Goal: Task Accomplishment & Management: Use online tool/utility

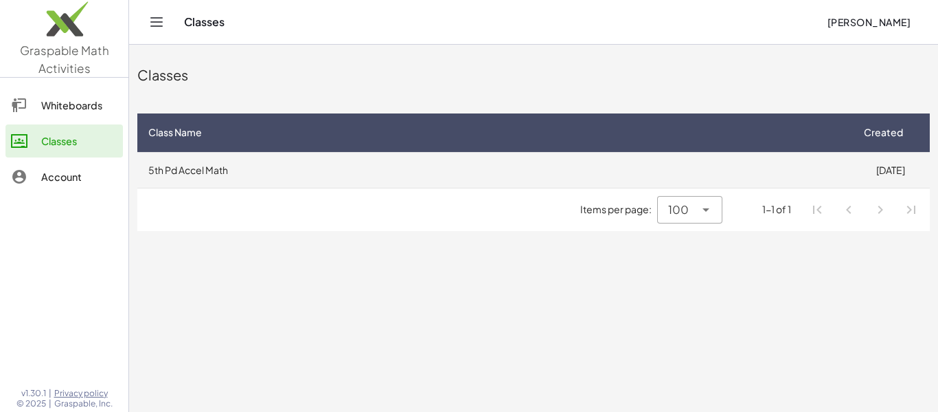
click at [448, 179] on td "5th Pd Accel Math" at bounding box center [494, 170] width 714 height 36
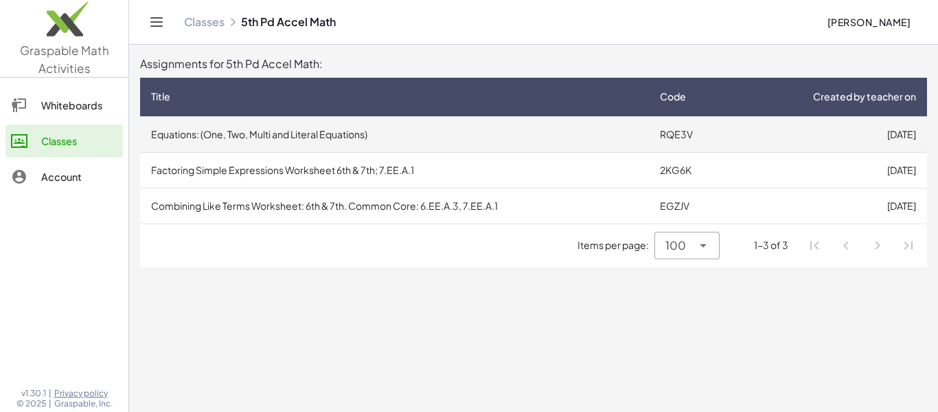
click at [707, 131] on td "RQE3V" at bounding box center [692, 134] width 86 height 36
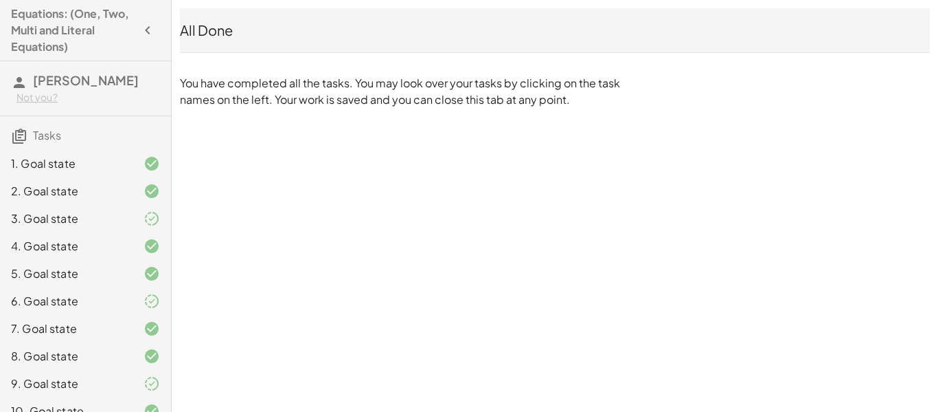
click at [38, 25] on h4 "Equations: (One, Two, Multi and Literal Equations)" at bounding box center [73, 29] width 124 height 49
click at [148, 25] on icon "button" at bounding box center [147, 30] width 16 height 16
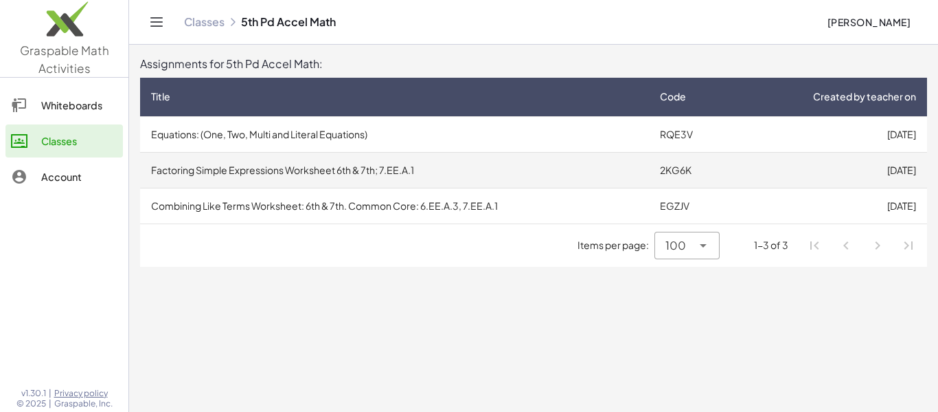
click at [455, 175] on td "Factoring Simple Expressions Worksheet 6th & 7th; 7.EE.A.1" at bounding box center [394, 170] width 509 height 36
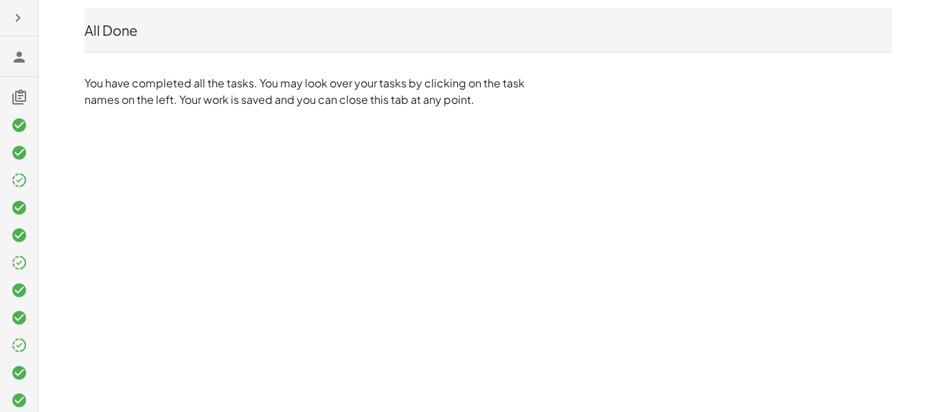
click at [21, 17] on icon "button" at bounding box center [18, 18] width 16 height 16
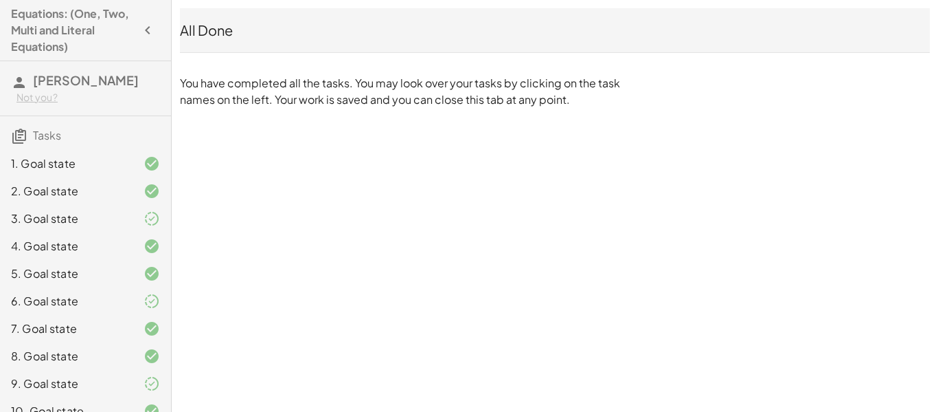
click at [139, 26] on icon "button" at bounding box center [147, 30] width 16 height 16
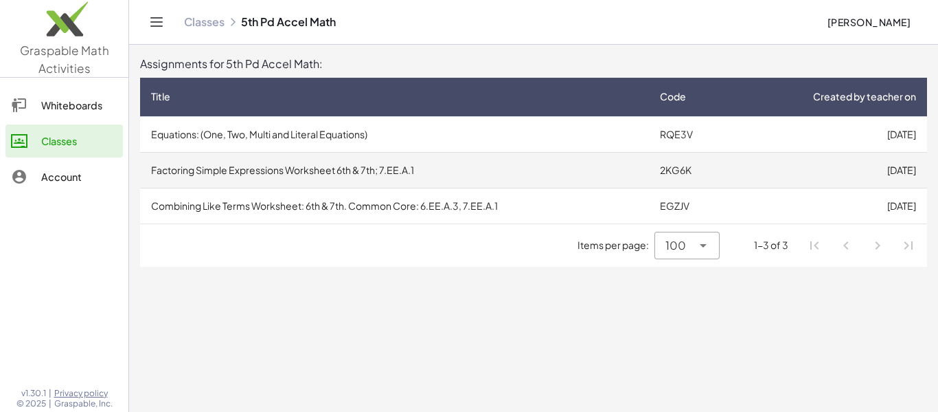
click at [519, 178] on td "Factoring Simple Expressions Worksheet 6th & 7th; 7.EE.A.1" at bounding box center [394, 170] width 509 height 36
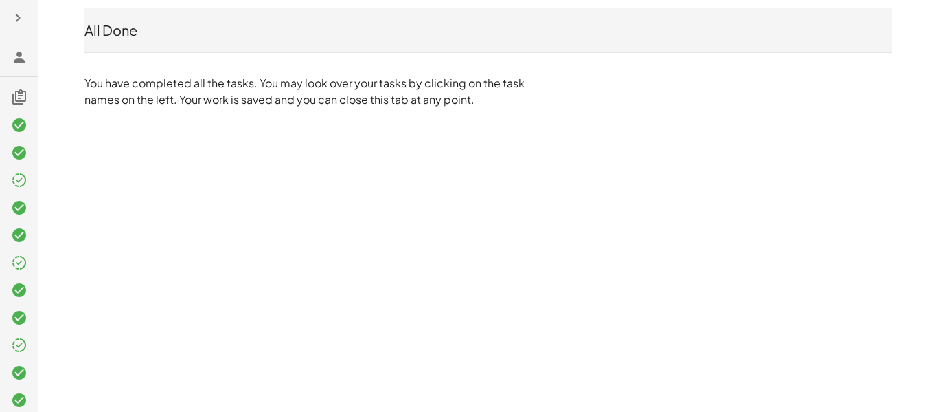
click at [17, 21] on icon "button" at bounding box center [18, 18] width 16 height 16
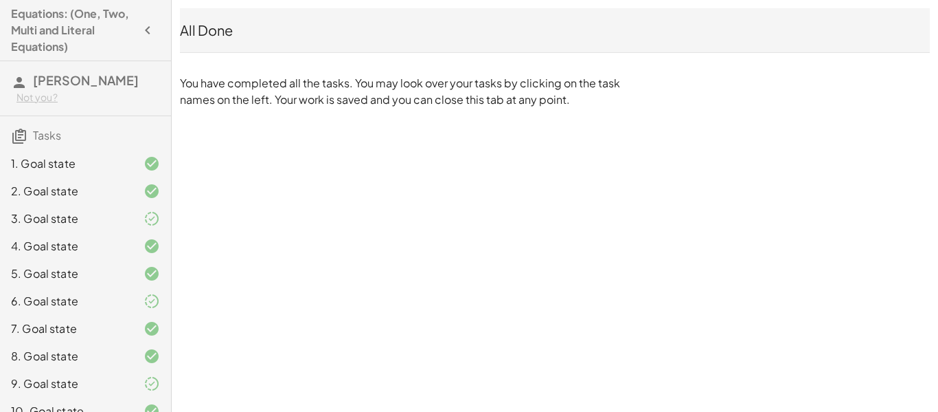
click at [140, 31] on icon "button" at bounding box center [147, 30] width 16 height 16
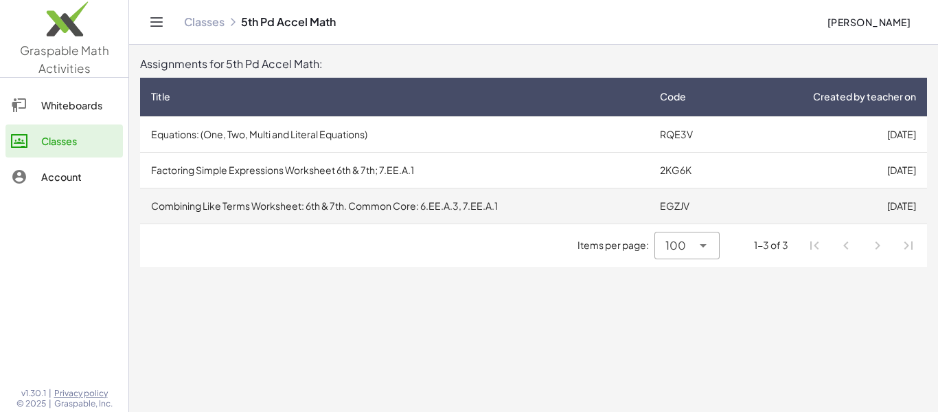
click at [693, 204] on td "EGZJV" at bounding box center [692, 206] width 86 height 36
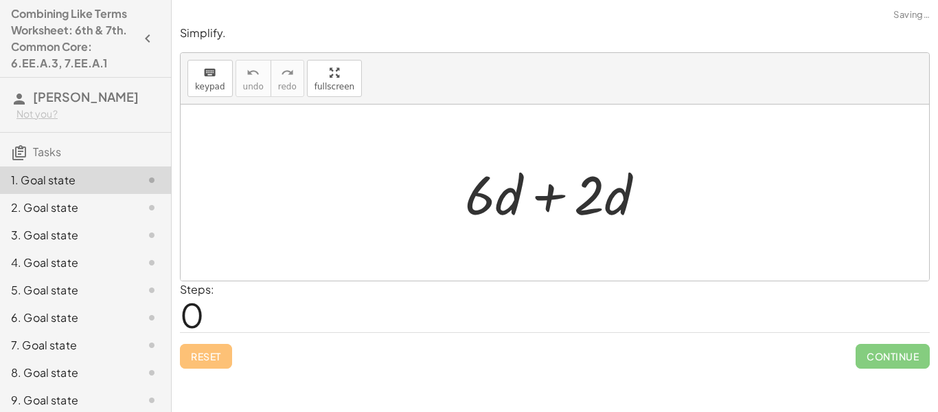
click at [153, 42] on icon "button" at bounding box center [147, 38] width 16 height 16
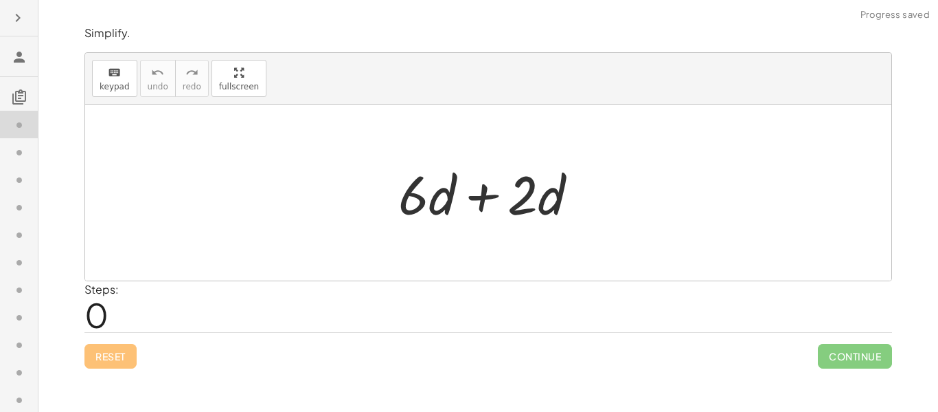
click at [27, 23] on button "button" at bounding box center [17, 17] width 25 height 25
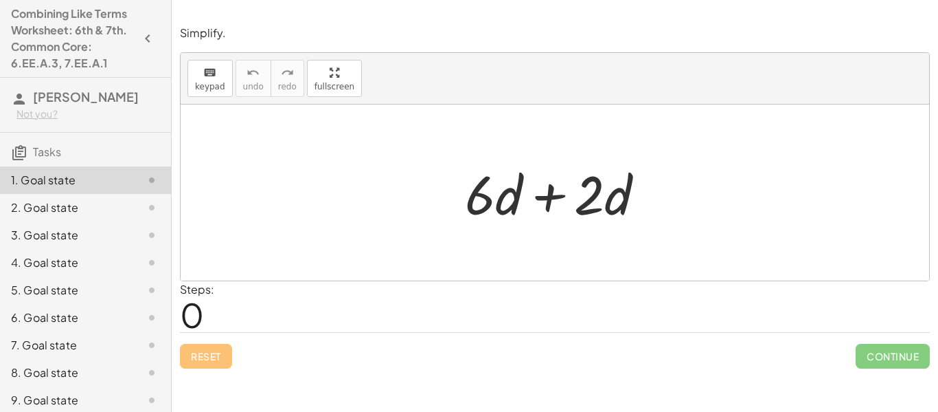
click at [561, 198] on div at bounding box center [560, 192] width 205 height 71
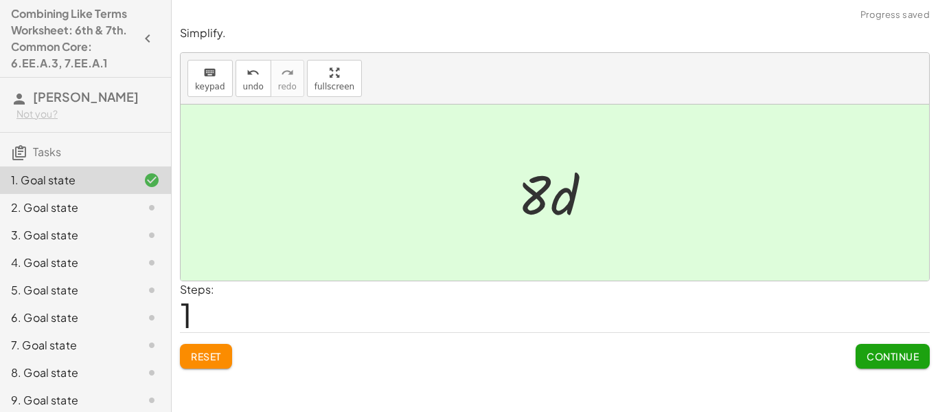
click at [912, 361] on span "Continue" at bounding box center [893, 356] width 52 height 12
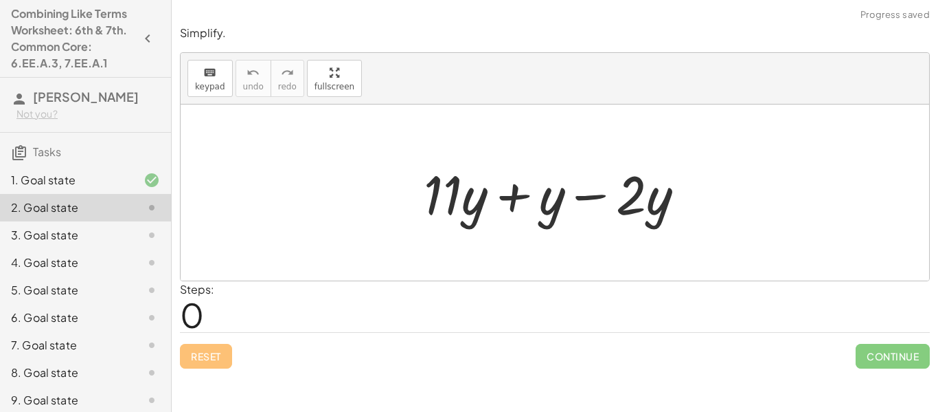
click at [518, 192] on div at bounding box center [560, 192] width 286 height 71
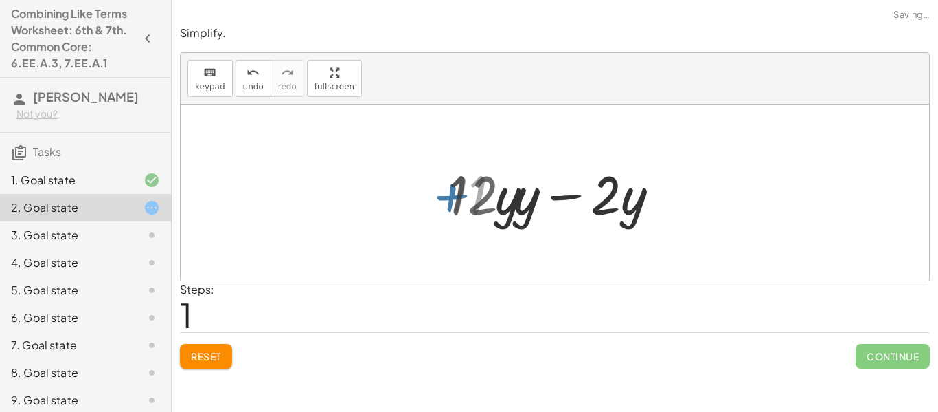
click at [543, 199] on div at bounding box center [560, 192] width 220 height 71
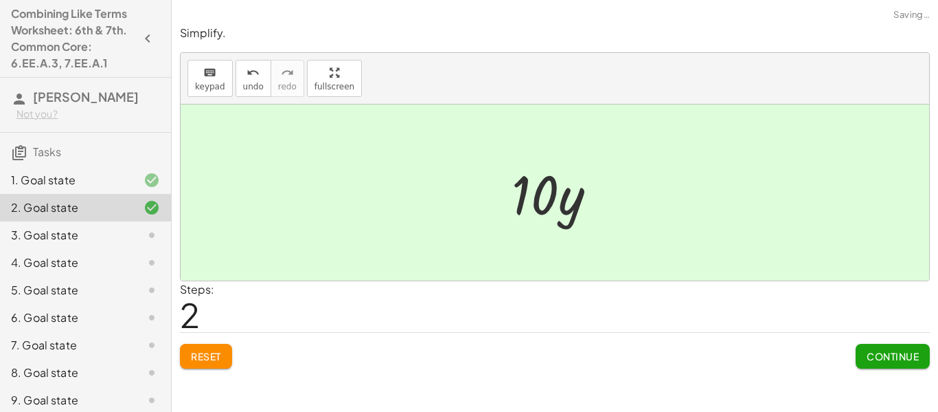
click at [888, 346] on button "Continue" at bounding box center [893, 356] width 74 height 25
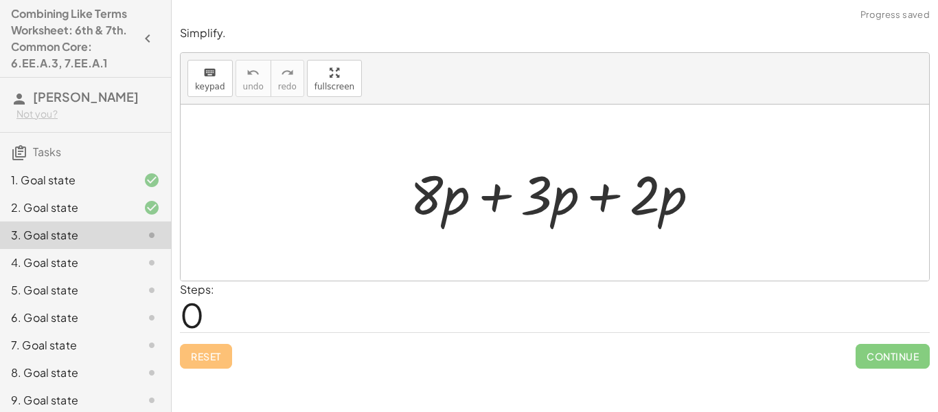
click at [505, 192] on div at bounding box center [560, 192] width 314 height 71
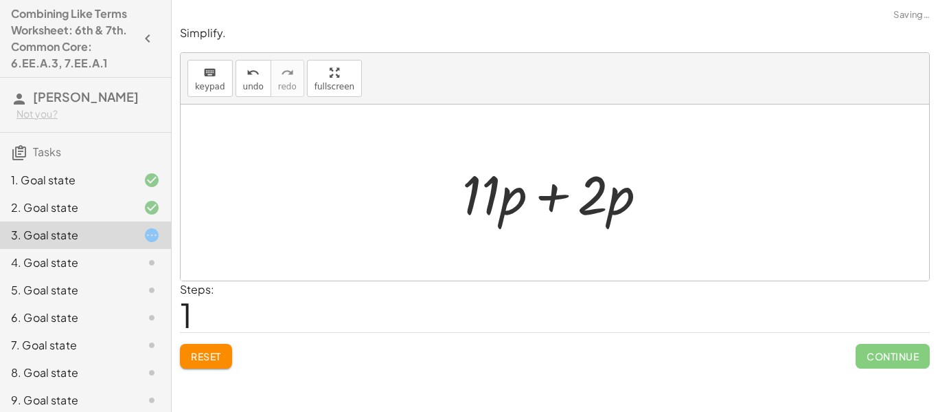
click at [529, 194] on div at bounding box center [560, 192] width 210 height 71
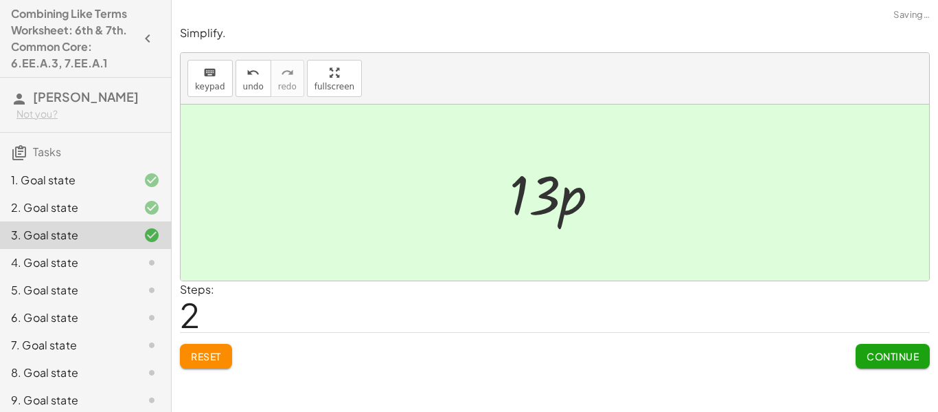
click at [860, 352] on button "Continue" at bounding box center [893, 356] width 74 height 25
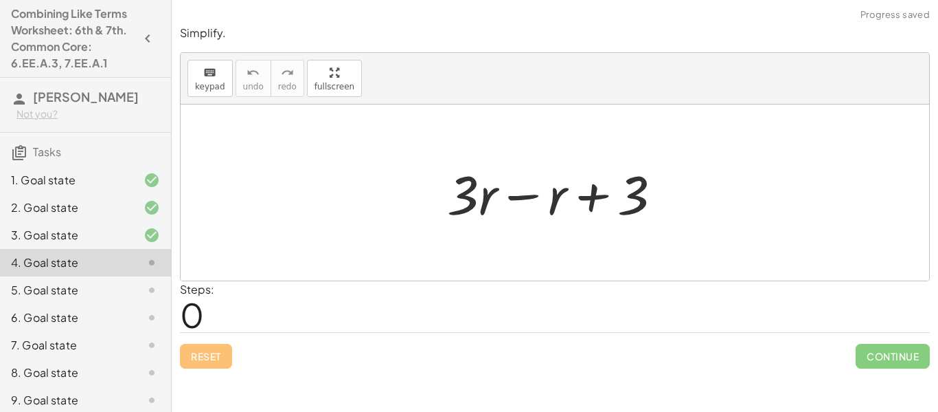
click at [517, 195] on div at bounding box center [560, 192] width 240 height 71
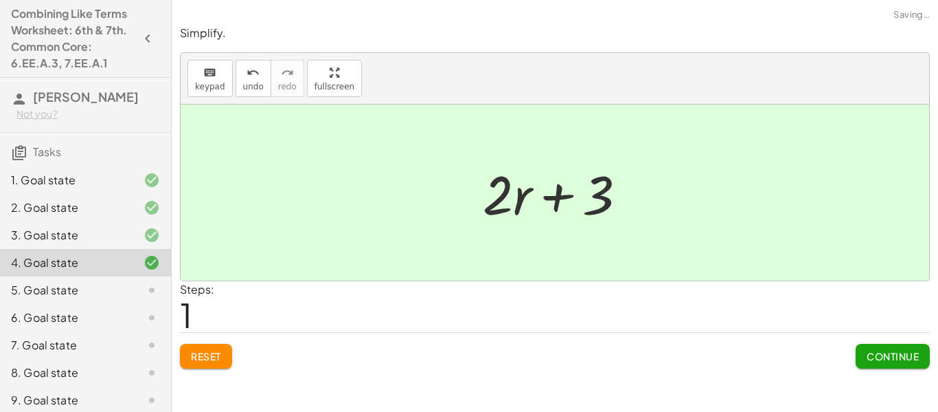
click at [545, 202] on div at bounding box center [560, 192] width 169 height 71
click at [905, 362] on button "Continue" at bounding box center [893, 356] width 74 height 25
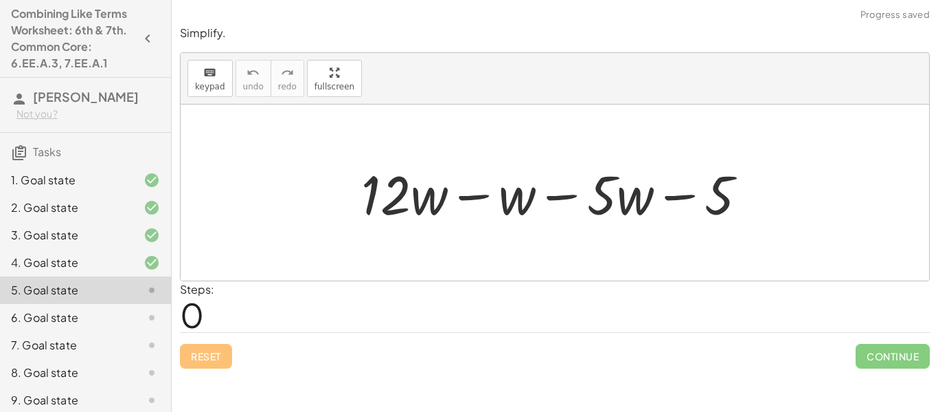
click at [466, 189] on div at bounding box center [559, 192] width 411 height 71
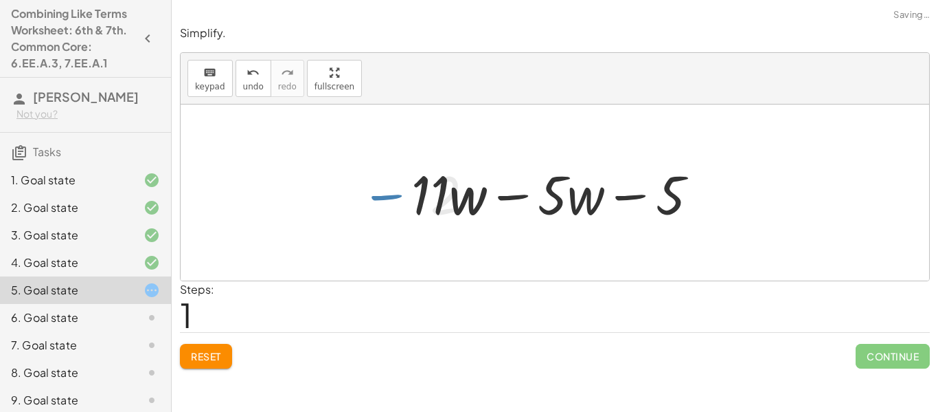
click at [559, 203] on div at bounding box center [560, 192] width 311 height 71
click at [519, 196] on div at bounding box center [560, 192] width 311 height 71
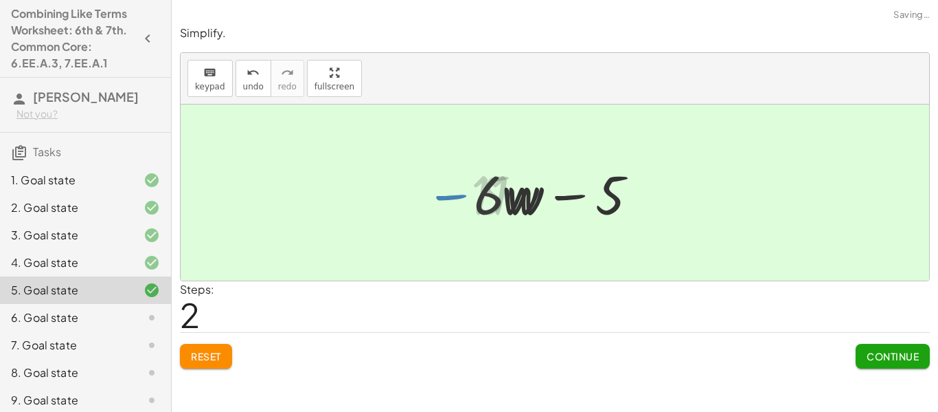
click at [570, 198] on div at bounding box center [560, 192] width 186 height 71
click at [870, 352] on span "Continue" at bounding box center [893, 356] width 52 height 12
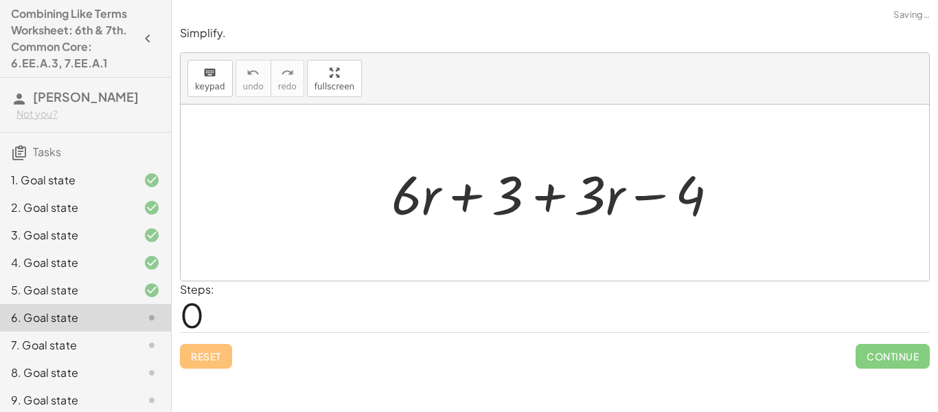
click at [480, 194] on div at bounding box center [561, 192] width 352 height 71
click at [538, 201] on div at bounding box center [561, 192] width 352 height 71
click at [657, 198] on div at bounding box center [561, 192] width 352 height 71
drag, startPoint x: 689, startPoint y: 198, endPoint x: 697, endPoint y: 199, distance: 8.4
click at [697, 199] on div at bounding box center [561, 192] width 352 height 71
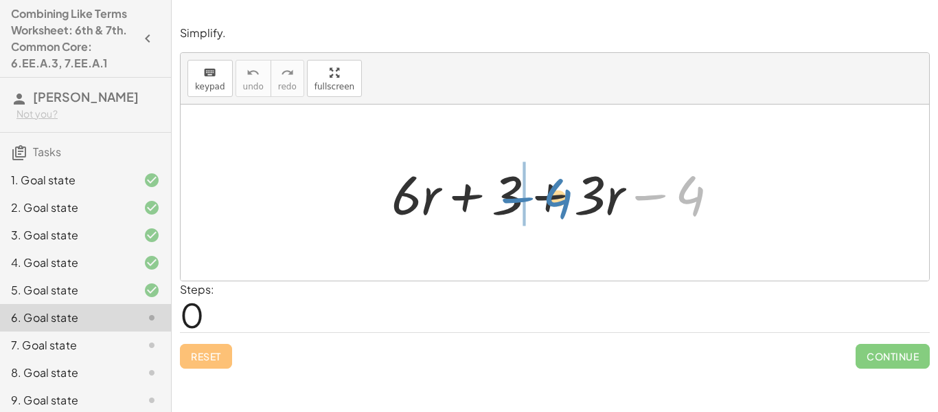
drag, startPoint x: 695, startPoint y: 200, endPoint x: 559, endPoint y: 203, distance: 135.4
click at [559, 203] on div at bounding box center [561, 192] width 352 height 71
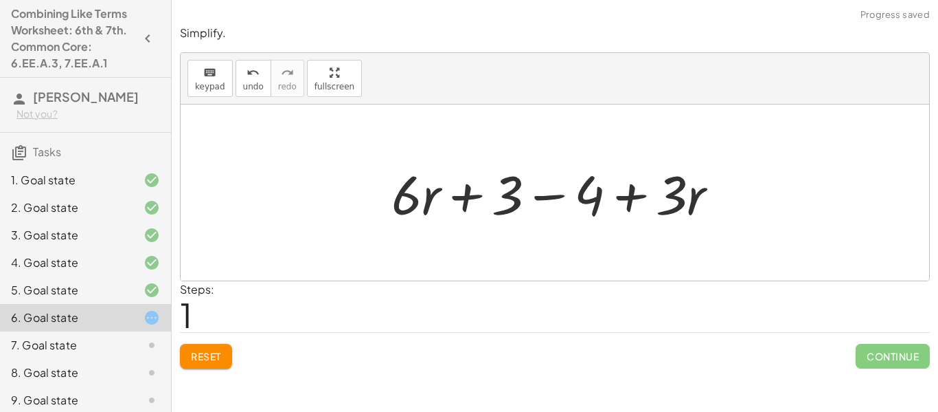
click at [550, 195] on div at bounding box center [561, 192] width 352 height 71
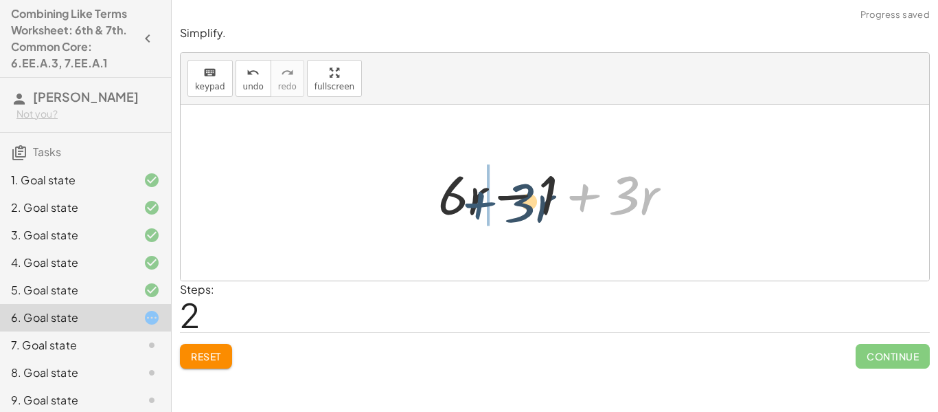
drag, startPoint x: 594, startPoint y: 198, endPoint x: 482, endPoint y: 205, distance: 112.2
click at [482, 205] on div at bounding box center [560, 192] width 258 height 71
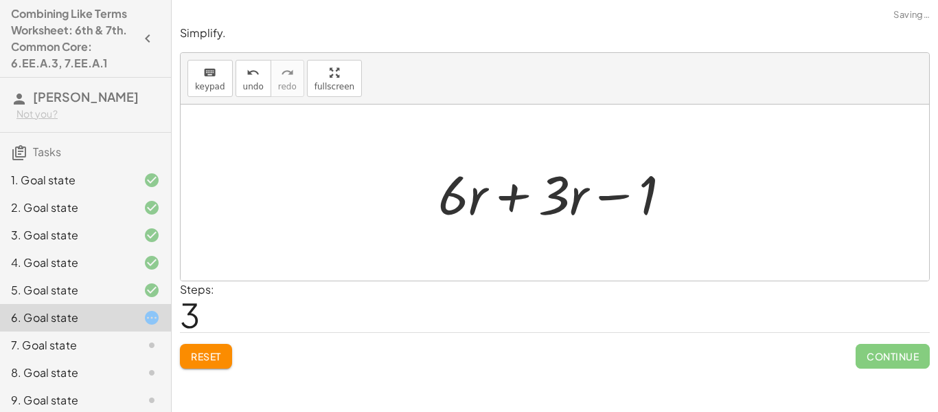
click at [513, 194] on div at bounding box center [560, 192] width 258 height 71
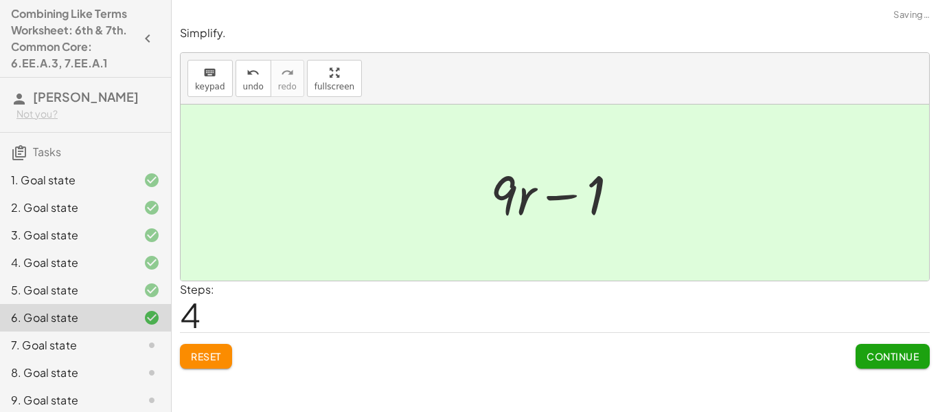
click at [911, 353] on span "Continue" at bounding box center [893, 356] width 52 height 12
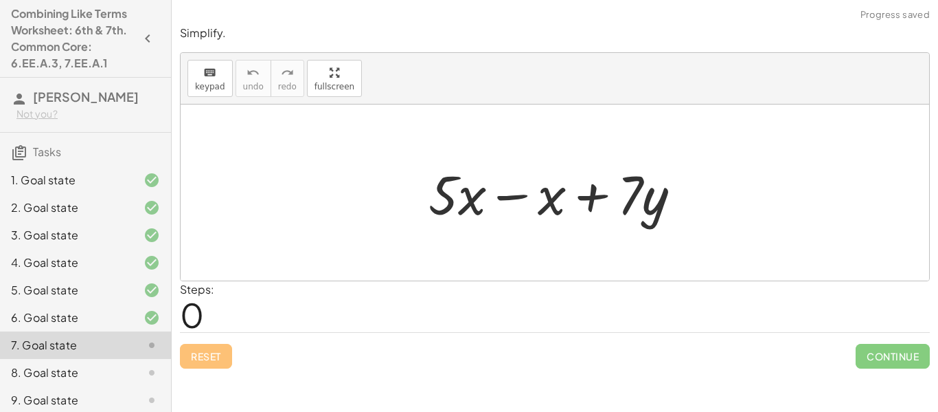
click at [517, 193] on div at bounding box center [561, 192] width 278 height 71
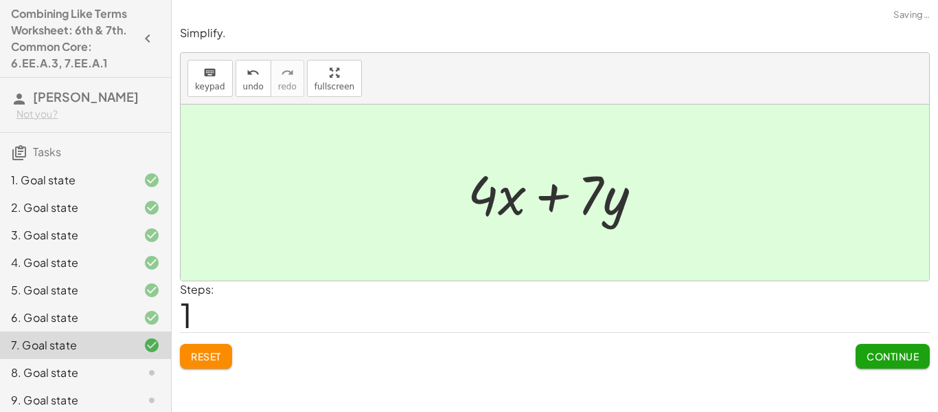
click at [889, 361] on span "Continue" at bounding box center [893, 356] width 52 height 12
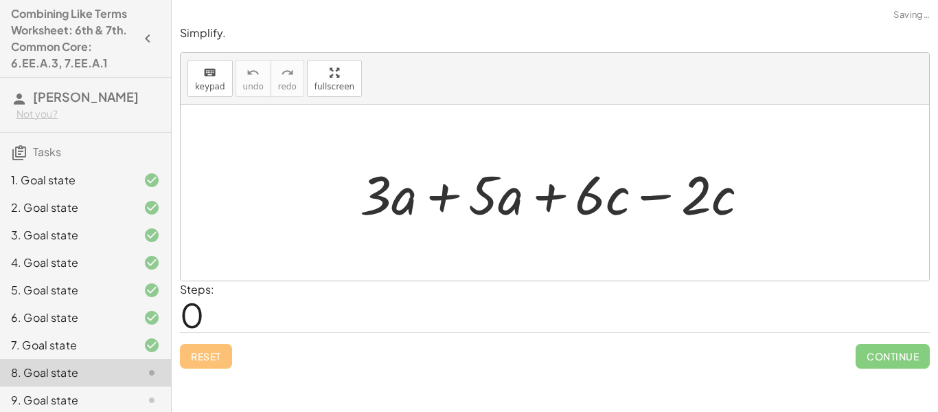
click at [451, 193] on div at bounding box center [560, 192] width 414 height 71
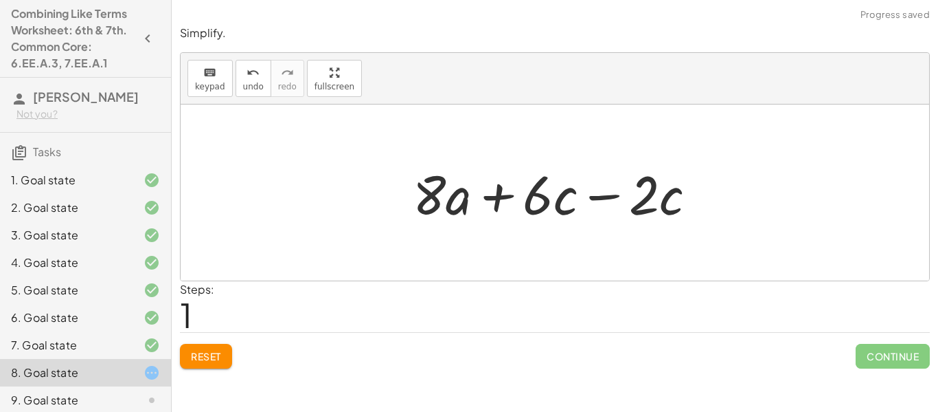
click at [597, 199] on div at bounding box center [560, 192] width 309 height 71
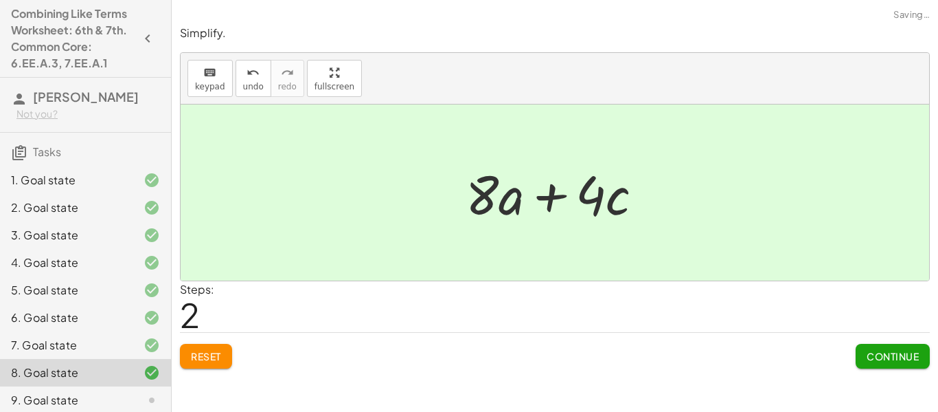
click at [867, 354] on span "Continue" at bounding box center [893, 356] width 52 height 12
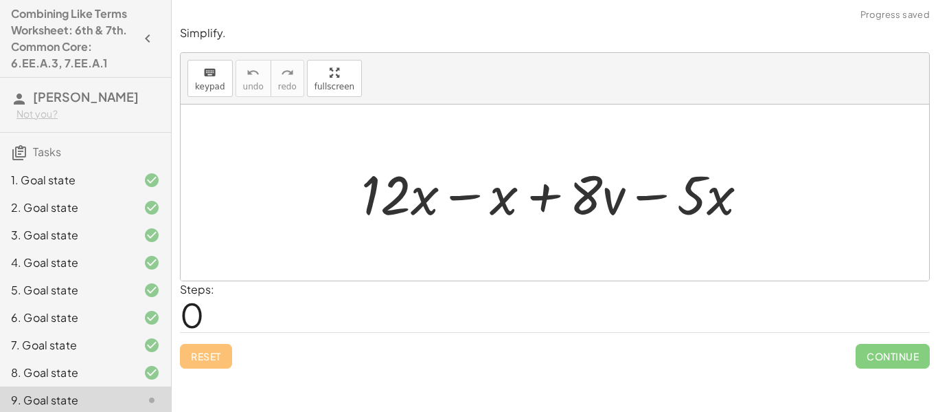
click at [454, 197] on div at bounding box center [560, 192] width 412 height 71
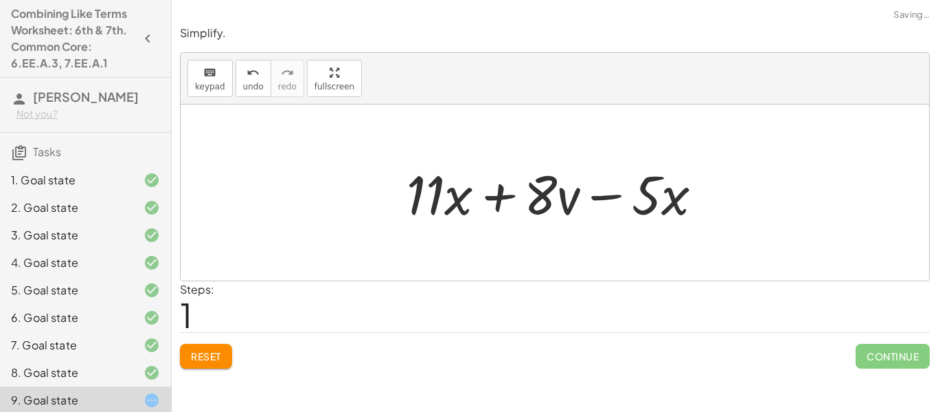
click at [500, 199] on div at bounding box center [560, 192] width 321 height 71
drag, startPoint x: 645, startPoint y: 203, endPoint x: 505, endPoint y: 205, distance: 140.2
click at [505, 205] on div at bounding box center [560, 192] width 321 height 71
click at [501, 195] on div at bounding box center [560, 192] width 321 height 71
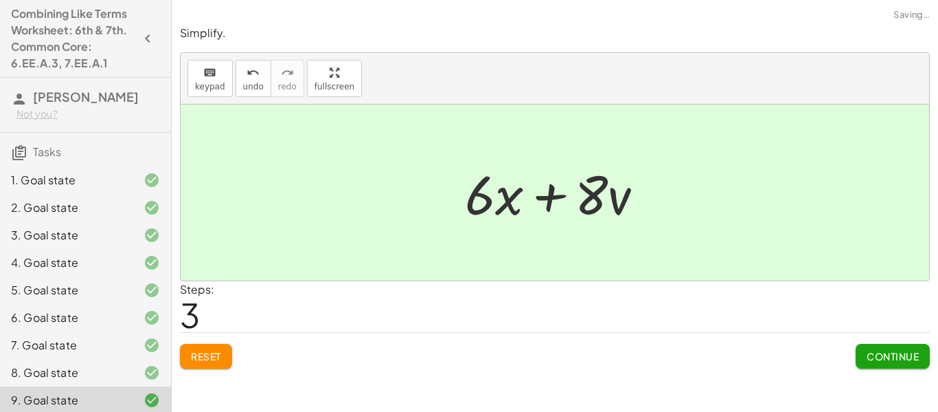
click at [916, 352] on span "Continue" at bounding box center [893, 356] width 52 height 12
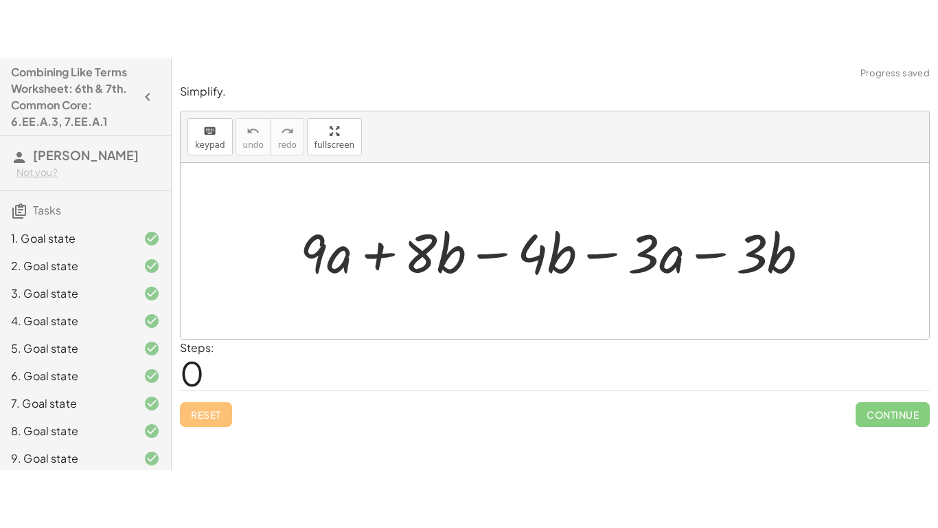
scroll to position [172, 0]
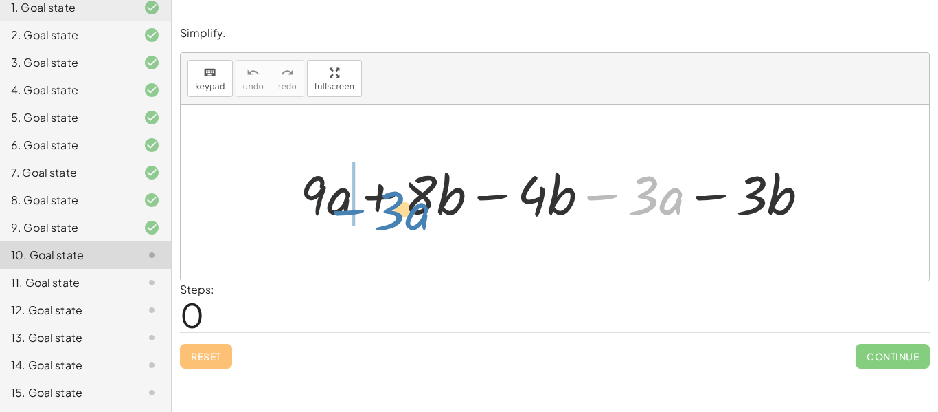
drag, startPoint x: 614, startPoint y: 196, endPoint x: 359, endPoint y: 210, distance: 255.9
click at [359, 210] on div at bounding box center [560, 192] width 534 height 71
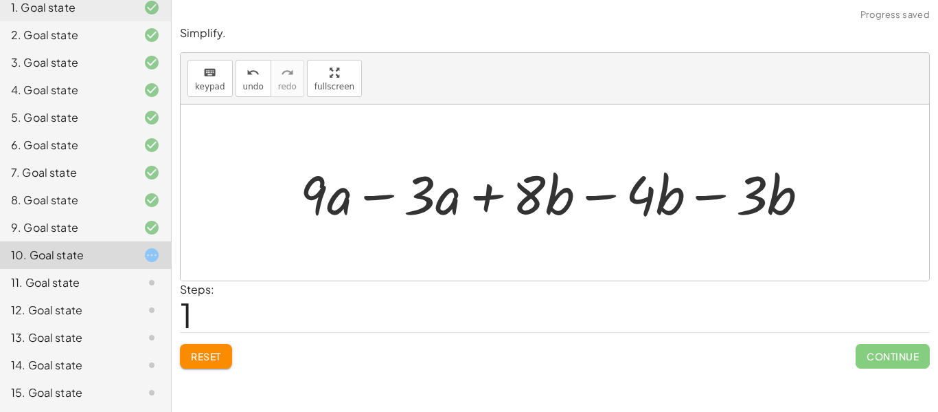
click at [379, 200] on div at bounding box center [560, 192] width 534 height 71
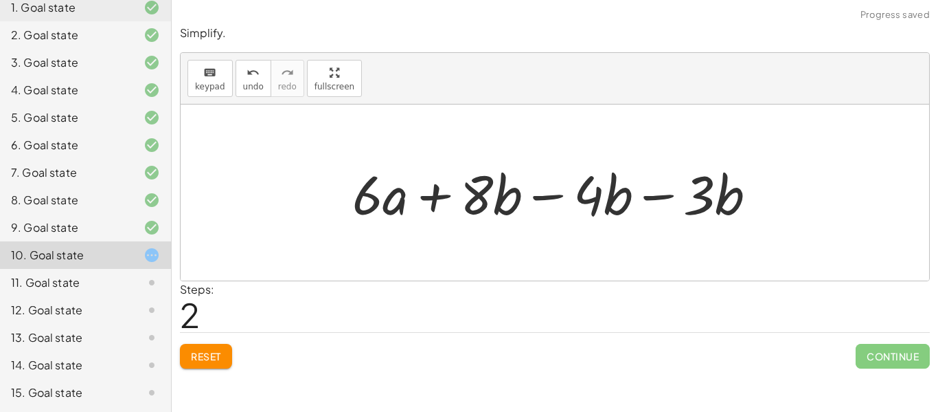
click at [558, 196] on div at bounding box center [560, 192] width 429 height 71
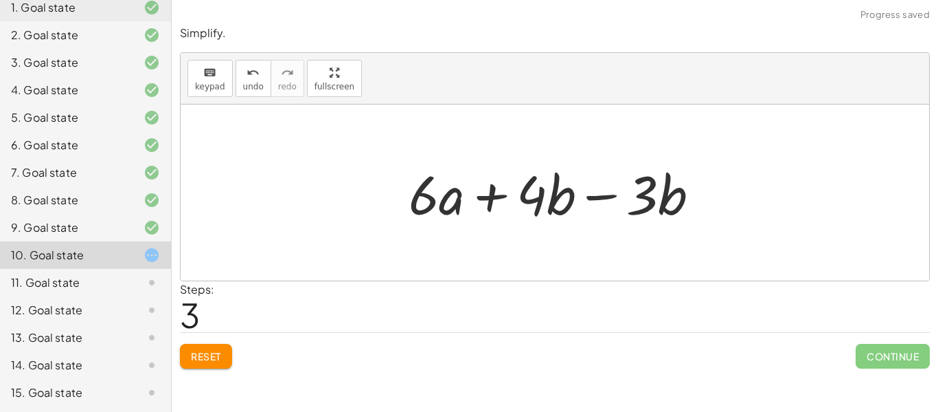
click at [590, 200] on div at bounding box center [560, 192] width 316 height 71
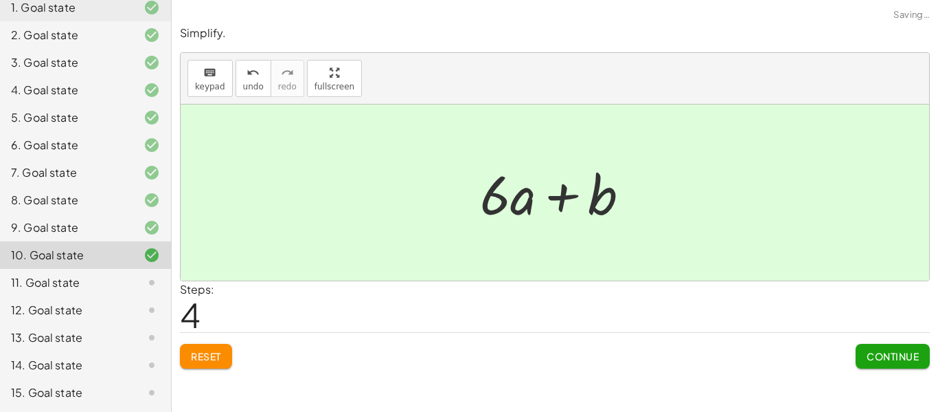
click at [874, 363] on button "Continue" at bounding box center [893, 356] width 74 height 25
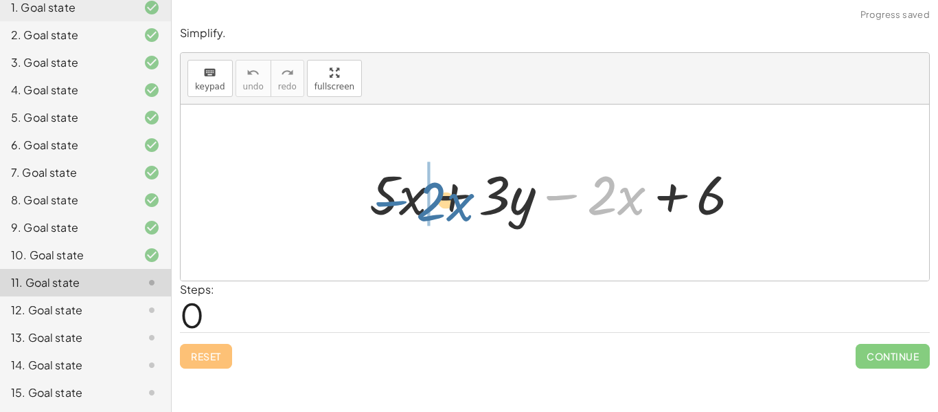
drag, startPoint x: 573, startPoint y: 196, endPoint x: 403, endPoint y: 202, distance: 169.8
click at [403, 202] on div at bounding box center [561, 192] width 396 height 71
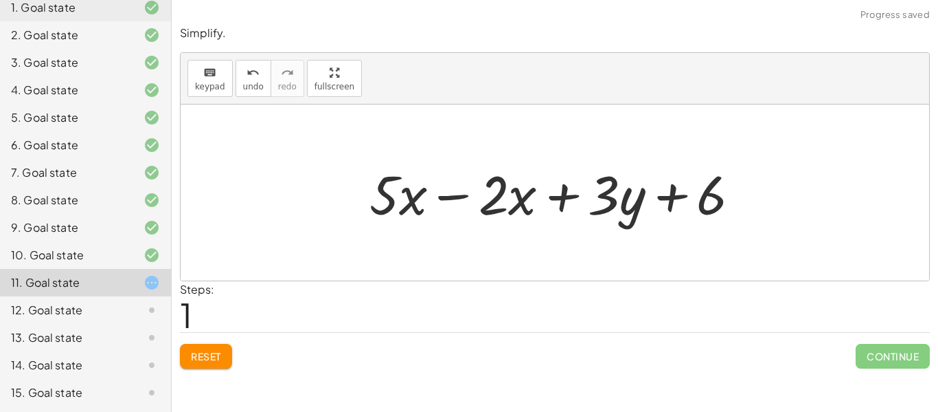
click at [447, 194] on div at bounding box center [561, 192] width 396 height 71
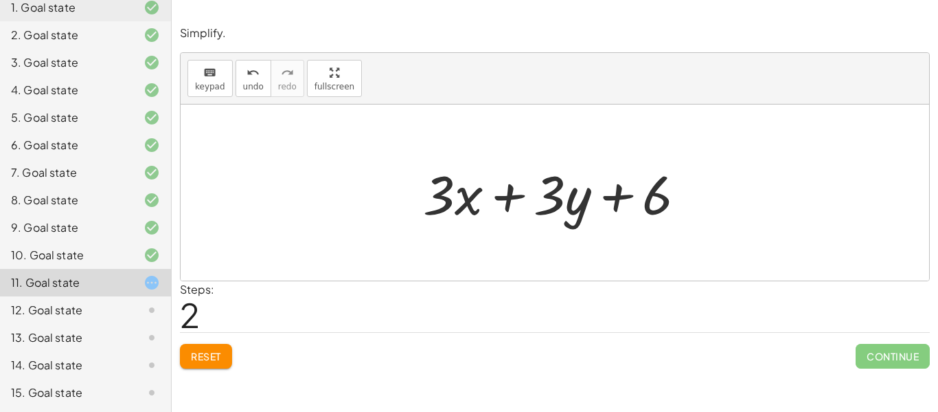
click at [514, 195] on div at bounding box center [560, 192] width 288 height 71
click at [619, 196] on div at bounding box center [560, 192] width 288 height 71
click at [206, 356] on span "Reset" at bounding box center [206, 356] width 30 height 12
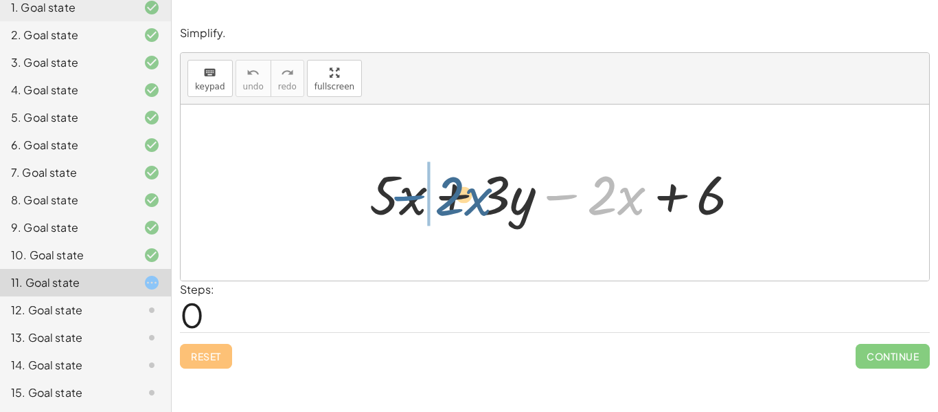
drag, startPoint x: 565, startPoint y: 193, endPoint x: 409, endPoint y: 194, distance: 156.0
click at [409, 194] on div at bounding box center [561, 192] width 396 height 71
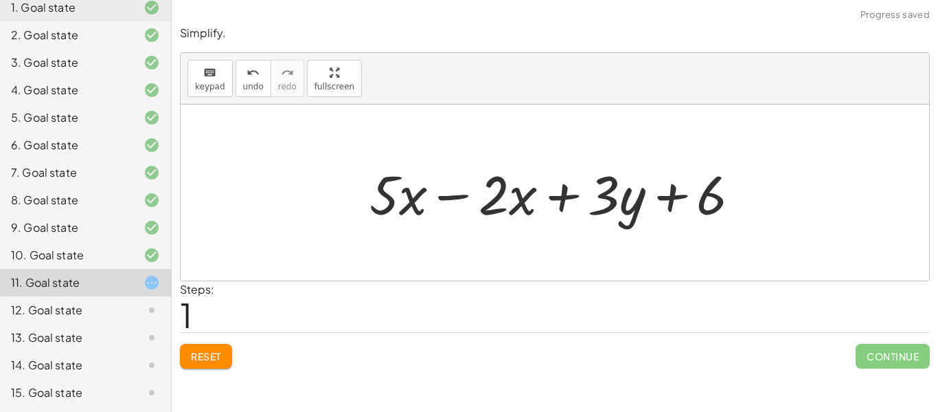
click at [440, 196] on div at bounding box center [561, 192] width 396 height 71
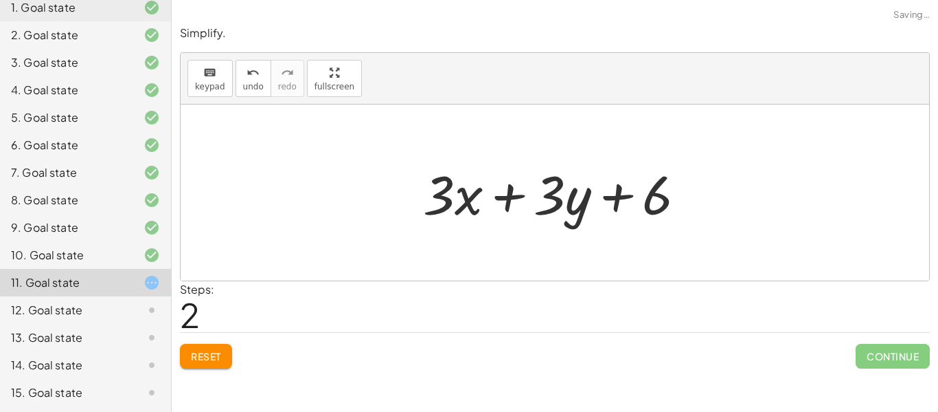
click at [520, 190] on div at bounding box center [560, 192] width 288 height 71
drag, startPoint x: 620, startPoint y: 196, endPoint x: 480, endPoint y: 197, distance: 140.2
click at [480, 197] on div at bounding box center [560, 192] width 288 height 71
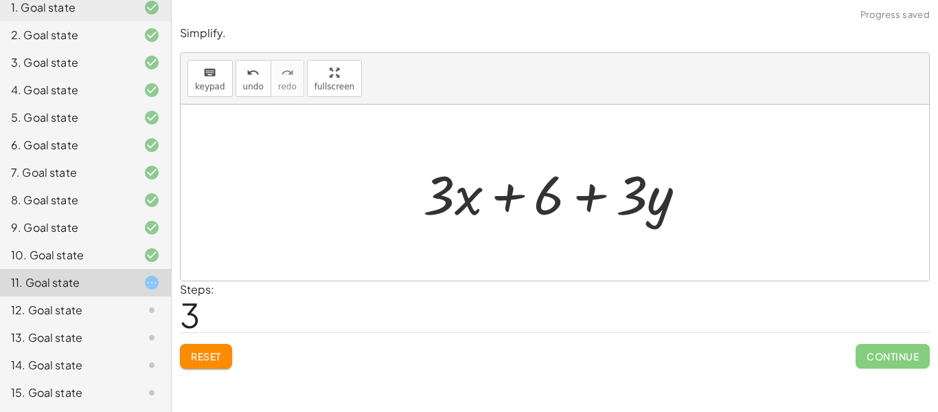
click at [507, 195] on div at bounding box center [560, 192] width 288 height 71
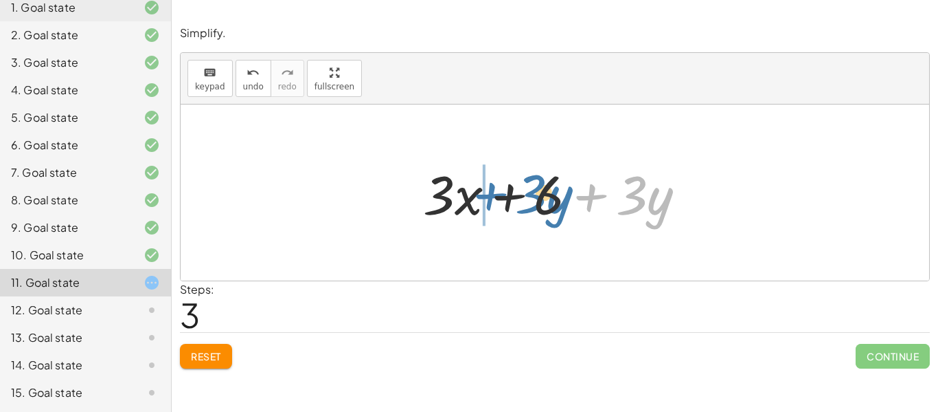
drag, startPoint x: 589, startPoint y: 198, endPoint x: 482, endPoint y: 200, distance: 107.9
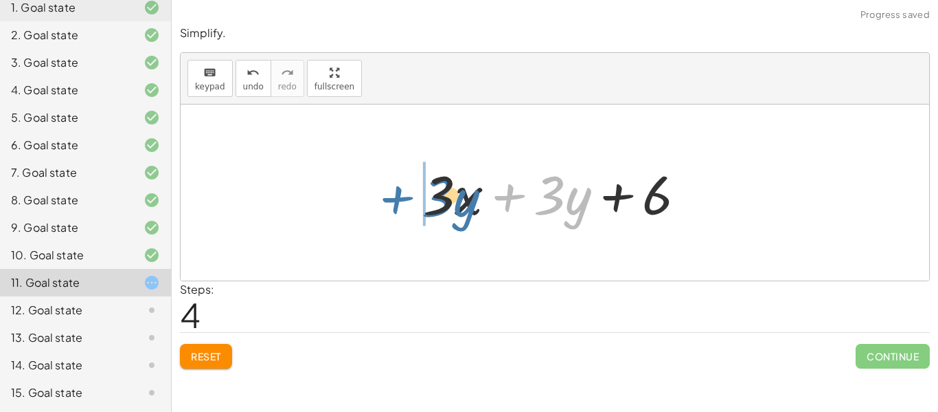
drag, startPoint x: 507, startPoint y: 196, endPoint x: 371, endPoint y: 192, distance: 136.1
click at [371, 192] on div "+ · 5 · x + · 3 · y − · 2 · x + 6 + · 5 · x − · 2 · x + · 3 · y + 6 + · 3 · x +…" at bounding box center [555, 192] width 749 height 176
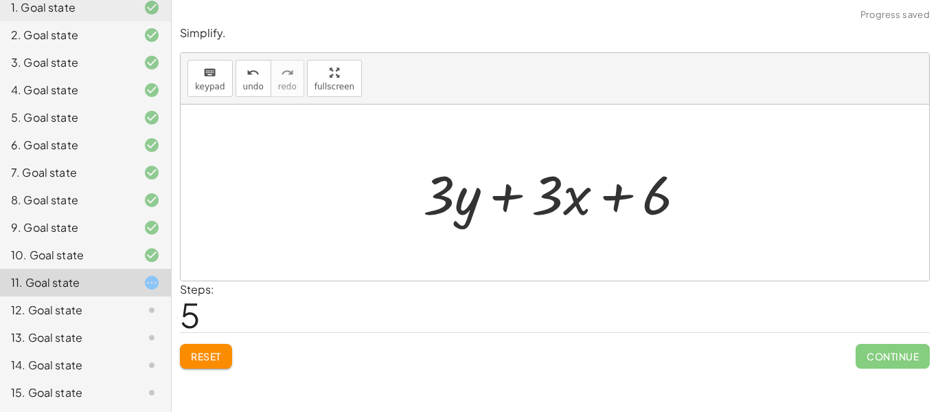
click at [502, 196] on div at bounding box center [560, 192] width 288 height 71
click at [618, 203] on div at bounding box center [560, 192] width 288 height 71
click at [196, 347] on button "Reset" at bounding box center [206, 356] width 52 height 25
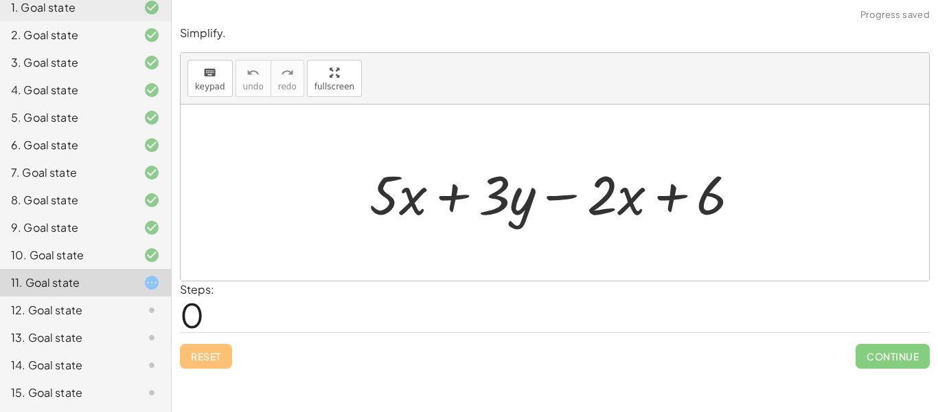
click at [569, 199] on div at bounding box center [561, 192] width 396 height 71
click at [681, 200] on div at bounding box center [561, 192] width 396 height 71
click at [453, 203] on div at bounding box center [561, 192] width 396 height 71
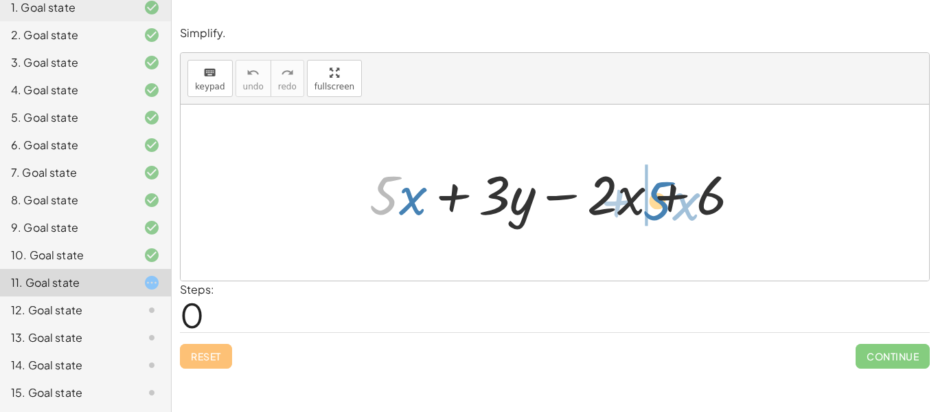
drag, startPoint x: 391, startPoint y: 195, endPoint x: 664, endPoint y: 201, distance: 273.5
click at [664, 201] on div at bounding box center [561, 192] width 396 height 71
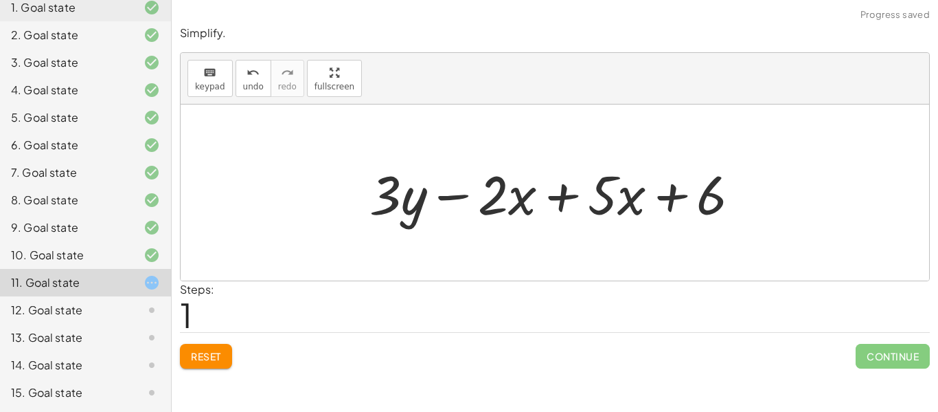
click at [554, 197] on div at bounding box center [561, 192] width 396 height 71
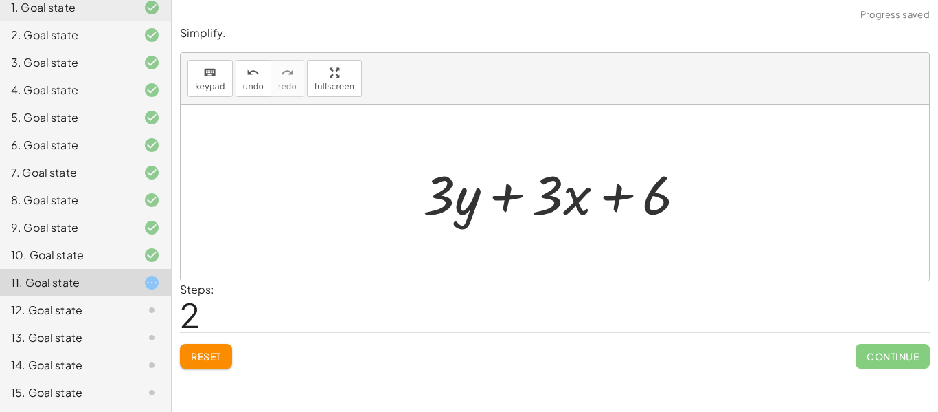
click at [496, 199] on div at bounding box center [560, 192] width 288 height 71
click at [611, 199] on div at bounding box center [560, 192] width 288 height 71
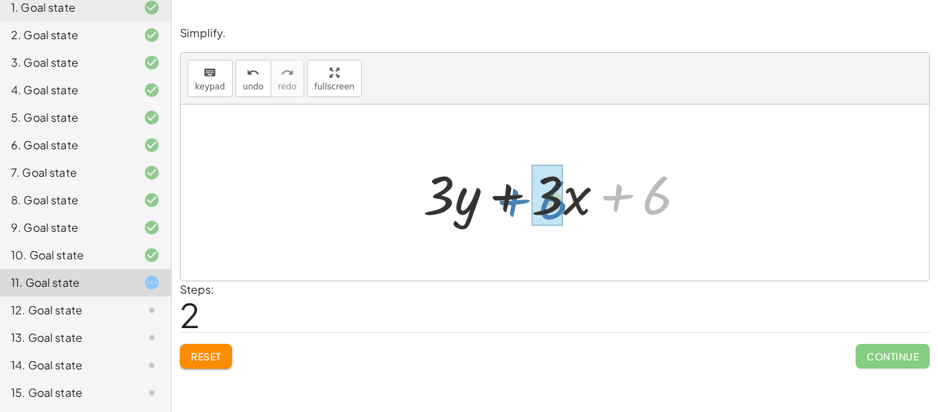
drag, startPoint x: 620, startPoint y: 196, endPoint x: 513, endPoint y: 201, distance: 106.6
click at [513, 201] on div at bounding box center [560, 192] width 288 height 71
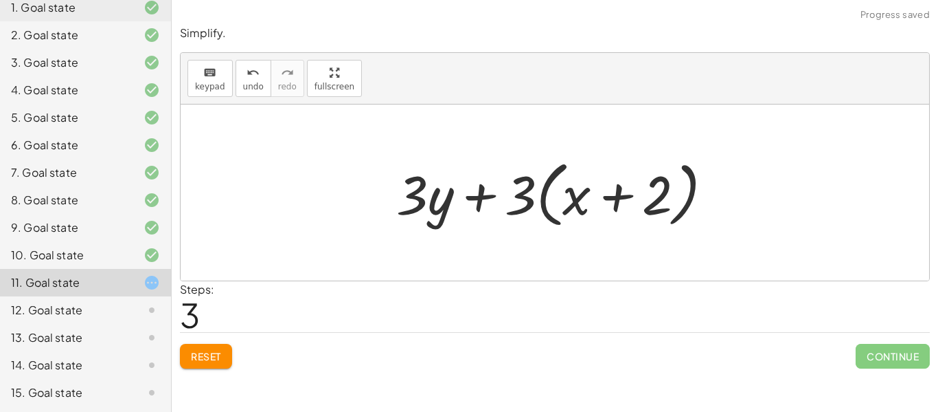
click at [608, 208] on div at bounding box center [560, 192] width 341 height 79
click at [524, 199] on div at bounding box center [560, 192] width 341 height 79
drag, startPoint x: 530, startPoint y: 202, endPoint x: 571, endPoint y: 205, distance: 41.3
click at [571, 205] on div at bounding box center [560, 192] width 341 height 79
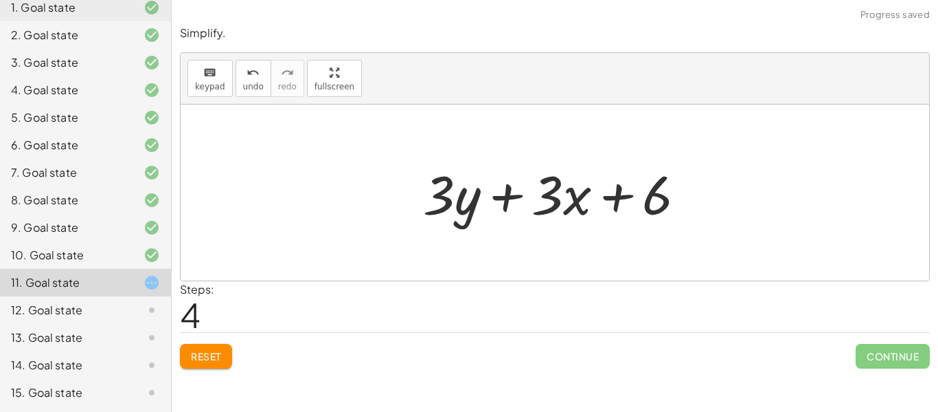
click at [554, 202] on div at bounding box center [560, 192] width 288 height 71
click at [187, 360] on button "Reset" at bounding box center [206, 356] width 52 height 25
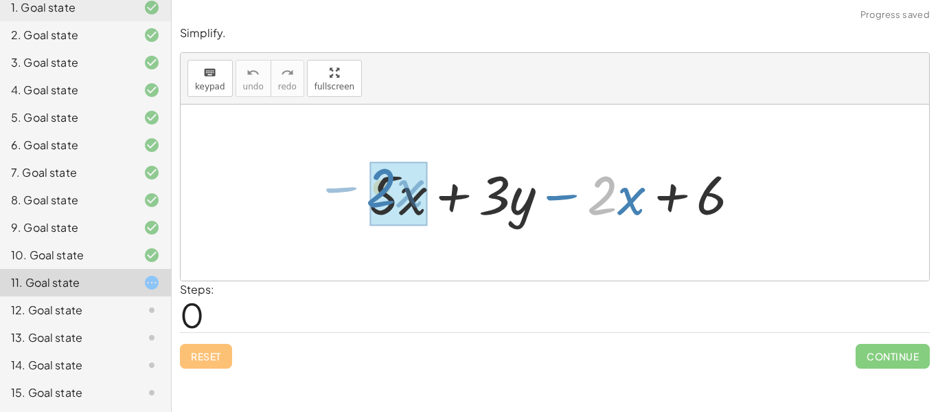
drag, startPoint x: 601, startPoint y: 202, endPoint x: 390, endPoint y: 198, distance: 210.9
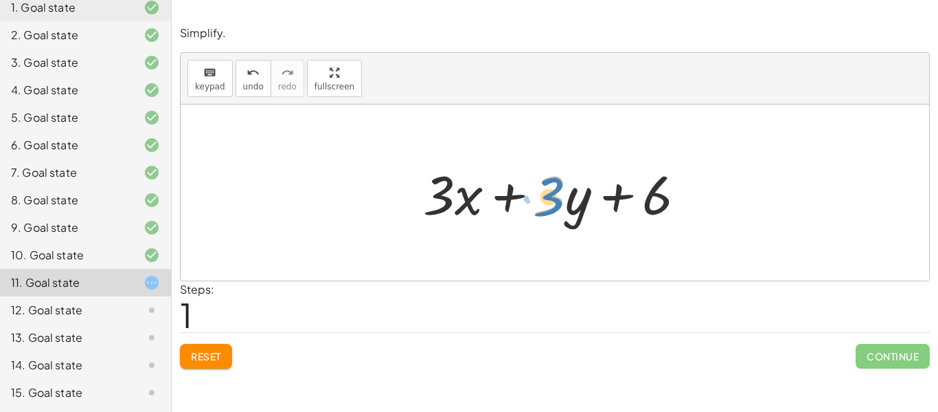
click at [550, 209] on div at bounding box center [560, 192] width 288 height 71
drag, startPoint x: 561, startPoint y: 201, endPoint x: 440, endPoint y: 199, distance: 120.9
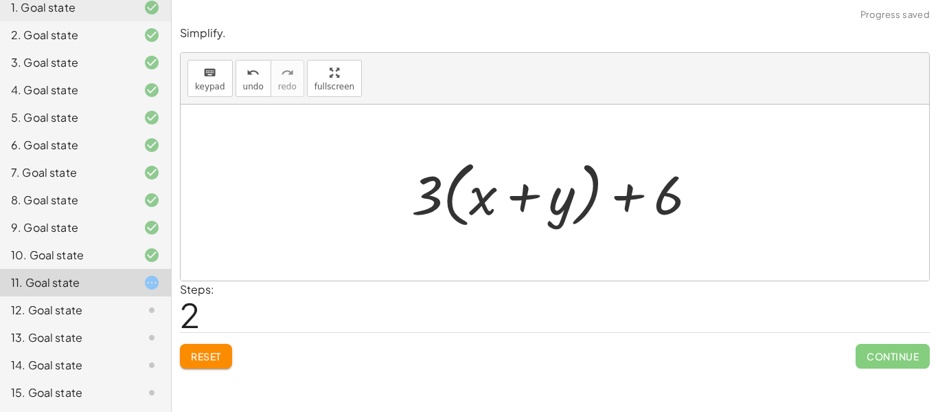
click at [424, 194] on div at bounding box center [560, 192] width 311 height 79
click at [429, 199] on div at bounding box center [560, 192] width 311 height 79
drag, startPoint x: 429, startPoint y: 199, endPoint x: 472, endPoint y: 210, distance: 44.7
click at [472, 210] on div at bounding box center [560, 192] width 311 height 79
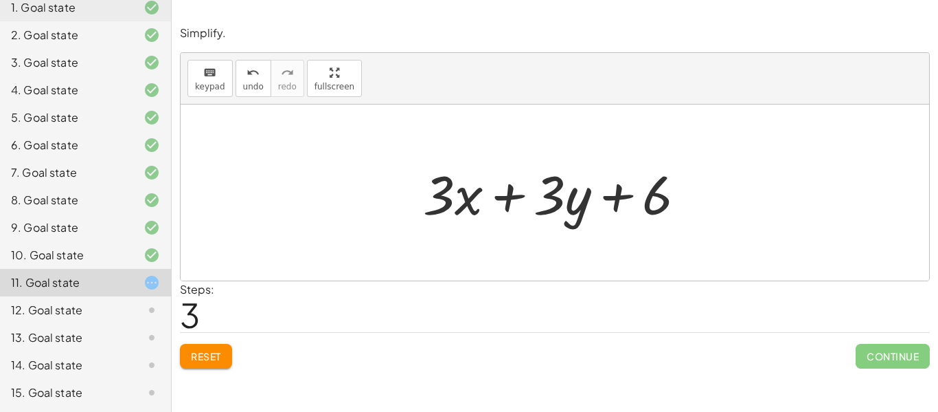
click at [200, 359] on span "Reset" at bounding box center [206, 356] width 30 height 12
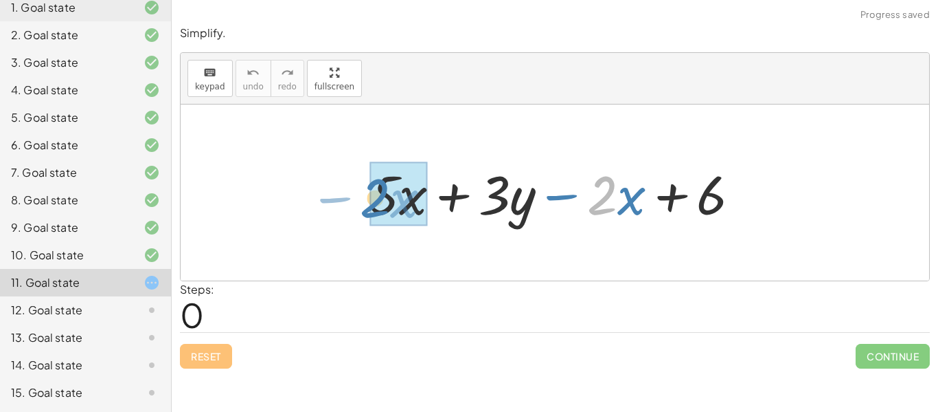
drag, startPoint x: 608, startPoint y: 199, endPoint x: 385, endPoint y: 201, distance: 223.3
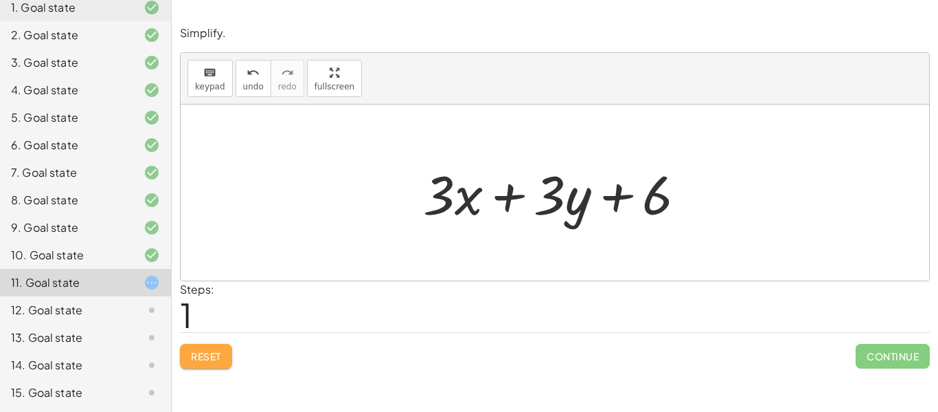
click at [211, 365] on button "Reset" at bounding box center [206, 356] width 52 height 25
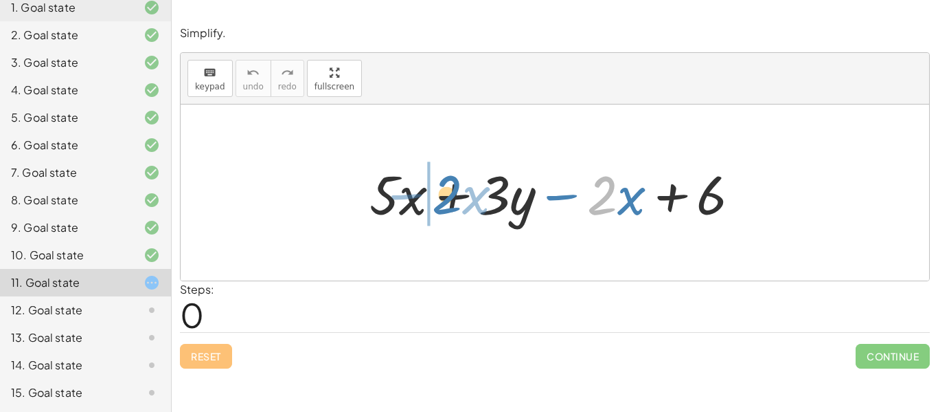
drag, startPoint x: 605, startPoint y: 194, endPoint x: 449, endPoint y: 192, distance: 155.3
click at [449, 192] on div at bounding box center [561, 192] width 396 height 71
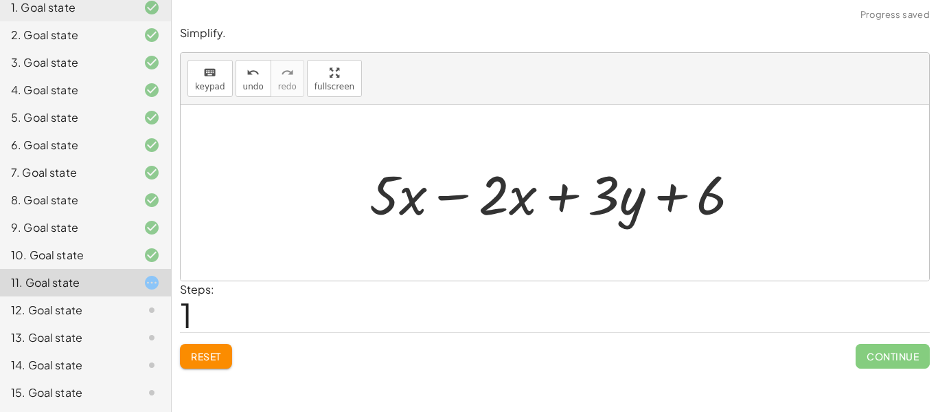
click at [445, 194] on div at bounding box center [561, 192] width 396 height 71
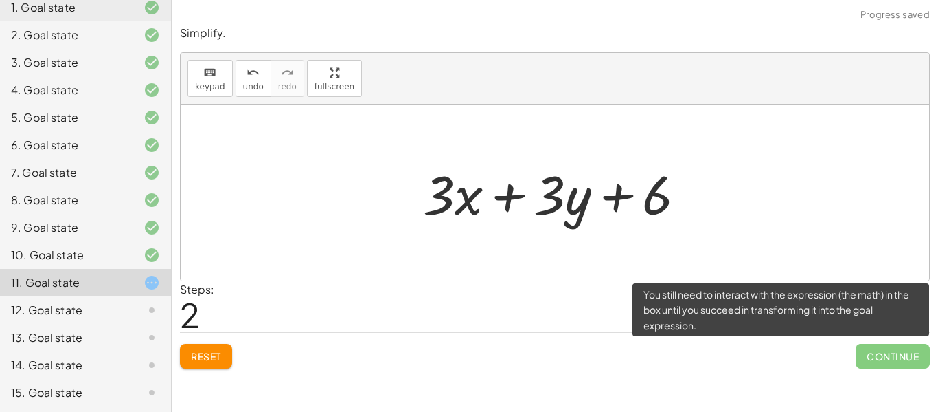
click at [904, 341] on div "Continue" at bounding box center [893, 351] width 74 height 36
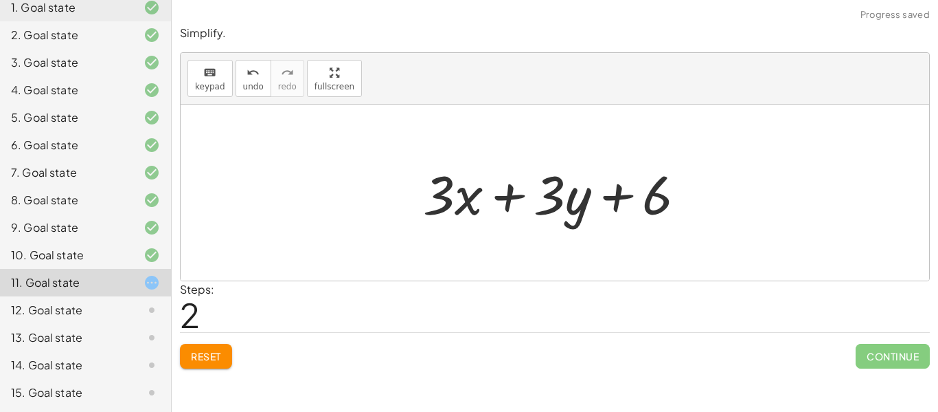
click at [904, 341] on div "Continue" at bounding box center [893, 351] width 74 height 36
click at [215, 350] on span "Reset" at bounding box center [206, 356] width 30 height 12
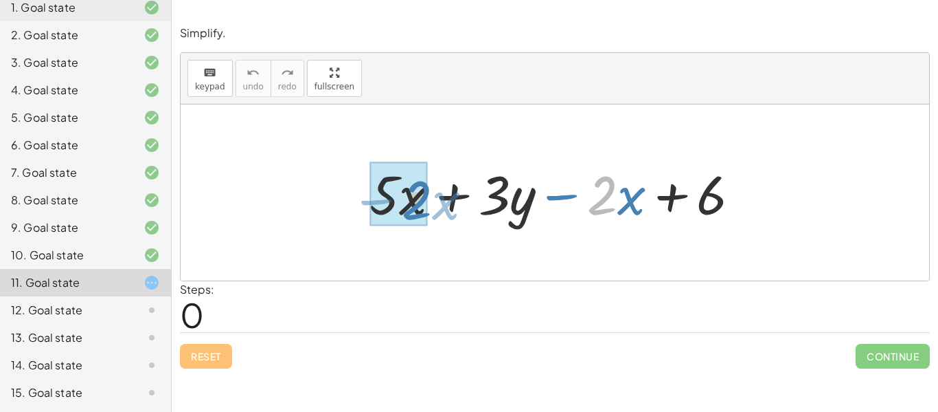
drag, startPoint x: 602, startPoint y: 203, endPoint x: 418, endPoint y: 207, distance: 184.9
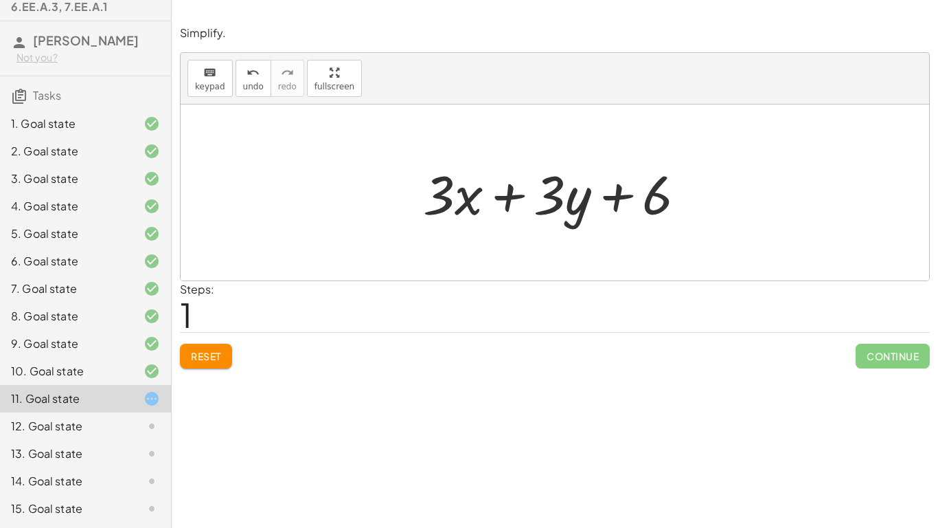
scroll to position [56, 0]
drag, startPoint x: 440, startPoint y: 197, endPoint x: 441, endPoint y: 207, distance: 9.6
click at [441, 207] on div at bounding box center [560, 192] width 288 height 71
click at [441, 201] on div at bounding box center [560, 192] width 288 height 71
click at [225, 353] on button "Reset" at bounding box center [206, 356] width 52 height 25
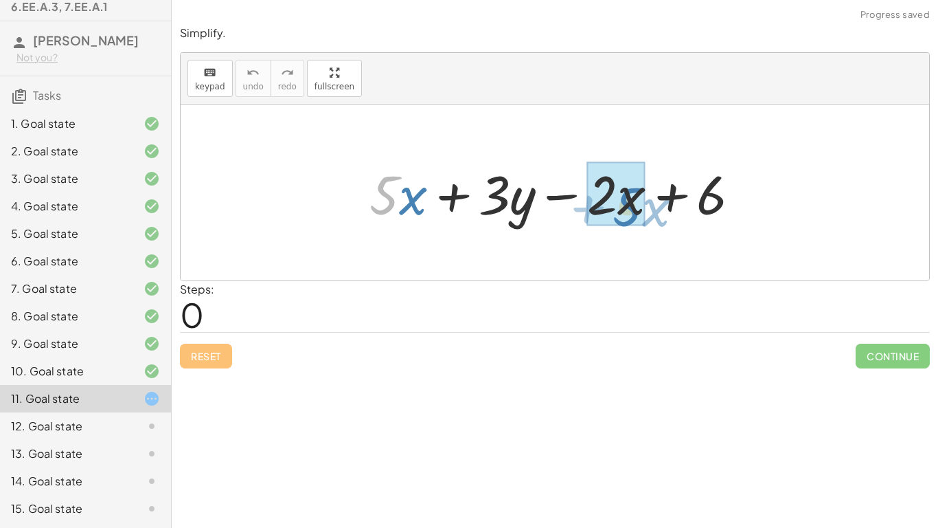
drag, startPoint x: 377, startPoint y: 211, endPoint x: 617, endPoint y: 222, distance: 240.0
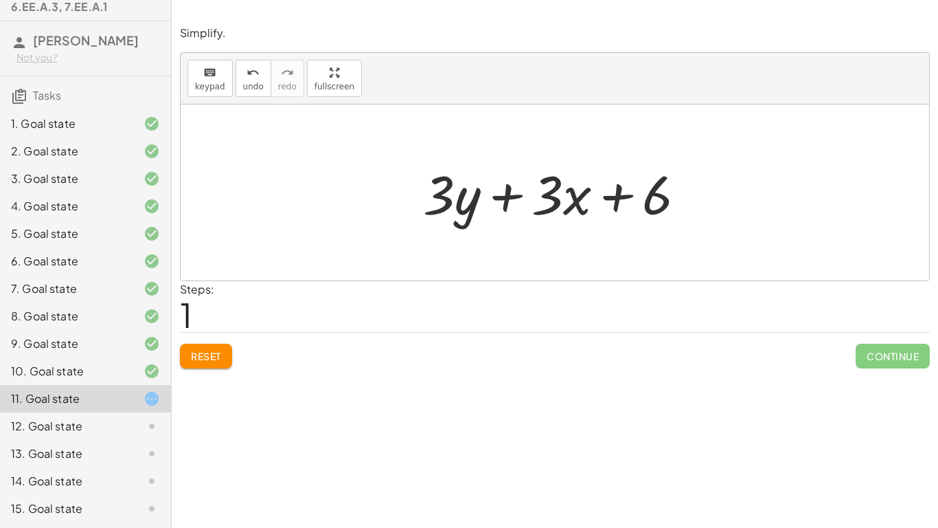
click at [664, 199] on div at bounding box center [560, 192] width 288 height 71
click at [653, 199] on div at bounding box center [560, 192] width 288 height 71
click at [211, 65] on icon "keyboard" at bounding box center [209, 73] width 13 height 16
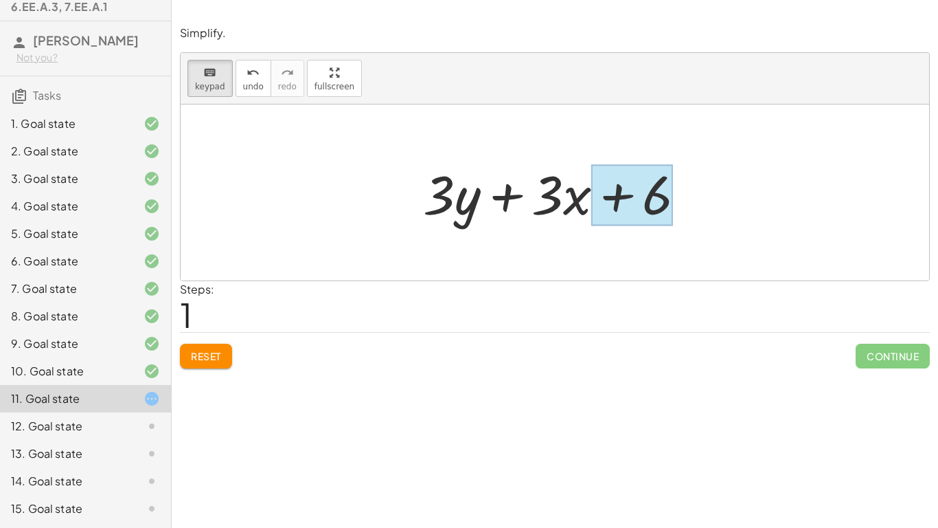
click at [645, 206] on div at bounding box center [633, 195] width 82 height 61
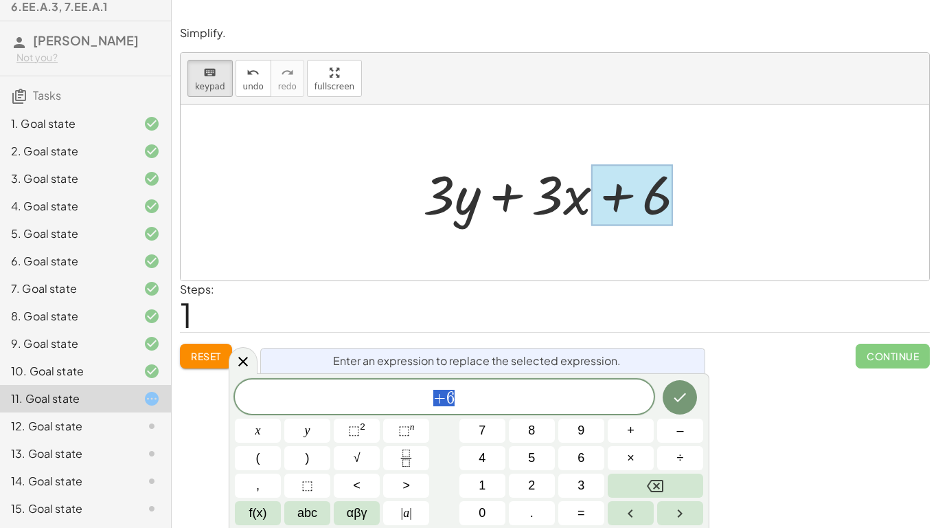
scroll to position [1, 0]
click at [484, 402] on span "+ 6" at bounding box center [444, 397] width 419 height 19
click at [692, 388] on button "Done" at bounding box center [680, 397] width 34 height 34
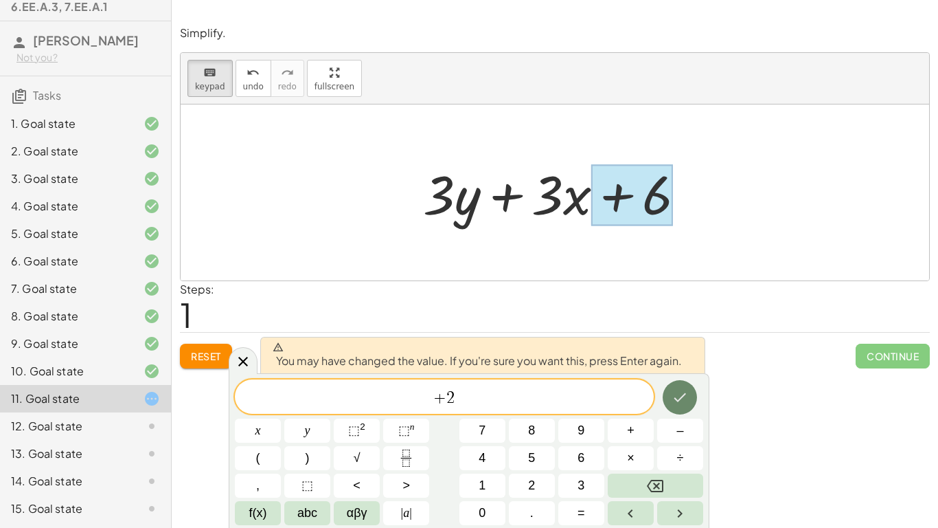
click at [668, 388] on button "Done" at bounding box center [680, 397] width 34 height 34
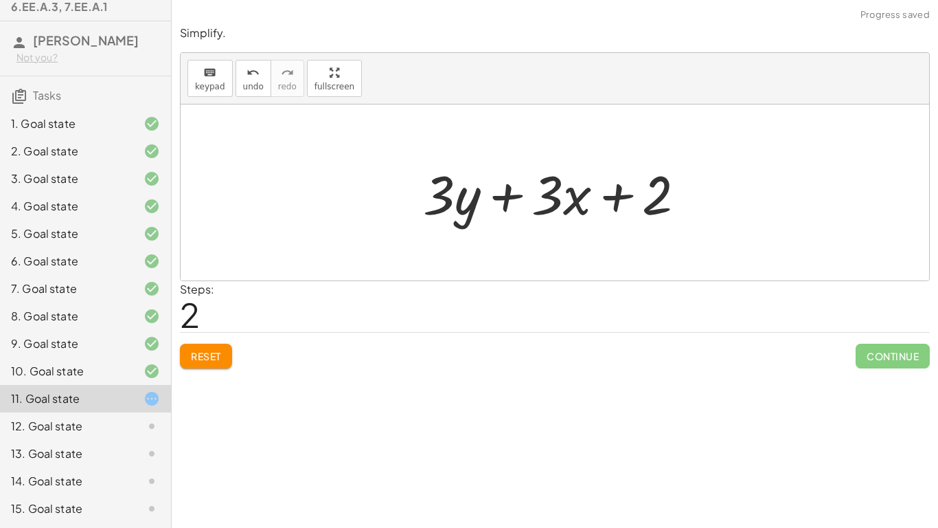
click at [545, 195] on div at bounding box center [559, 192] width 287 height 71
click at [197, 87] on span "keypad" at bounding box center [210, 87] width 30 height 10
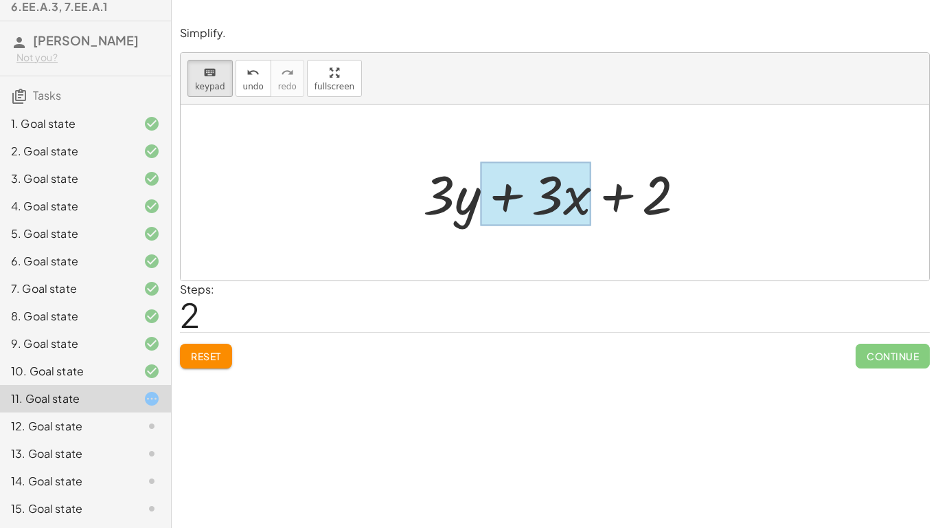
click at [578, 204] on div at bounding box center [535, 194] width 111 height 64
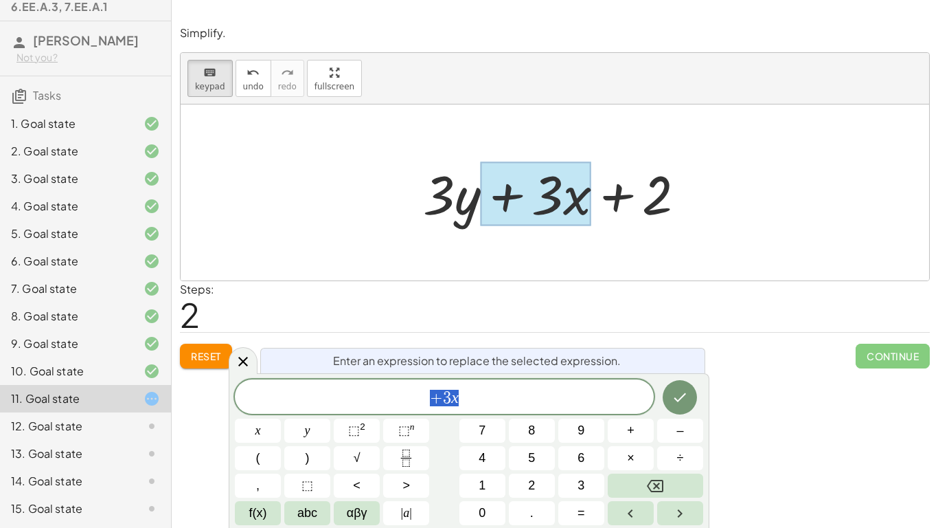
click at [521, 388] on span "+ 3 x" at bounding box center [444, 397] width 419 height 19
click at [694, 394] on button "Done" at bounding box center [680, 397] width 34 height 34
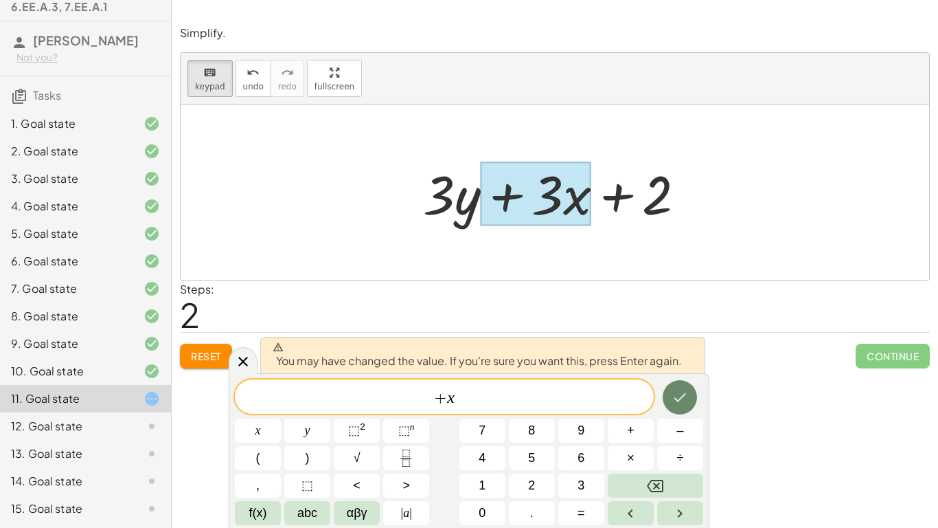
click at [679, 407] on button "Done" at bounding box center [680, 397] width 34 height 34
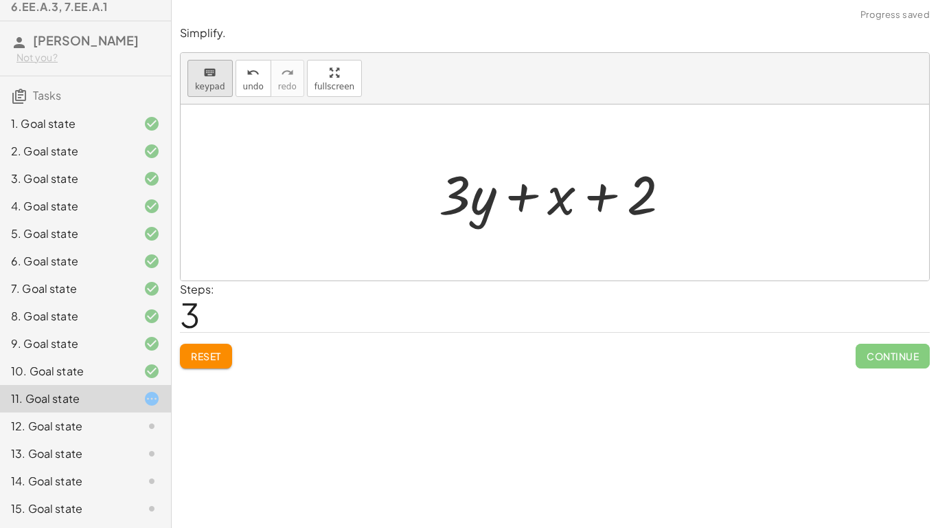
click at [196, 91] on button "keyboard keypad" at bounding box center [210, 78] width 45 height 37
click at [473, 204] on div at bounding box center [467, 194] width 57 height 64
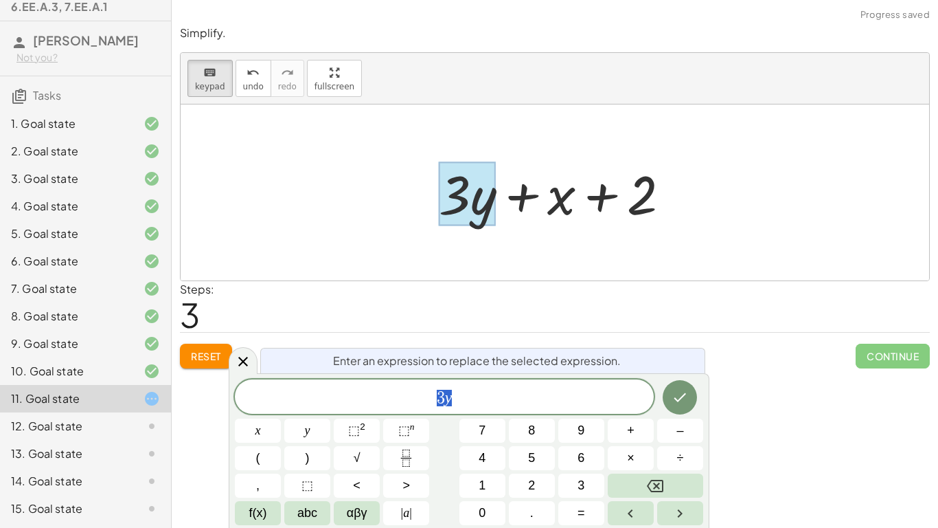
scroll to position [3, 0]
click at [245, 365] on icon at bounding box center [243, 361] width 16 height 16
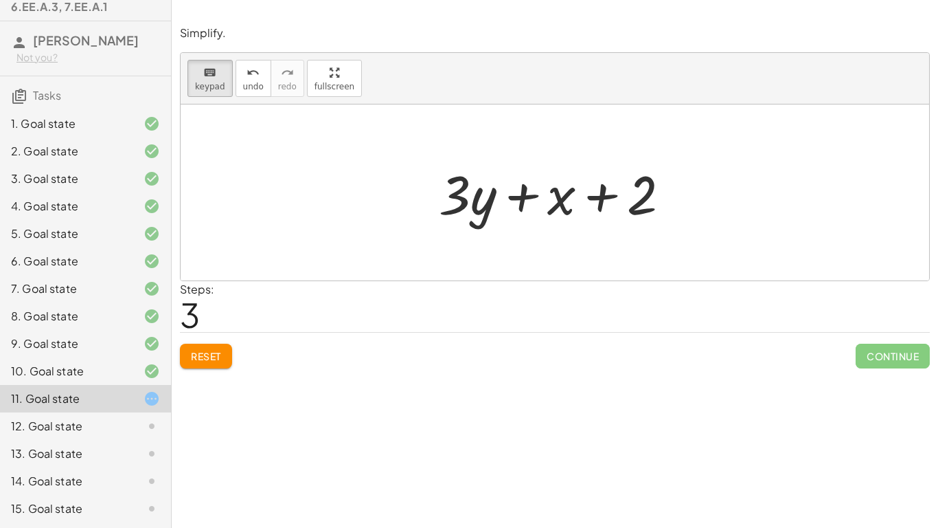
click at [215, 348] on button "Reset" at bounding box center [206, 356] width 52 height 25
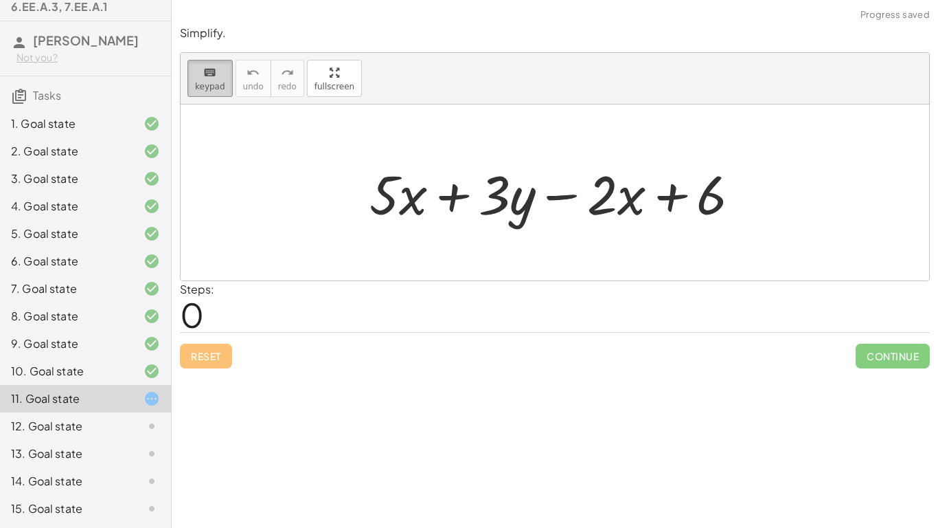
click at [221, 79] on div "keyboard" at bounding box center [210, 72] width 30 height 16
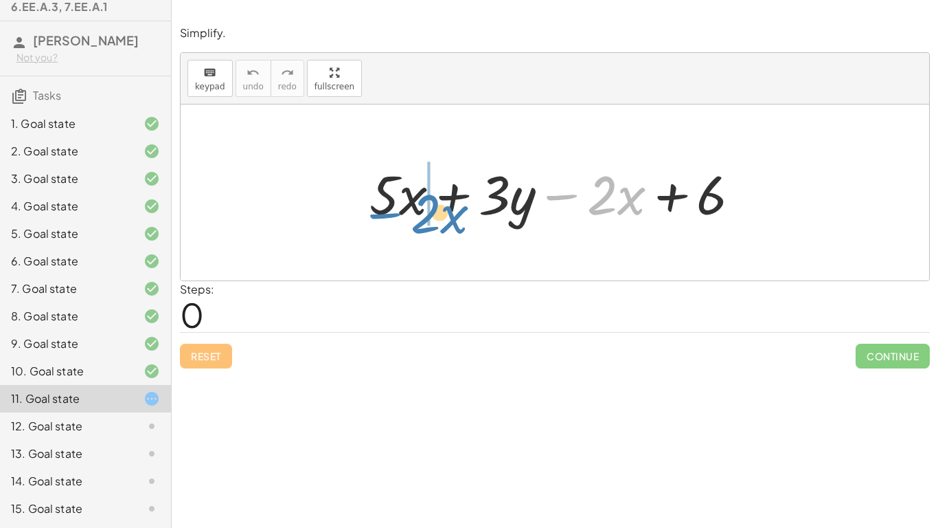
drag, startPoint x: 574, startPoint y: 196, endPoint x: 397, endPoint y: 214, distance: 177.5
click at [397, 214] on div at bounding box center [561, 192] width 396 height 71
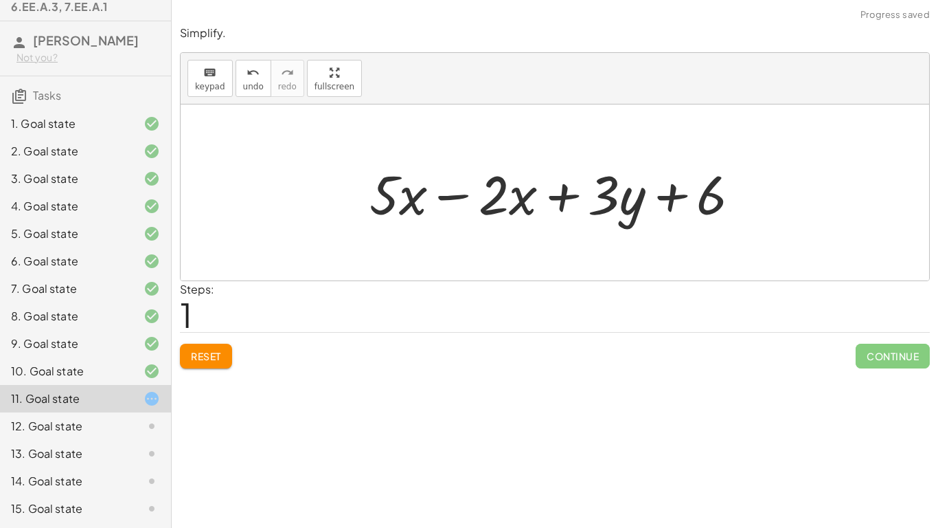
click at [221, 359] on span "Reset" at bounding box center [206, 356] width 30 height 12
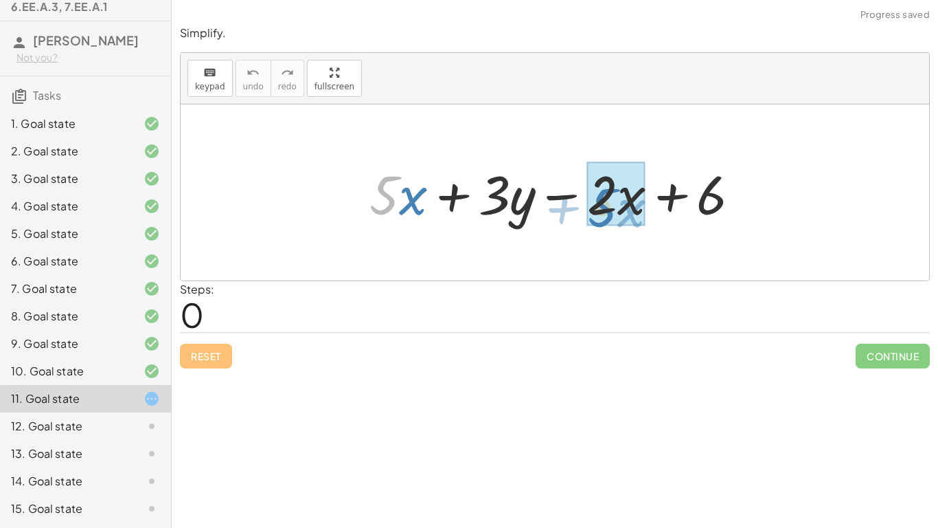
drag, startPoint x: 389, startPoint y: 205, endPoint x: 609, endPoint y: 218, distance: 220.9
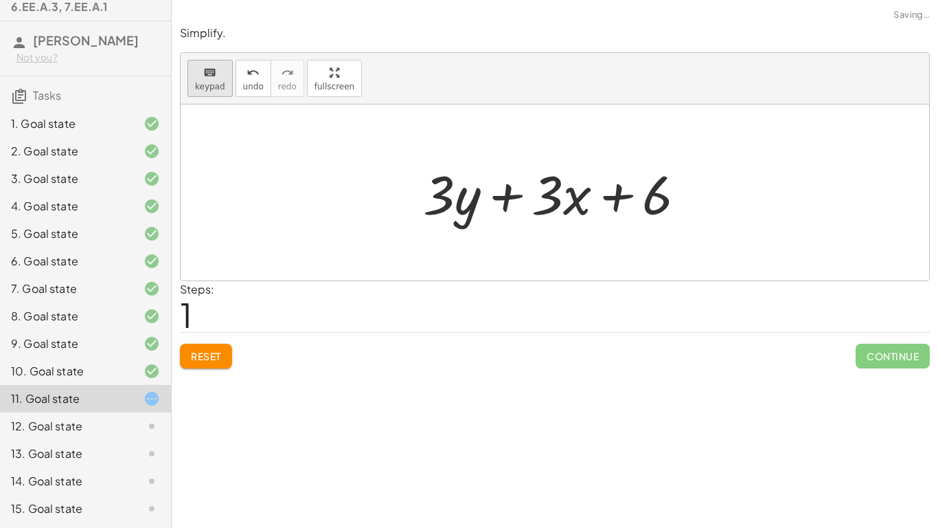
click at [218, 91] on span "keypad" at bounding box center [210, 87] width 30 height 10
click at [643, 201] on div at bounding box center [633, 195] width 82 height 61
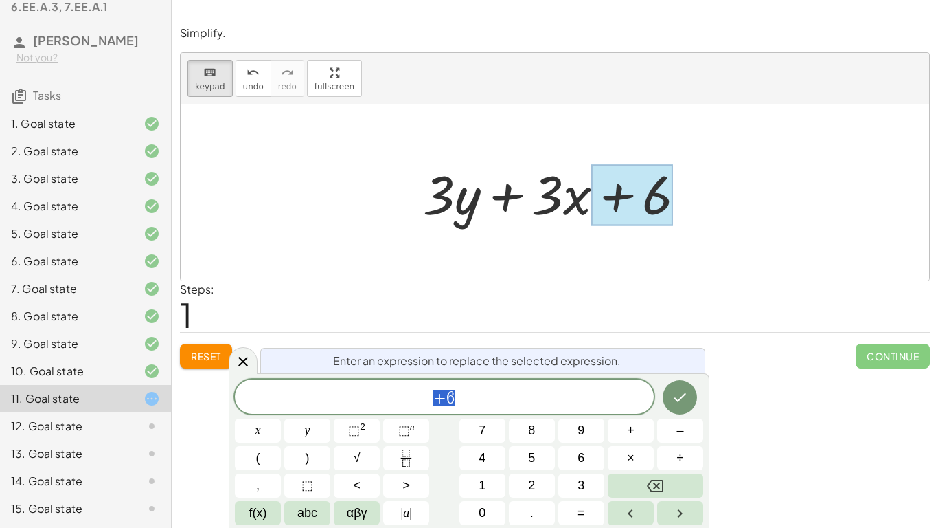
scroll to position [3, 0]
click at [530, 402] on span "+ 6 ​" at bounding box center [444, 397] width 419 height 19
click at [680, 396] on icon "Done" at bounding box center [680, 397] width 16 height 16
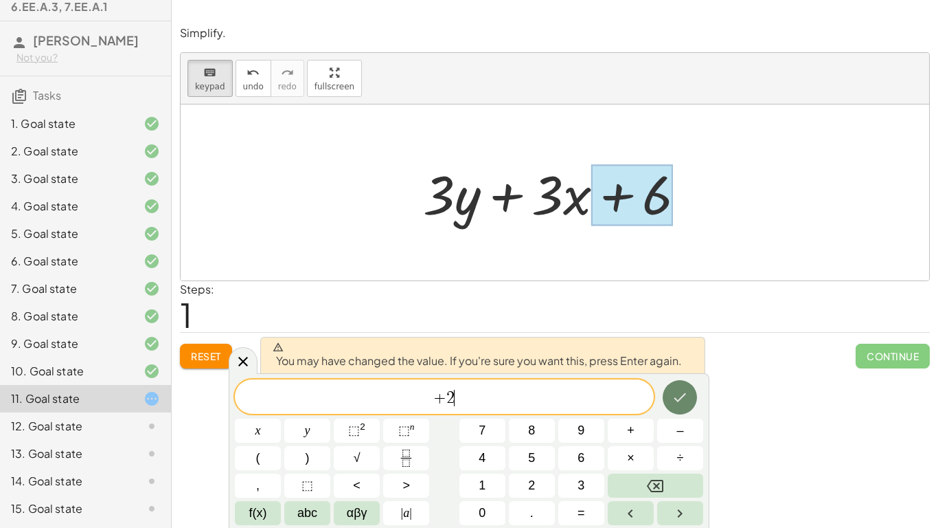
click at [680, 396] on icon "Done" at bounding box center [680, 397] width 16 height 16
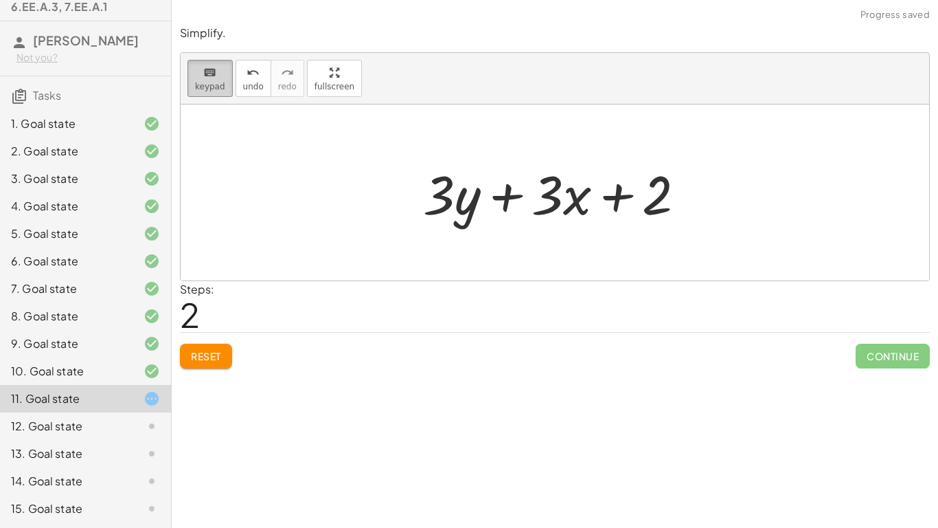
click at [228, 79] on button "keyboard keypad" at bounding box center [210, 78] width 45 height 37
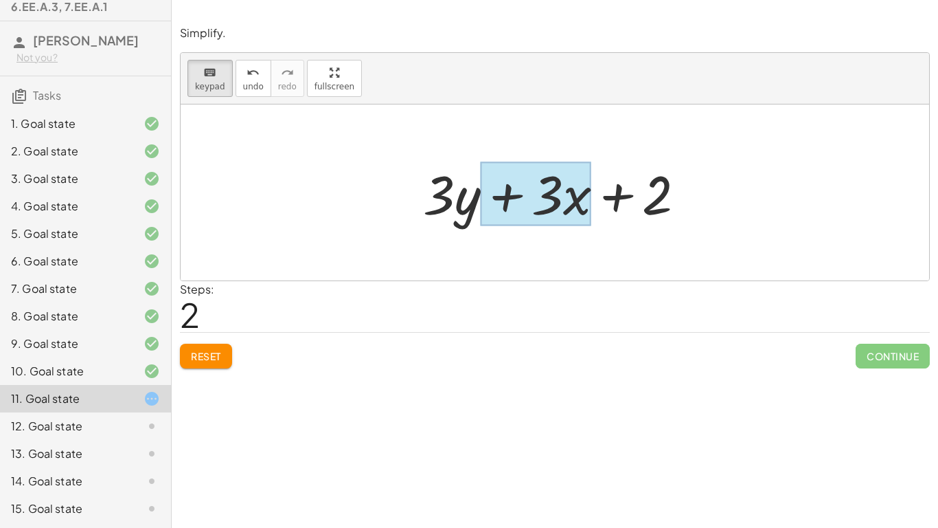
click at [572, 205] on div at bounding box center [535, 194] width 111 height 64
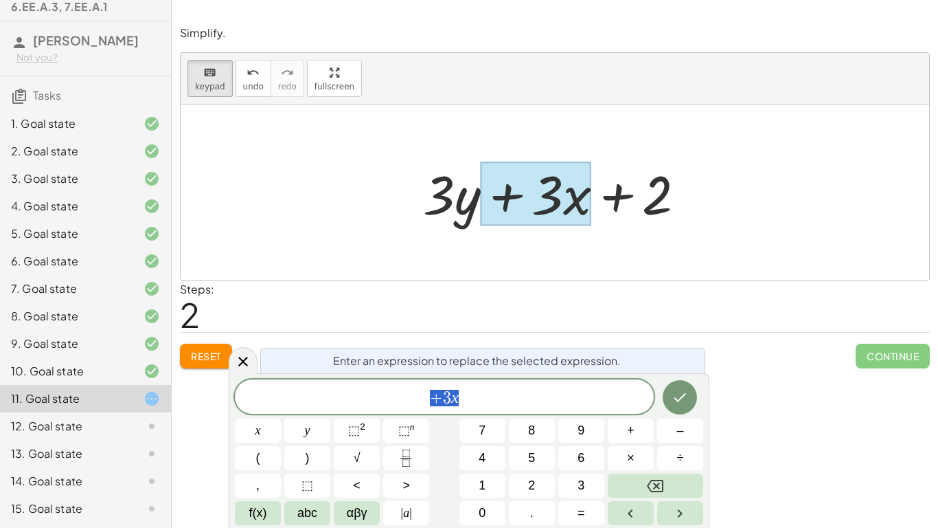
scroll to position [5, 0]
click at [545, 405] on span "+ 3 x" at bounding box center [444, 397] width 419 height 19
click at [688, 394] on icon "Done" at bounding box center [680, 397] width 16 height 16
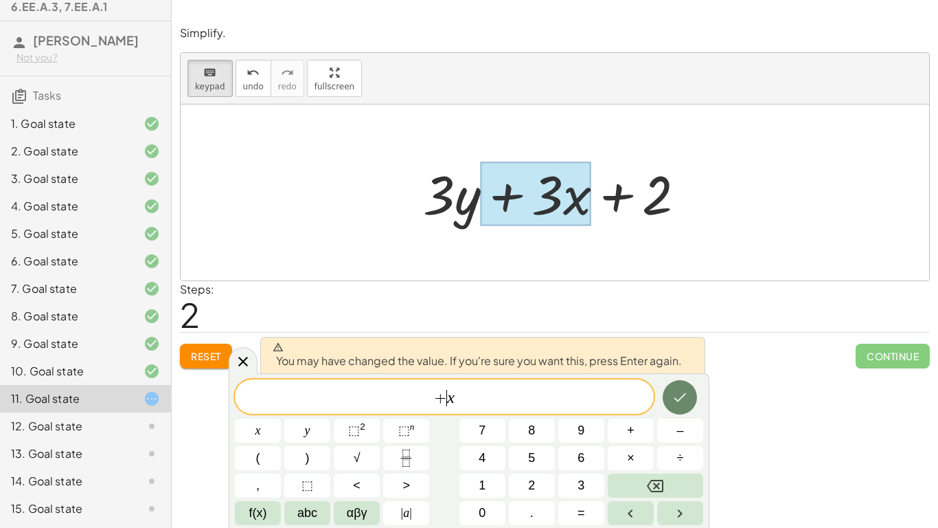
click at [688, 394] on icon "Done" at bounding box center [680, 397] width 16 height 16
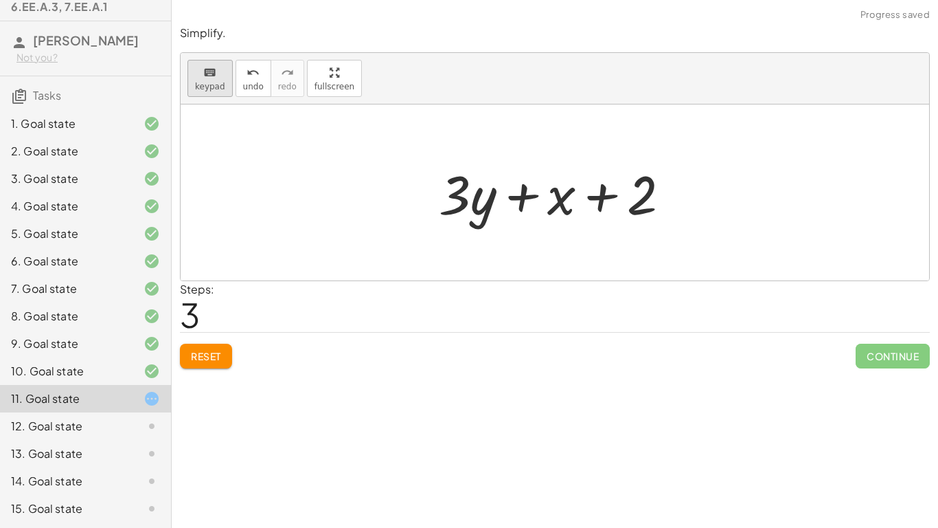
click at [216, 87] on span "keypad" at bounding box center [210, 87] width 30 height 10
click at [494, 201] on div at bounding box center [467, 194] width 57 height 64
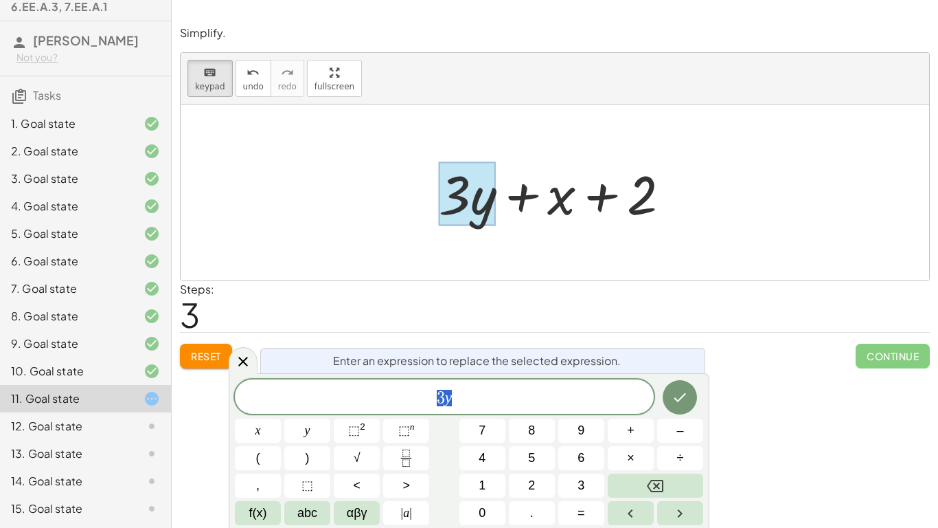
click at [494, 405] on span "3 y" at bounding box center [444, 397] width 419 height 19
click at [677, 396] on icon "Done" at bounding box center [680, 397] width 16 height 16
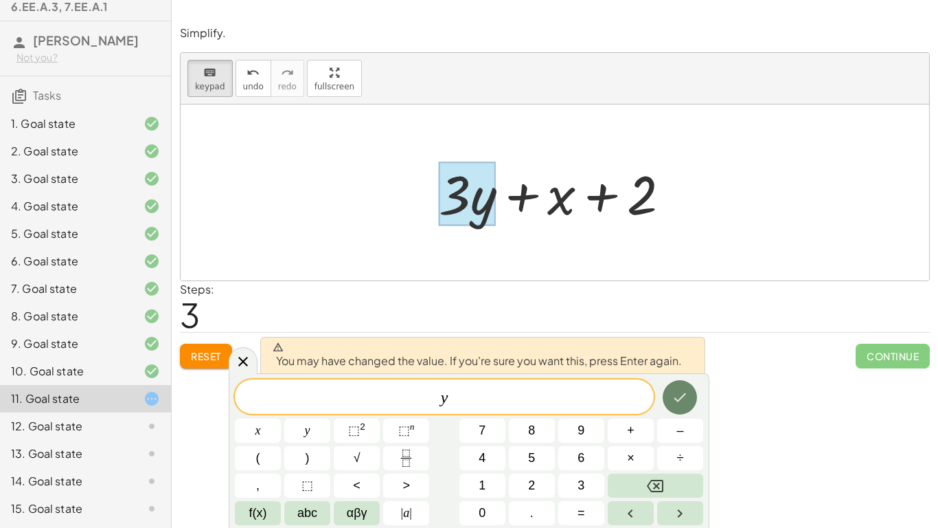
click at [671, 393] on button "Done" at bounding box center [680, 397] width 34 height 34
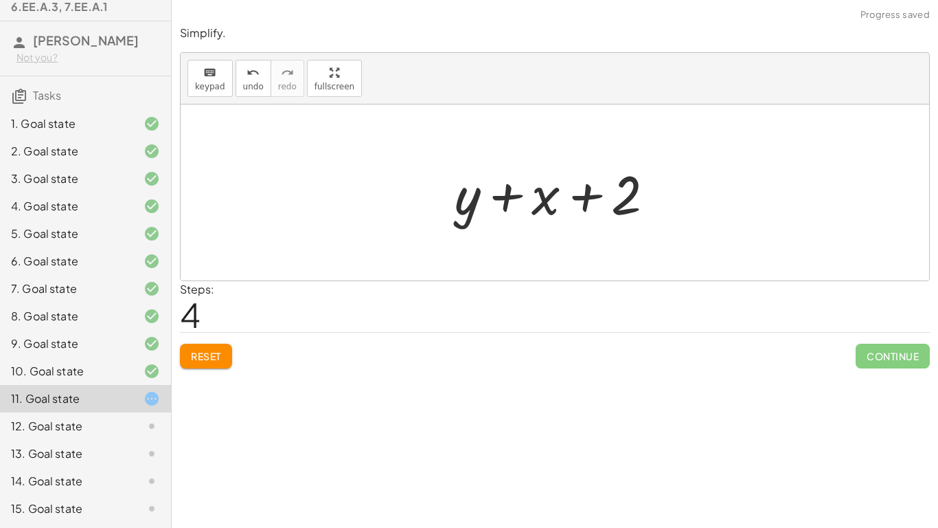
click at [576, 177] on div at bounding box center [560, 192] width 225 height 71
click at [587, 196] on div at bounding box center [560, 192] width 225 height 71
click at [505, 203] on div at bounding box center [560, 192] width 225 height 71
click at [605, 194] on div at bounding box center [560, 192] width 225 height 71
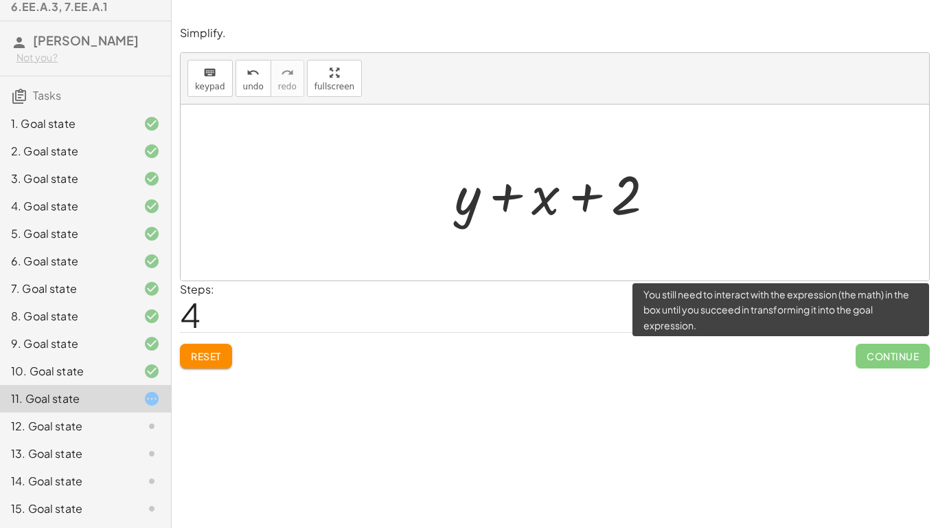
click at [907, 360] on span "Continue" at bounding box center [893, 356] width 74 height 25
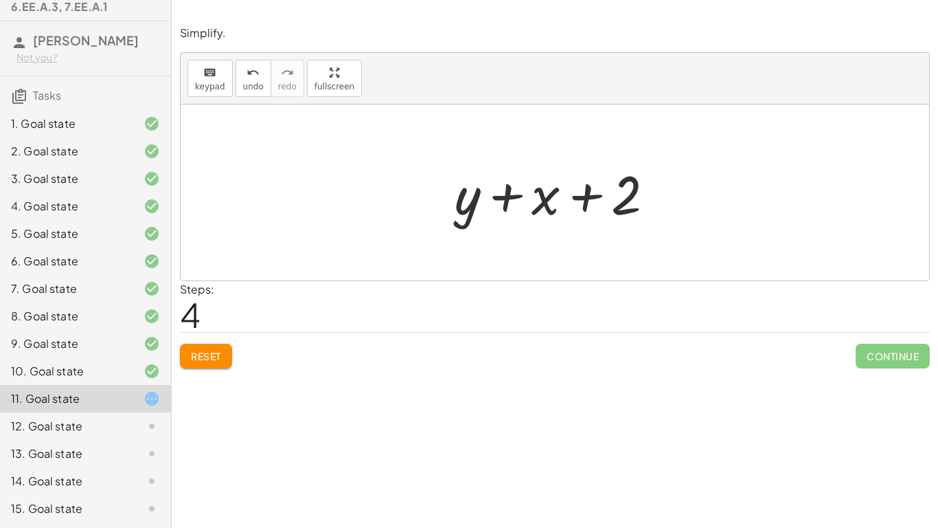
click at [220, 350] on span "Reset" at bounding box center [206, 356] width 30 height 12
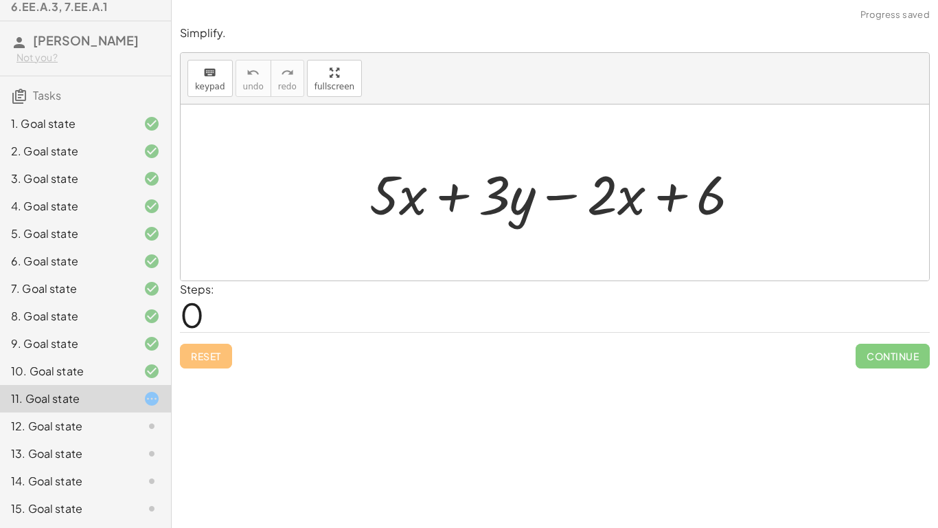
click at [43, 392] on div "11. Goal state" at bounding box center [66, 398] width 111 height 16
click at [49, 411] on div "12. Goal state" at bounding box center [85, 480] width 171 height 27
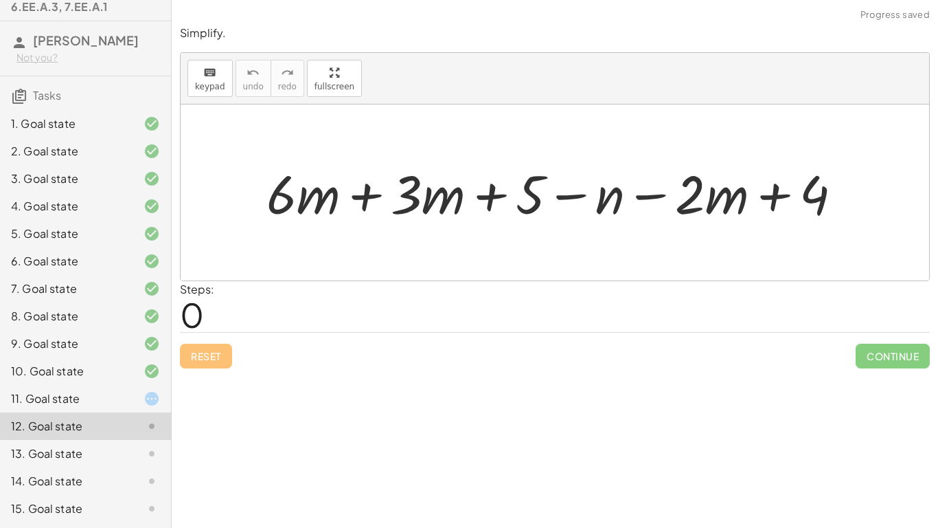
click at [373, 192] on div at bounding box center [560, 192] width 600 height 70
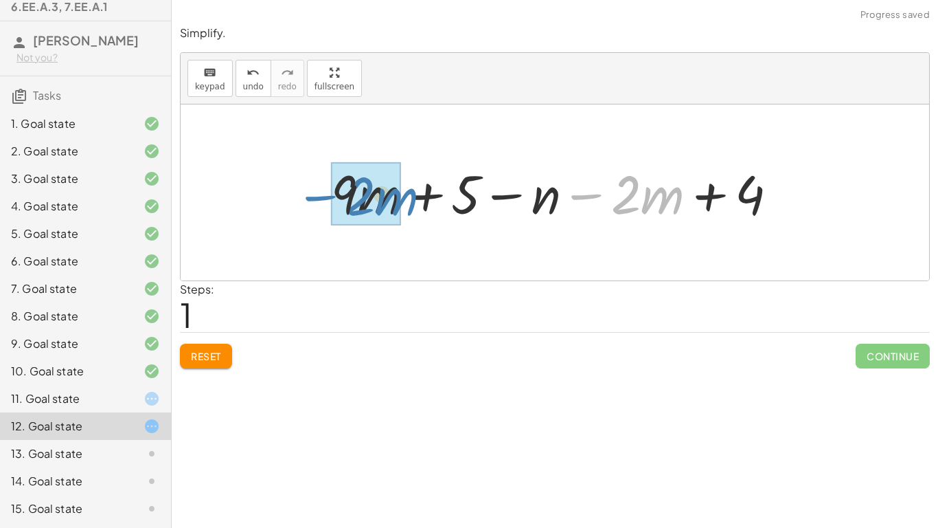
drag, startPoint x: 594, startPoint y: 196, endPoint x: 327, endPoint y: 199, distance: 266.6
click at [327, 199] on div at bounding box center [560, 192] width 472 height 70
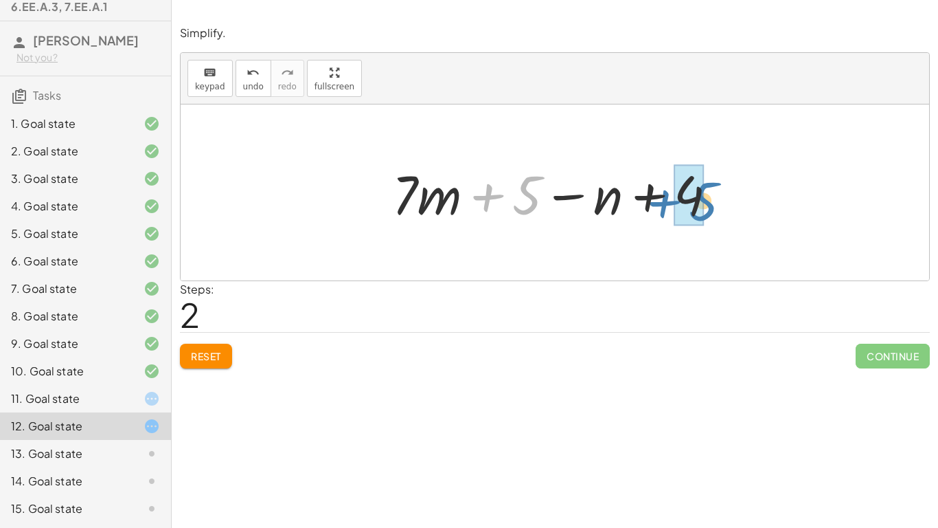
drag, startPoint x: 494, startPoint y: 196, endPoint x: 666, endPoint y: 201, distance: 172.5
click at [666, 201] on div at bounding box center [560, 192] width 350 height 71
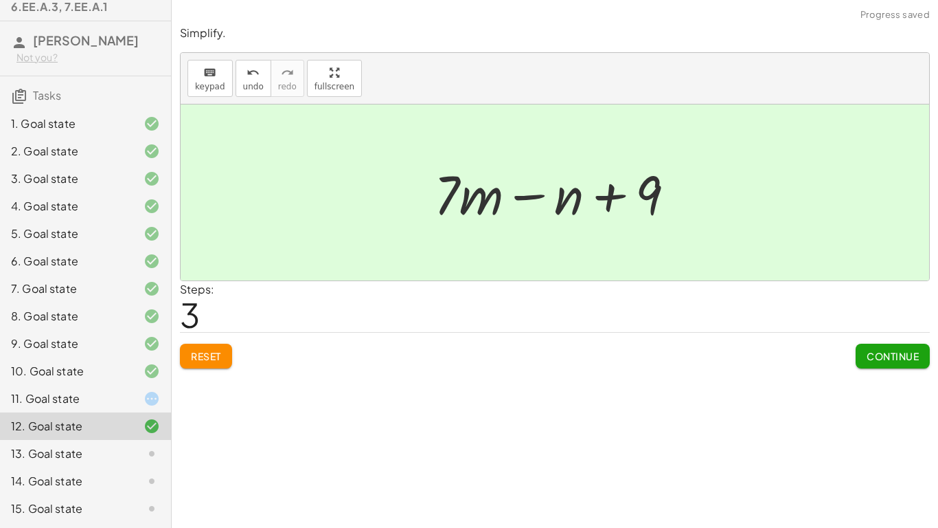
click at [881, 356] on span "Continue" at bounding box center [893, 356] width 52 height 12
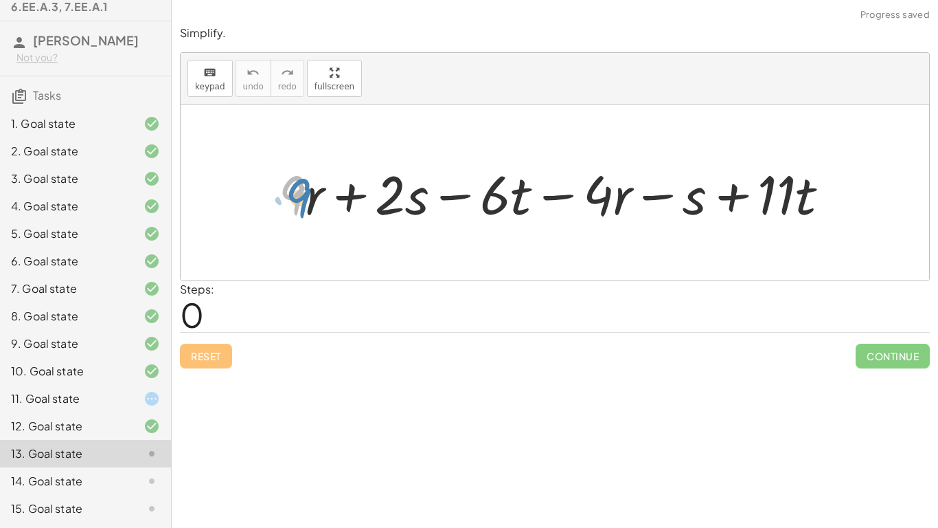
click at [301, 205] on div at bounding box center [560, 192] width 576 height 71
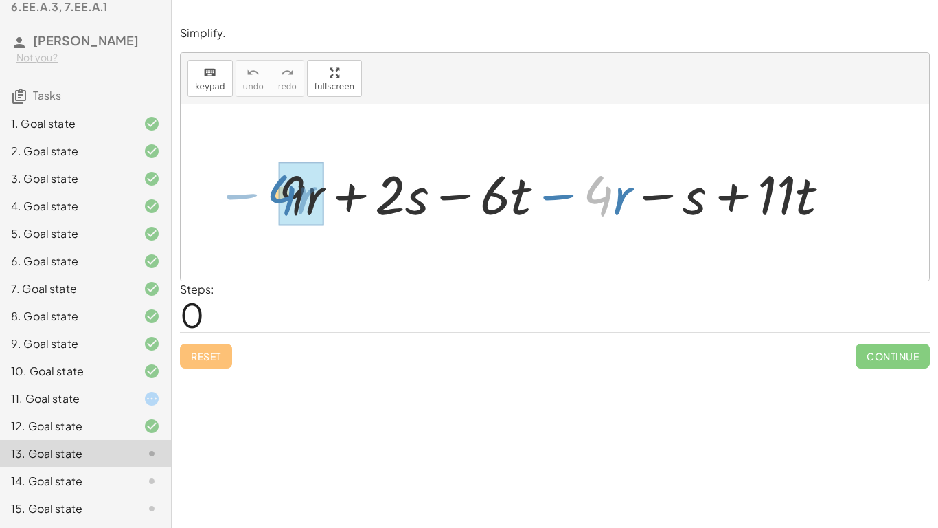
drag, startPoint x: 603, startPoint y: 197, endPoint x: 315, endPoint y: 205, distance: 288.7
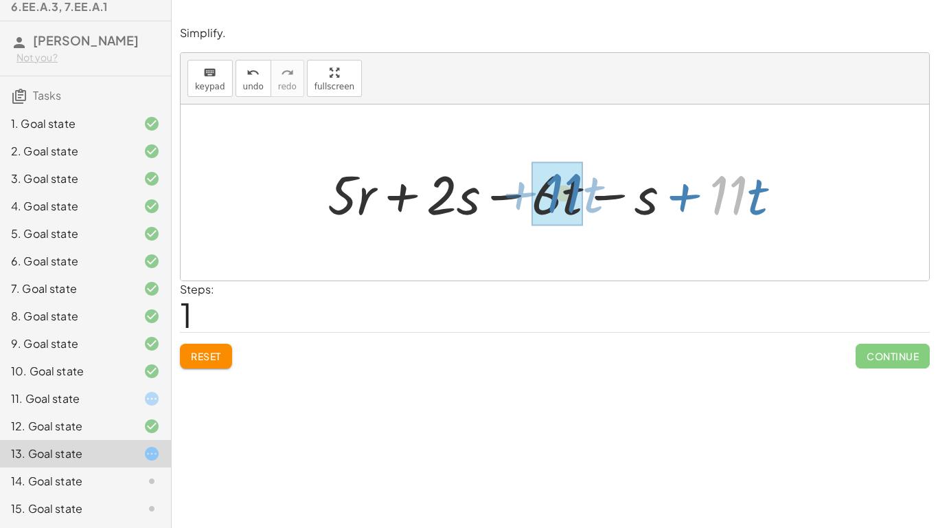
drag, startPoint x: 721, startPoint y: 199, endPoint x: 555, endPoint y: 197, distance: 165.6
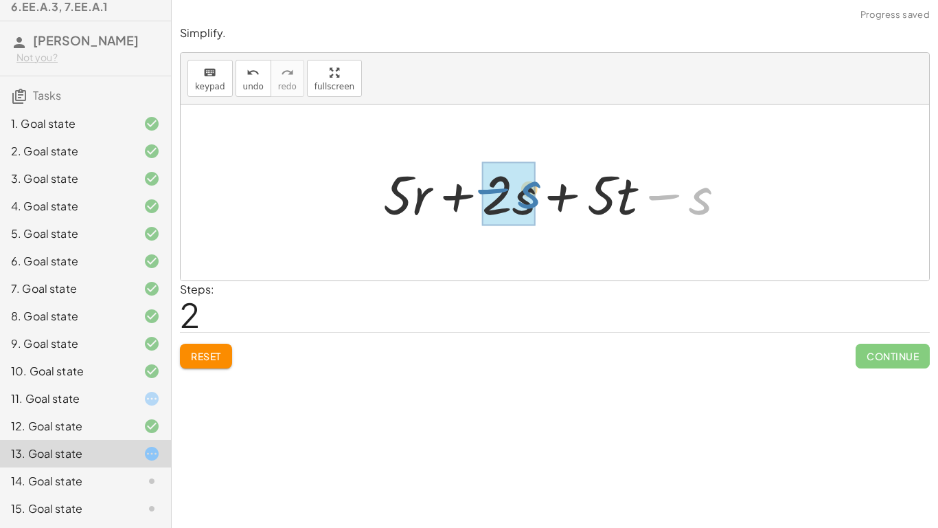
drag, startPoint x: 707, startPoint y: 212, endPoint x: 536, endPoint y: 206, distance: 171.2
click at [536, 206] on div at bounding box center [559, 192] width 367 height 71
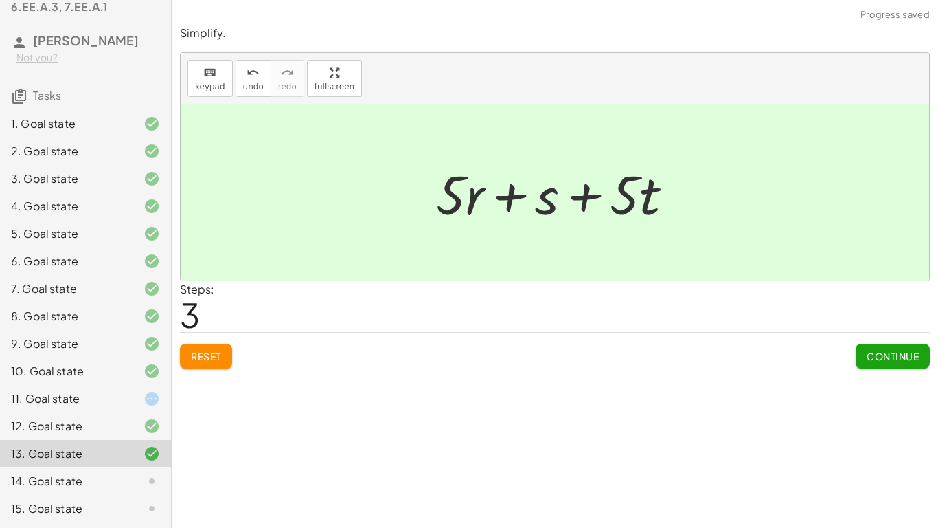
click at [899, 361] on span "Continue" at bounding box center [893, 356] width 52 height 12
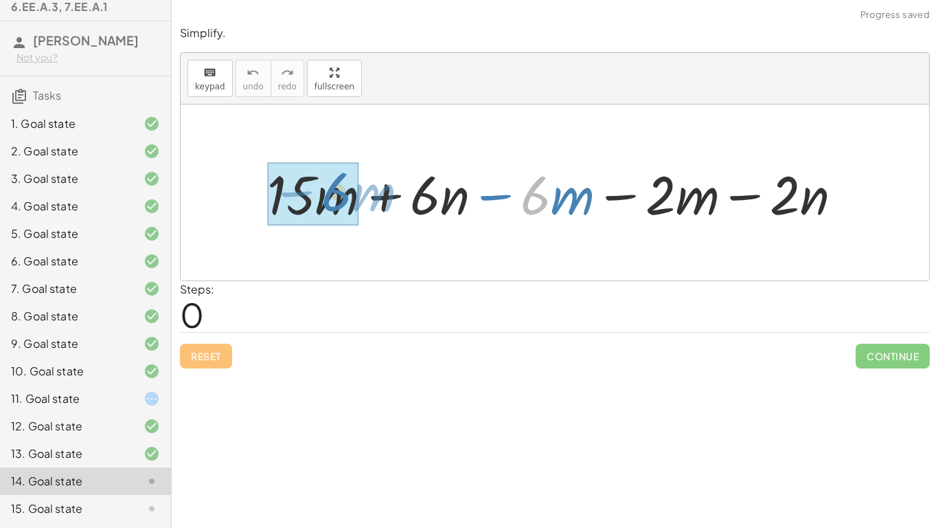
drag, startPoint x: 537, startPoint y: 205, endPoint x: 323, endPoint y: 205, distance: 213.7
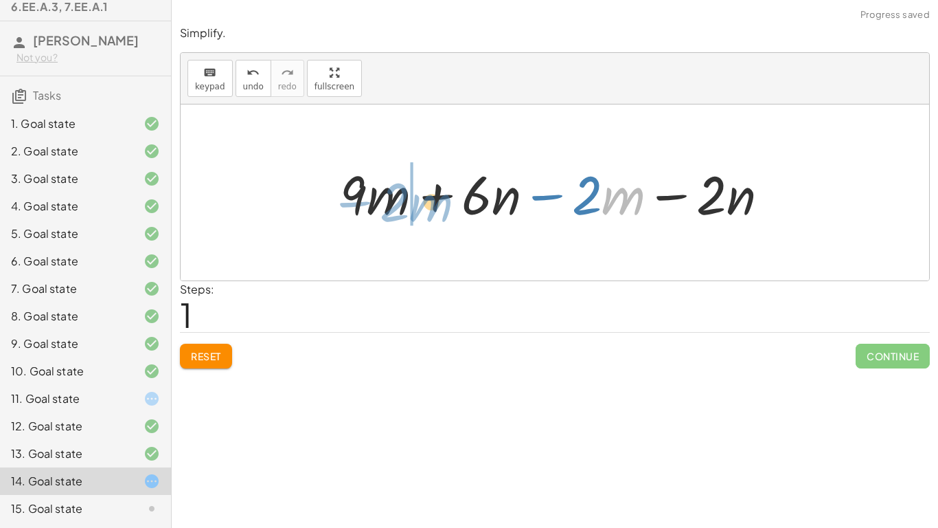
drag, startPoint x: 611, startPoint y: 201, endPoint x: 417, endPoint y: 206, distance: 193.8
click at [417, 206] on div at bounding box center [559, 192] width 453 height 70
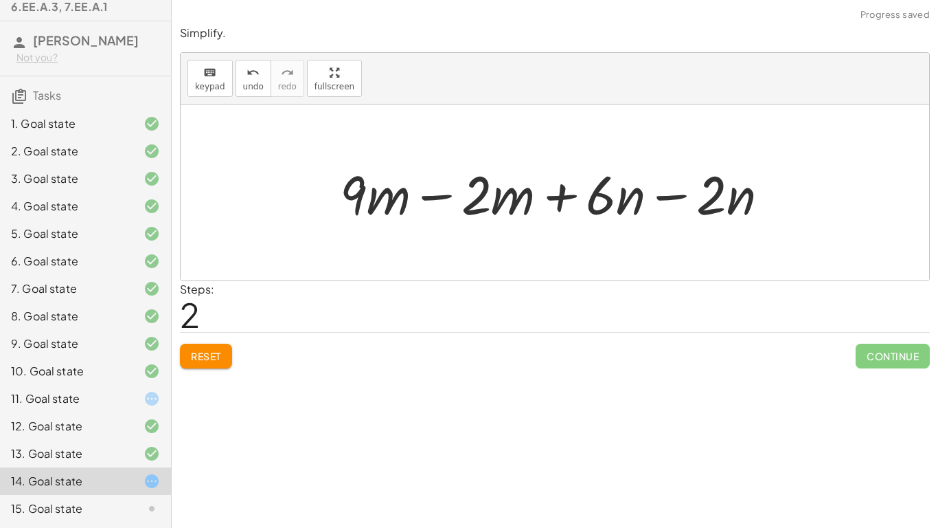
click at [0, 0] on div "Simplify. keyboard keypad undo undo redo redo fullscreen + · 15 · m + · 6 · n −…" at bounding box center [0, 0] width 0 height 0
click at [210, 352] on span "Reset" at bounding box center [206, 356] width 30 height 12
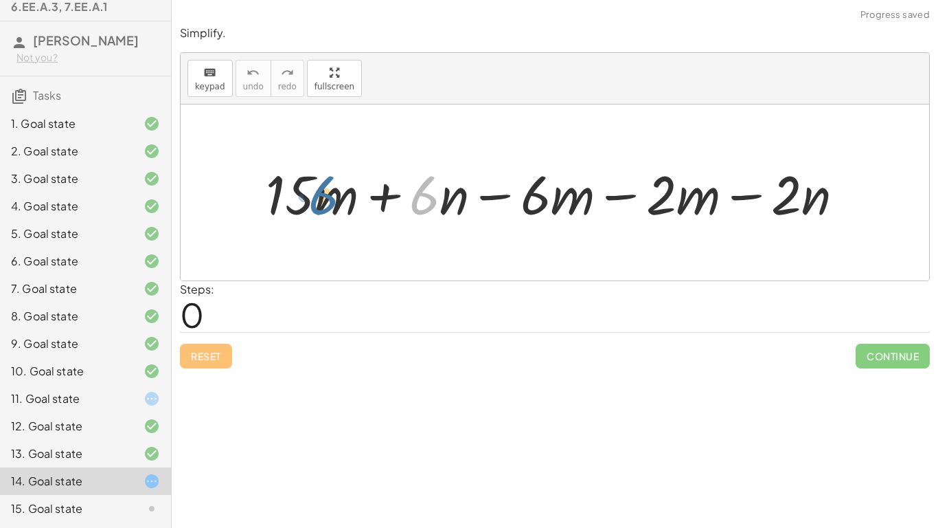
drag, startPoint x: 437, startPoint y: 199, endPoint x: 334, endPoint y: 199, distance: 103.1
click at [334, 199] on div at bounding box center [560, 192] width 602 height 71
click at [451, 205] on div at bounding box center [560, 192] width 602 height 71
click at [379, 193] on div at bounding box center [560, 192] width 602 height 71
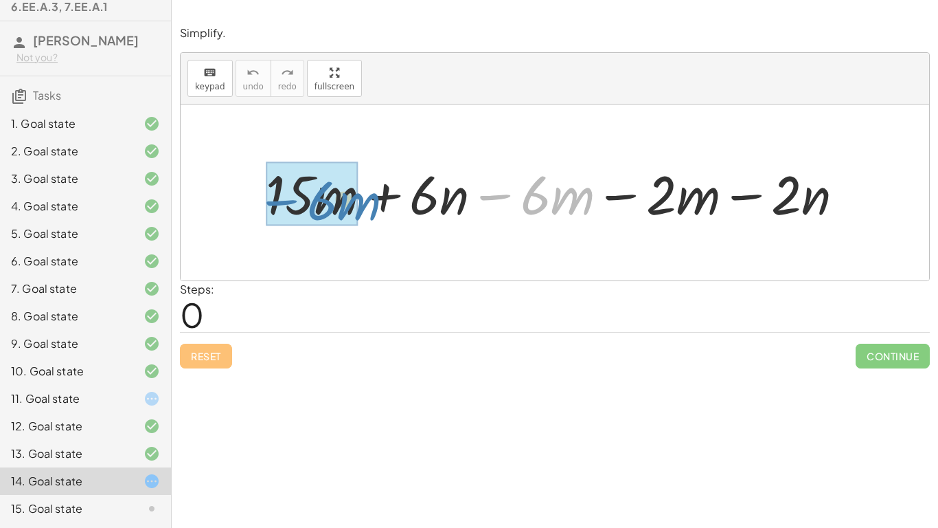
drag, startPoint x: 502, startPoint y: 194, endPoint x: 289, endPoint y: 200, distance: 213.7
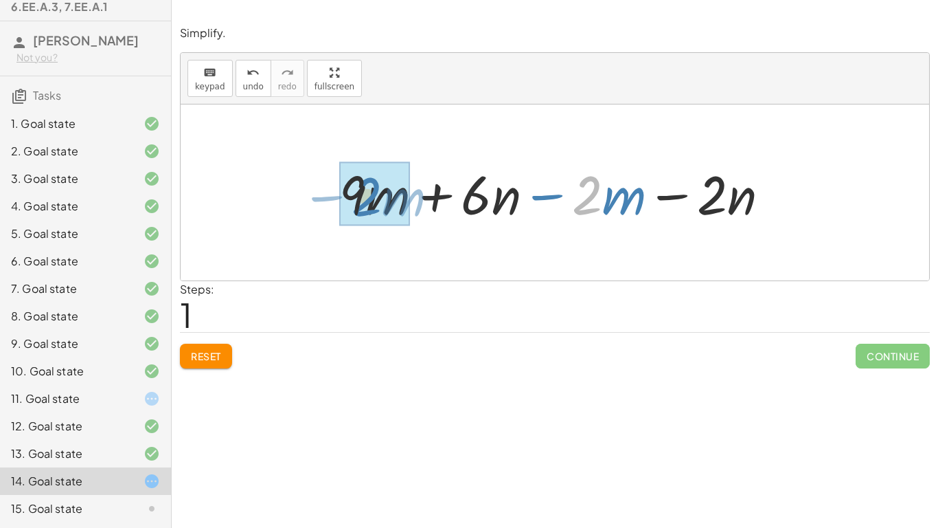
drag, startPoint x: 597, startPoint y: 201, endPoint x: 375, endPoint y: 202, distance: 221.9
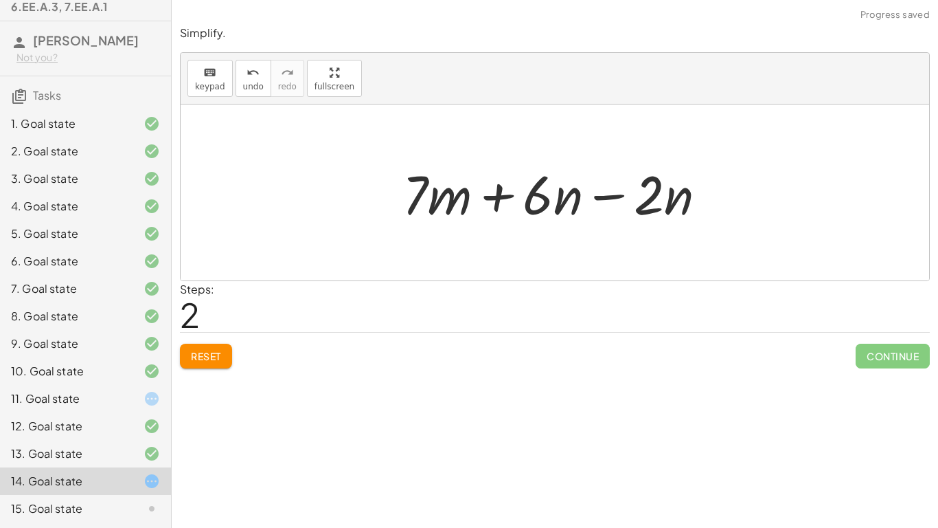
click at [602, 196] on div at bounding box center [560, 192] width 329 height 71
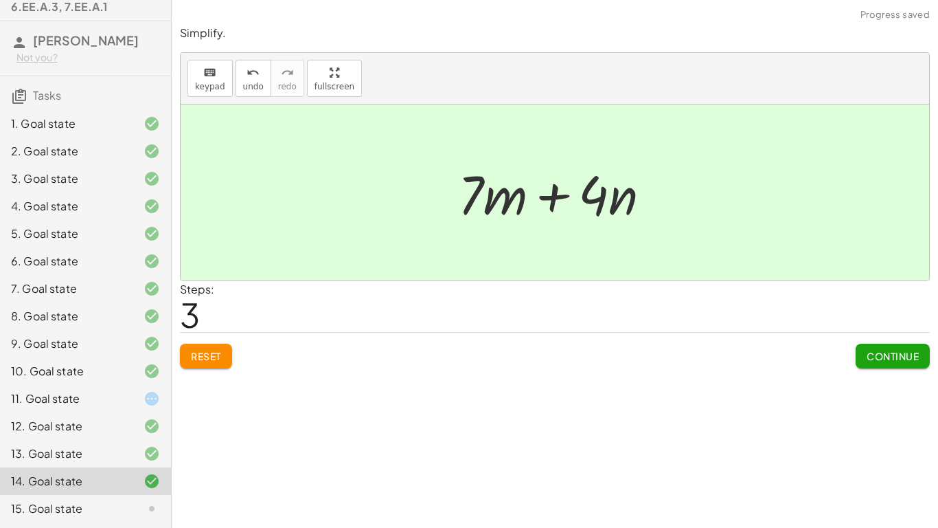
click at [858, 351] on button "Continue" at bounding box center [893, 356] width 74 height 25
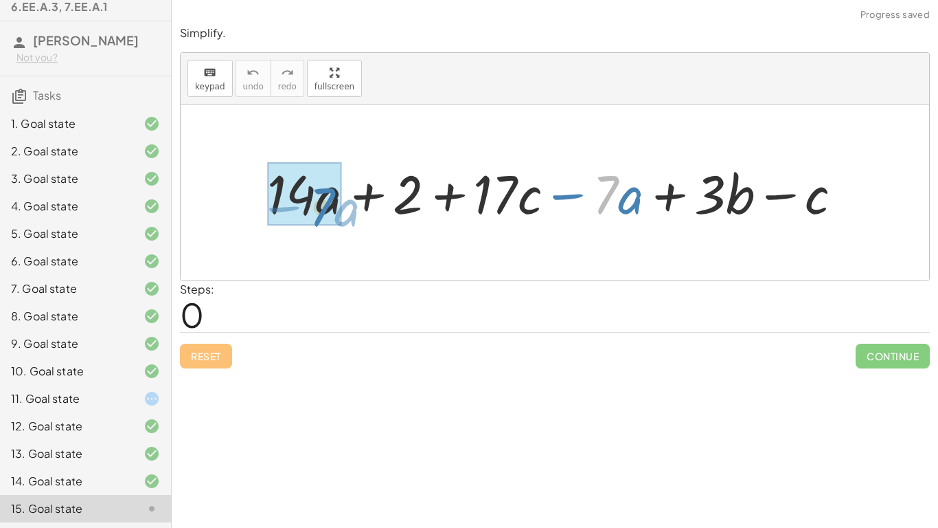
drag, startPoint x: 610, startPoint y: 196, endPoint x: 335, endPoint y: 208, distance: 275.7
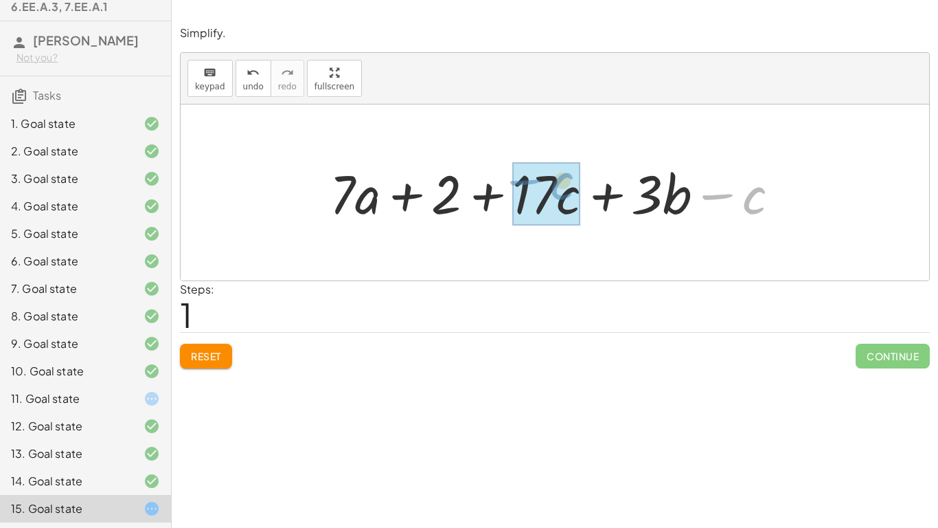
drag, startPoint x: 758, startPoint y: 210, endPoint x: 567, endPoint y: 196, distance: 190.7
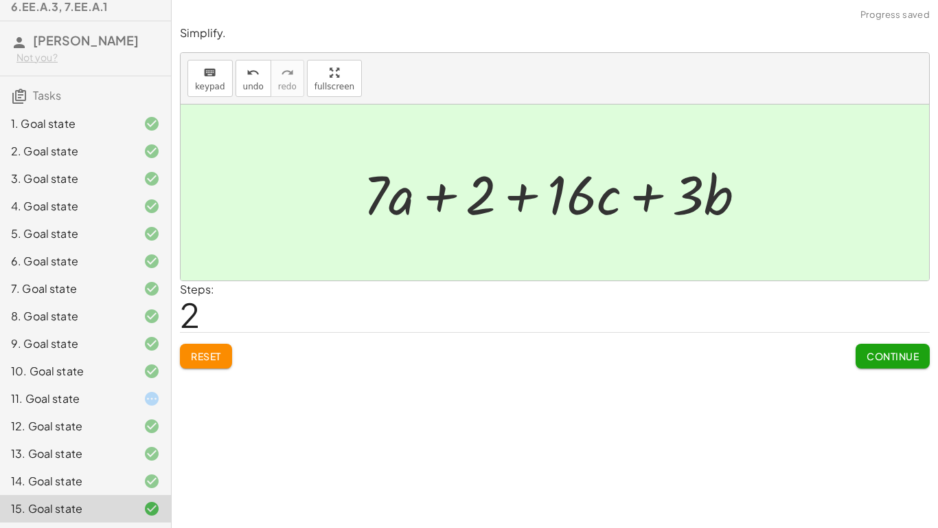
click at [903, 359] on span "Continue" at bounding box center [893, 356] width 52 height 12
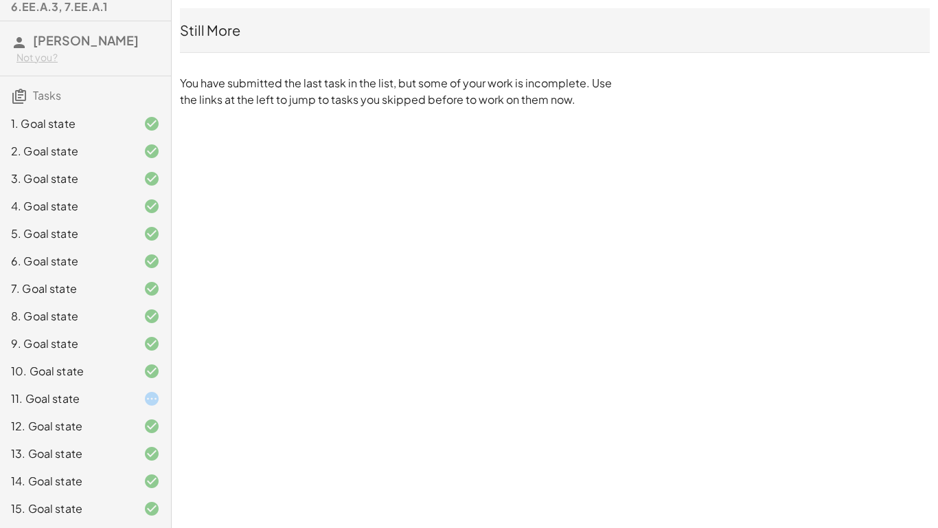
click at [139, 395] on div at bounding box center [141, 398] width 38 height 16
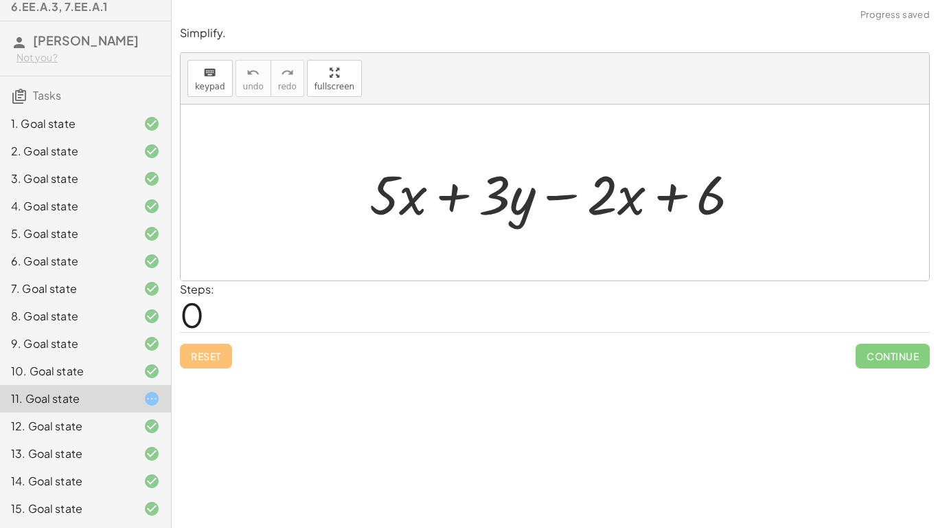
click at [205, 350] on div "Reset Continue" at bounding box center [555, 350] width 750 height 36
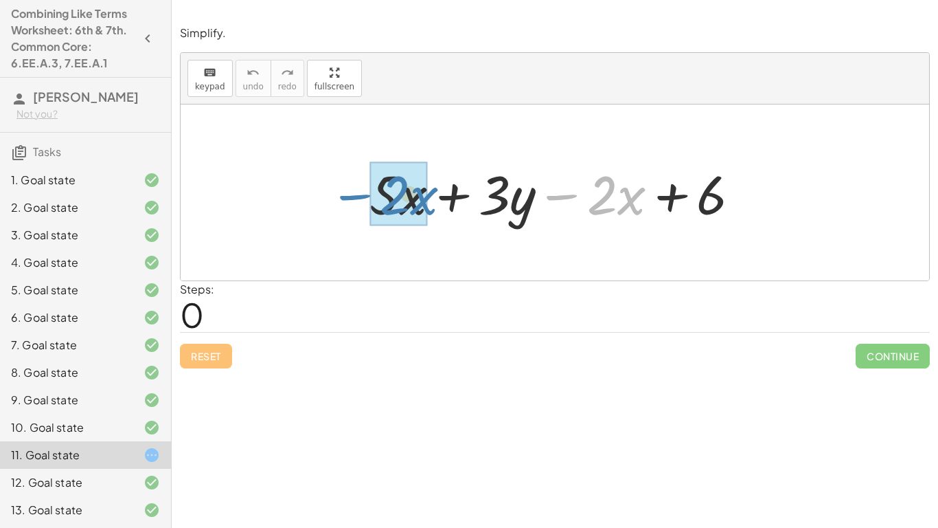
drag, startPoint x: 570, startPoint y: 198, endPoint x: 363, endPoint y: 199, distance: 207.5
click at [363, 199] on div at bounding box center [561, 192] width 396 height 71
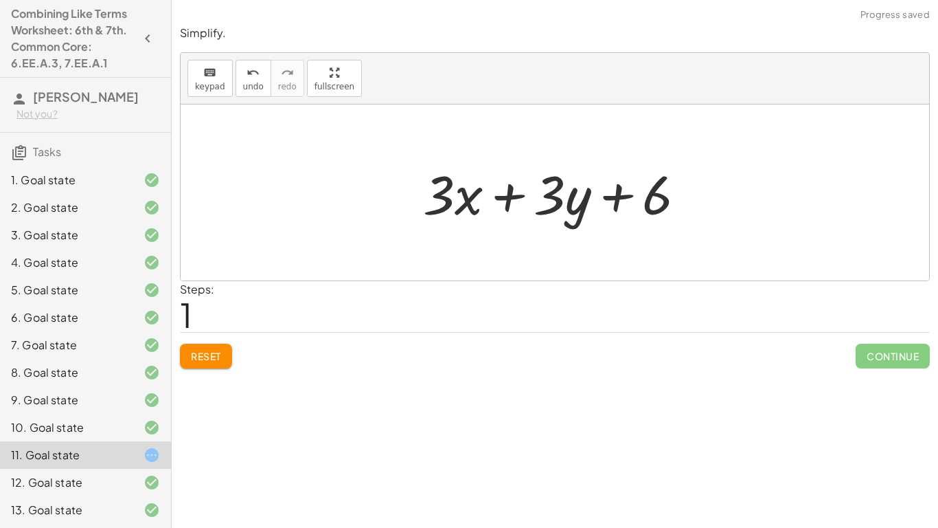
click at [608, 197] on div at bounding box center [560, 192] width 288 height 71
click at [614, 283] on div "Steps: 1" at bounding box center [555, 306] width 750 height 51
click at [450, 198] on div at bounding box center [560, 192] width 288 height 71
click at [223, 363] on button "Reset" at bounding box center [206, 356] width 52 height 25
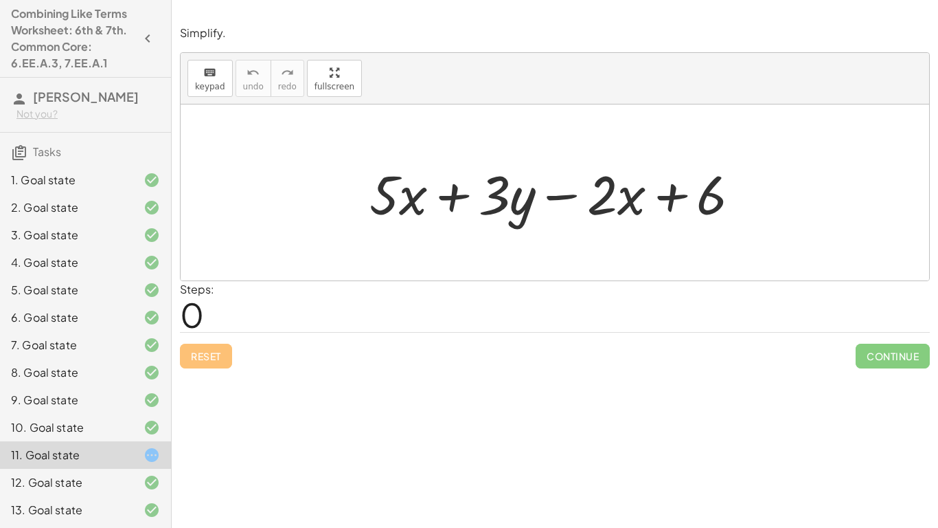
drag, startPoint x: 385, startPoint y: 201, endPoint x: 525, endPoint y: 231, distance: 143.4
click at [525, 231] on div "+ · 5 · x + · 3 · y − · 2 · x + 6" at bounding box center [555, 193] width 413 height 78
click at [218, 346] on button "Reset" at bounding box center [206, 356] width 52 height 25
click at [218, 346] on div "Reset Continue" at bounding box center [555, 350] width 750 height 36
click at [739, 154] on div "+ · 5 · x + · 3 · y − · 2 · x + 6" at bounding box center [555, 193] width 413 height 78
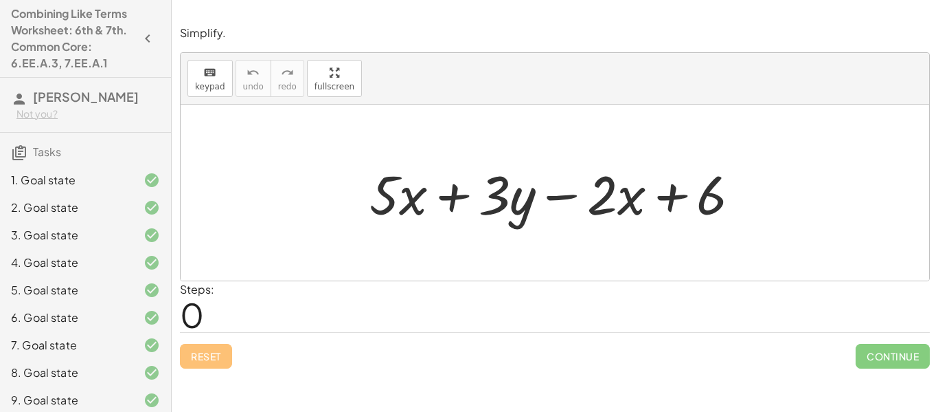
click at [592, 397] on div "Simplify. keyboard keypad undo undo redo redo fullscreen × Steps: 1 Reset Conti…" at bounding box center [555, 206] width 767 height 412
click at [567, 198] on div at bounding box center [561, 192] width 396 height 71
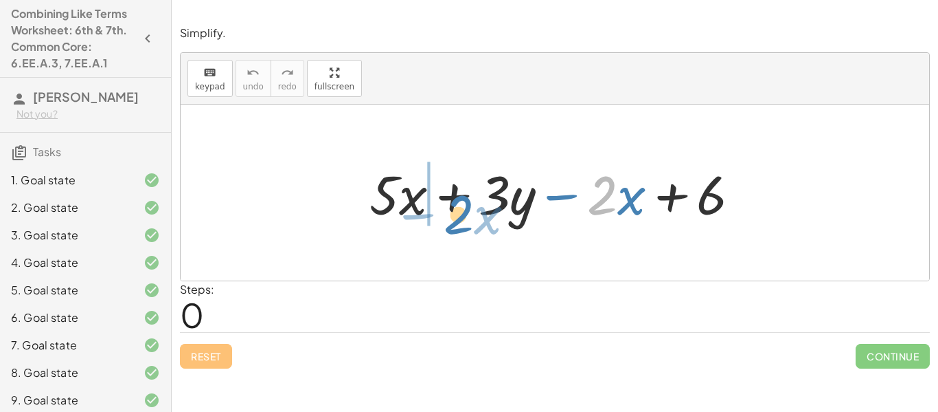
drag, startPoint x: 600, startPoint y: 201, endPoint x: 457, endPoint y: 220, distance: 144.1
click at [457, 220] on div at bounding box center [561, 192] width 396 height 71
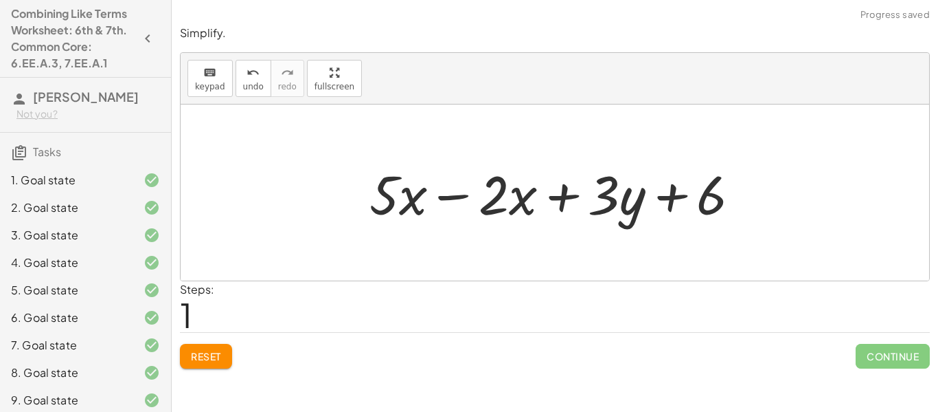
click at [451, 196] on div at bounding box center [561, 192] width 396 height 71
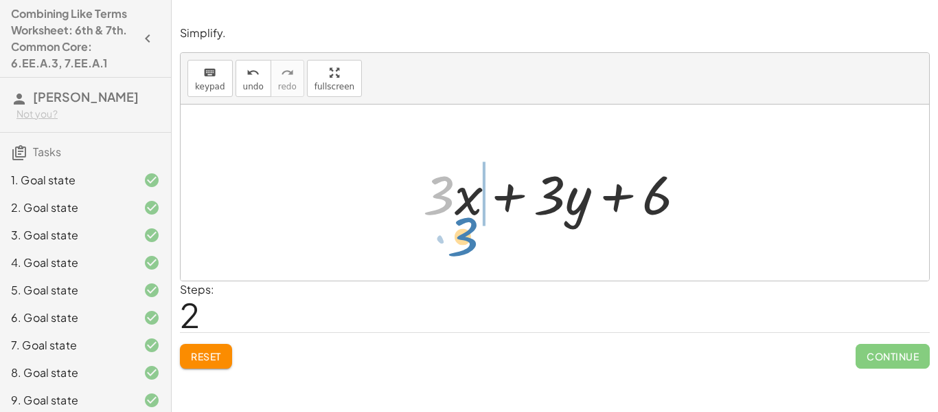
drag, startPoint x: 445, startPoint y: 195, endPoint x: 469, endPoint y: 236, distance: 47.7
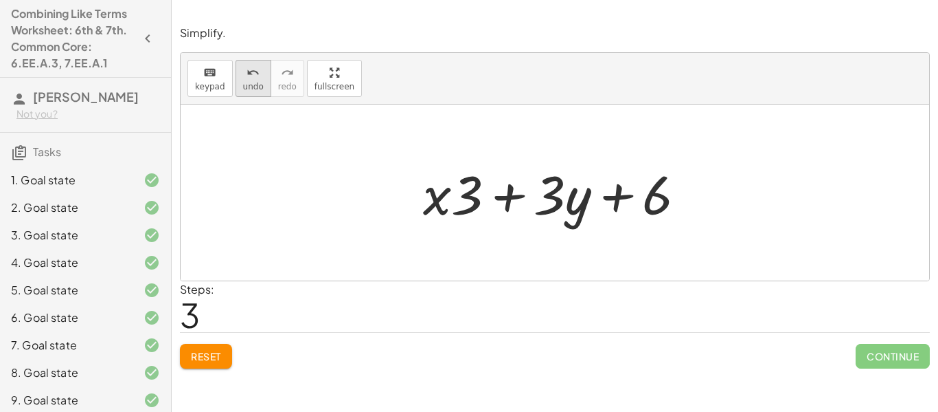
click at [247, 74] on icon "undo" at bounding box center [253, 73] width 13 height 16
drag, startPoint x: 447, startPoint y: 192, endPoint x: 440, endPoint y: 233, distance: 41.2
click at [440, 233] on div "+ · 5 · x + · 3 · y − · 2 · x + 6 + · 5 · x − · 2 · x + · 3 · y + 6 · 3 + · 3 ·…" at bounding box center [555, 192] width 749 height 176
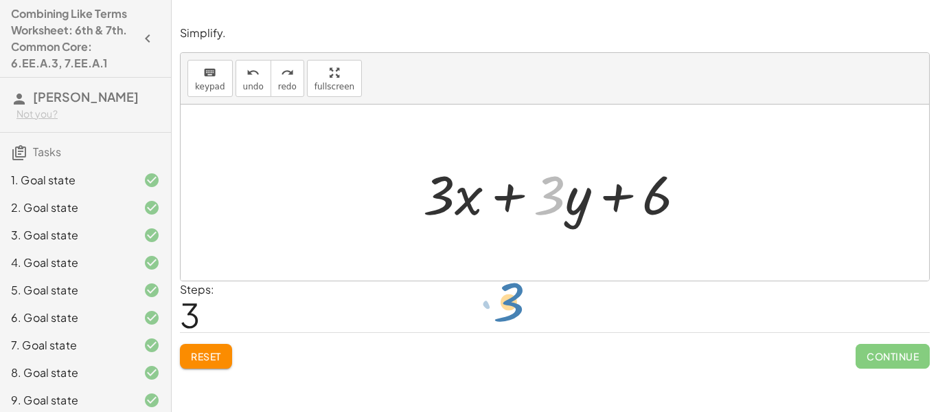
drag, startPoint x: 561, startPoint y: 203, endPoint x: 520, endPoint y: 310, distance: 114.2
click at [0, 0] on div "Simplify. keyboard keypad undo undo redo redo fullscreen + · 5 · x + · 3 · y − …" at bounding box center [0, 0] width 0 height 0
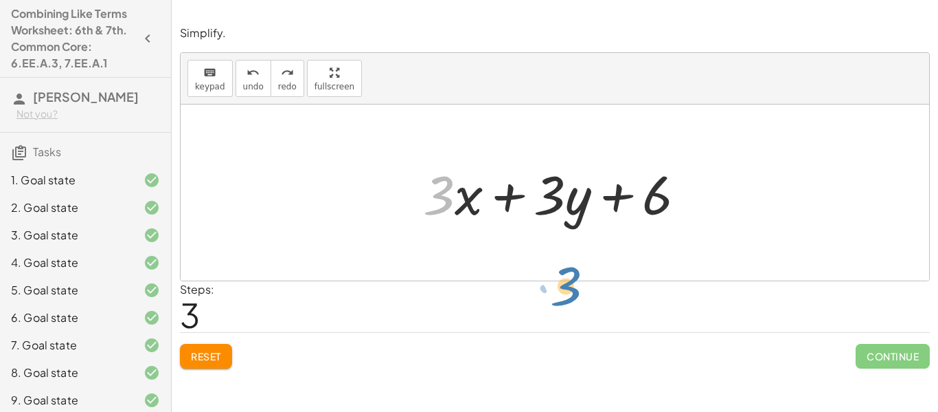
drag, startPoint x: 443, startPoint y: 202, endPoint x: 560, endPoint y: 287, distance: 144.6
click at [467, 209] on div at bounding box center [560, 192] width 288 height 71
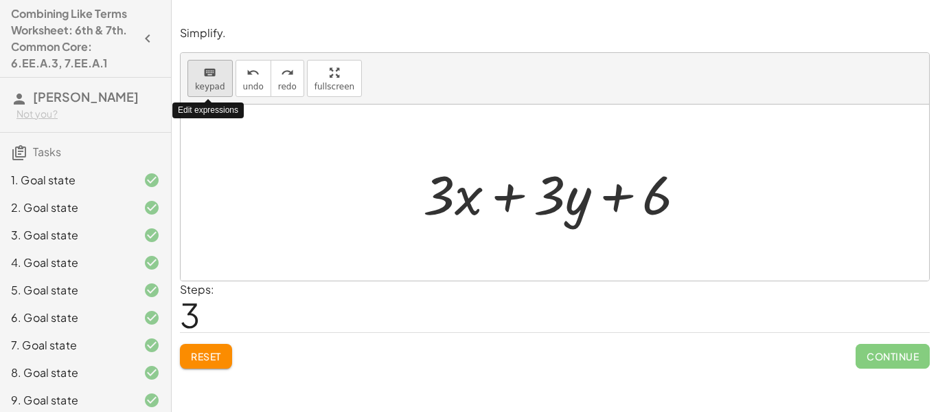
click at [196, 77] on div "keyboard" at bounding box center [210, 72] width 30 height 16
click at [440, 187] on div at bounding box center [439, 194] width 32 height 64
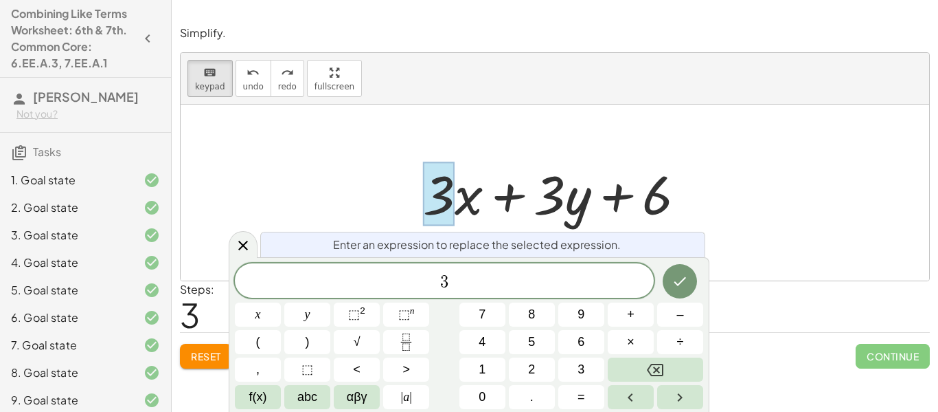
click at [462, 199] on div at bounding box center [560, 192] width 288 height 71
click at [203, 85] on span "keypad" at bounding box center [210, 87] width 30 height 10
click at [452, 218] on div at bounding box center [560, 192] width 288 height 71
click at [455, 212] on div at bounding box center [560, 192] width 288 height 71
click at [198, 87] on span "keypad" at bounding box center [210, 87] width 30 height 10
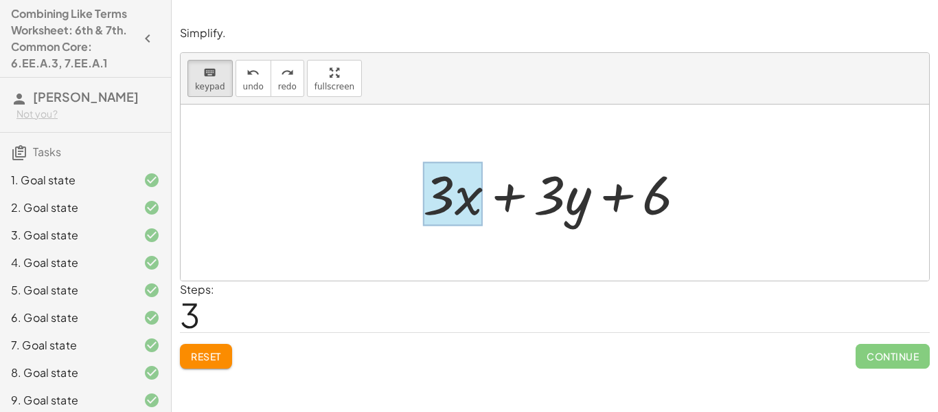
click at [473, 205] on div at bounding box center [453, 194] width 60 height 64
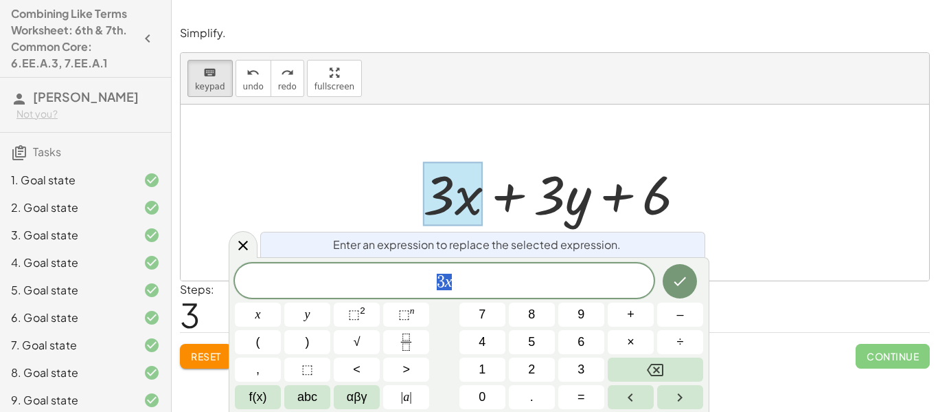
scroll to position [1, 0]
click at [255, 330] on button "(" at bounding box center [258, 342] width 46 height 24
click at [250, 312] on button "x" at bounding box center [258, 314] width 46 height 24
click at [488, 282] on span "( x 3 x ) ​" at bounding box center [444, 280] width 419 height 23
click at [639, 374] on button "Backspace" at bounding box center [655, 369] width 95 height 24
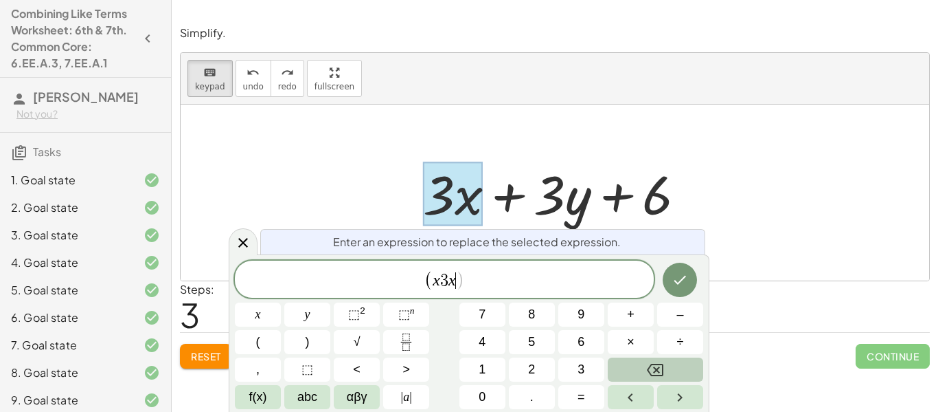
click at [639, 374] on button "Backspace" at bounding box center [655, 369] width 95 height 24
click at [264, 315] on button "x" at bounding box center [258, 314] width 46 height 24
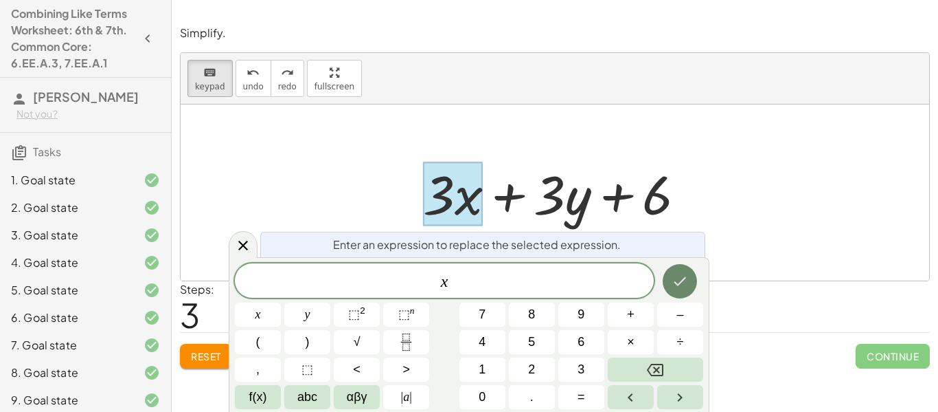
click at [689, 278] on button "Done" at bounding box center [680, 281] width 34 height 34
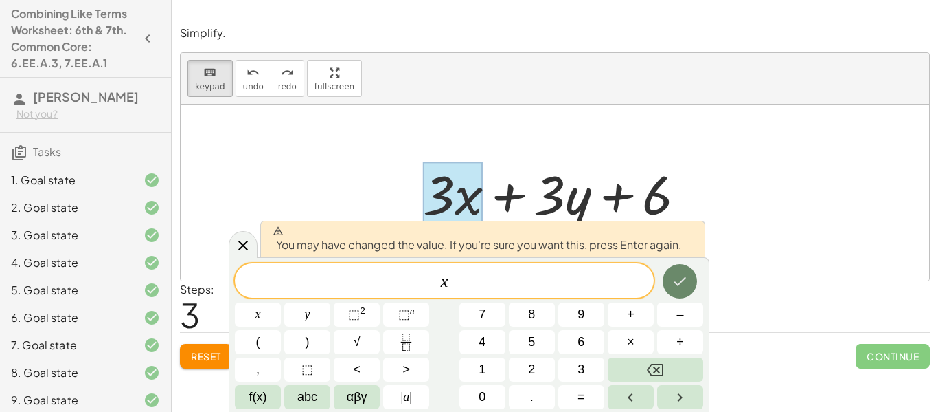
click at [689, 278] on button "Done" at bounding box center [680, 281] width 34 height 34
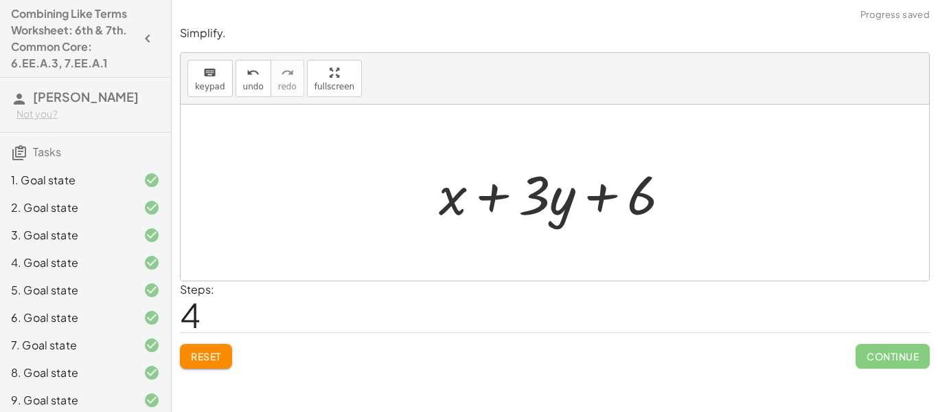
click at [541, 209] on div at bounding box center [560, 192] width 256 height 71
click at [197, 76] on div "keyboard" at bounding box center [210, 72] width 30 height 16
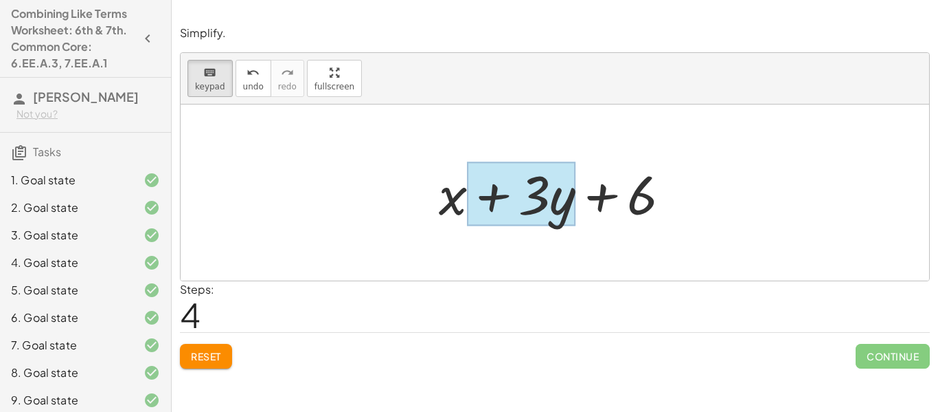
click at [563, 202] on div at bounding box center [521, 194] width 109 height 64
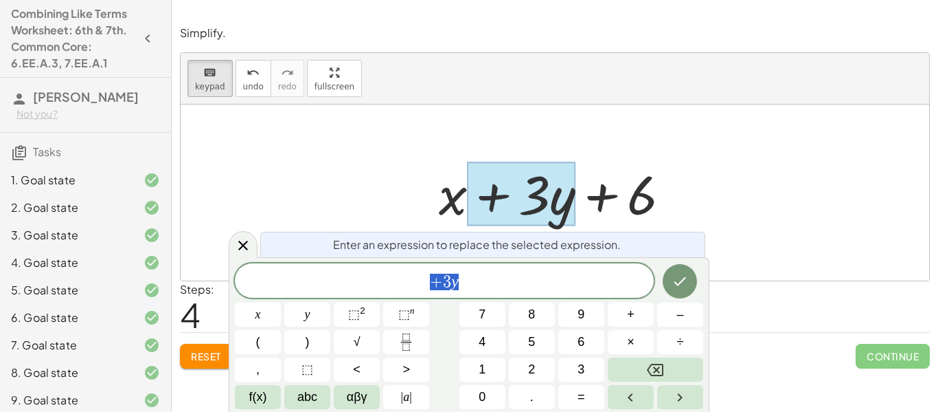
scroll to position [2, 0]
click at [460, 286] on span "+ 3 y" at bounding box center [444, 281] width 419 height 19
click at [453, 285] on var "y" at bounding box center [455, 281] width 8 height 18
click at [665, 378] on button "Backspace" at bounding box center [655, 369] width 95 height 24
click at [672, 277] on icon "Done" at bounding box center [680, 281] width 16 height 16
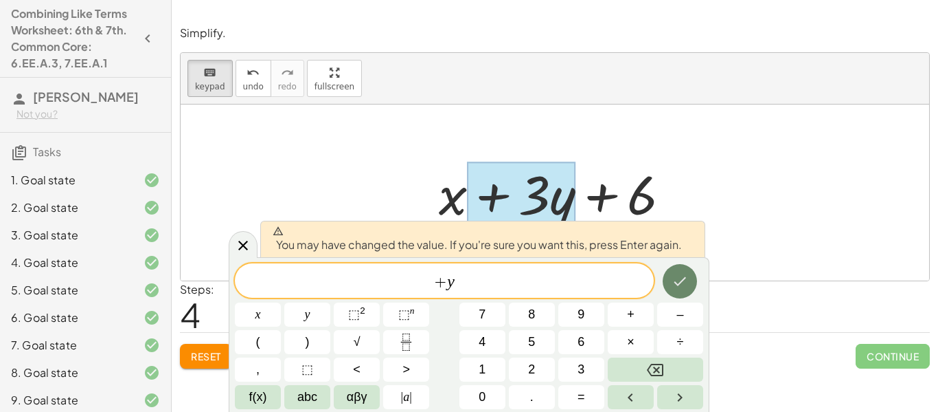
click at [672, 277] on icon "Done" at bounding box center [680, 281] width 16 height 16
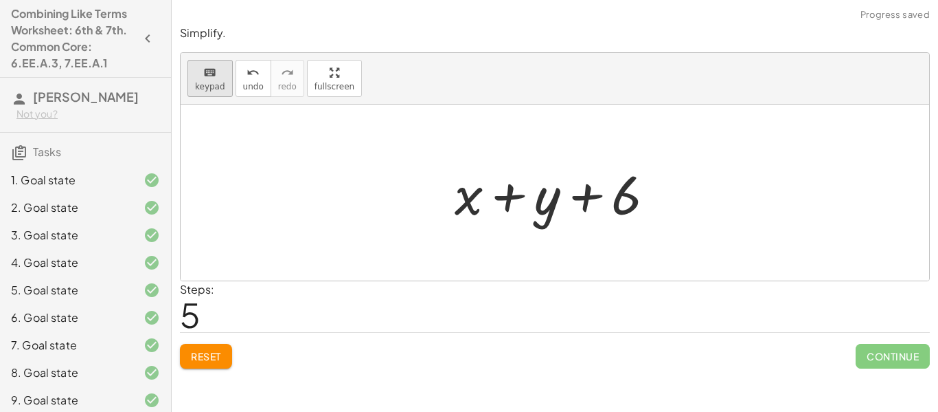
click at [218, 93] on button "keyboard keypad" at bounding box center [210, 78] width 45 height 37
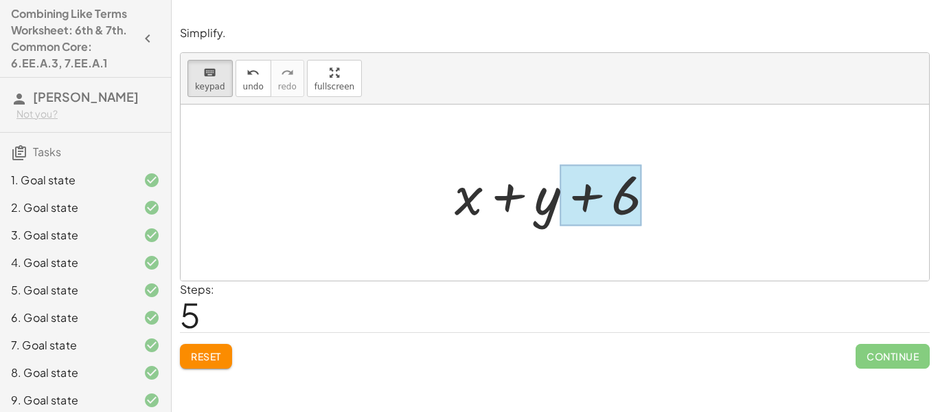
click at [624, 203] on div at bounding box center [601, 195] width 82 height 61
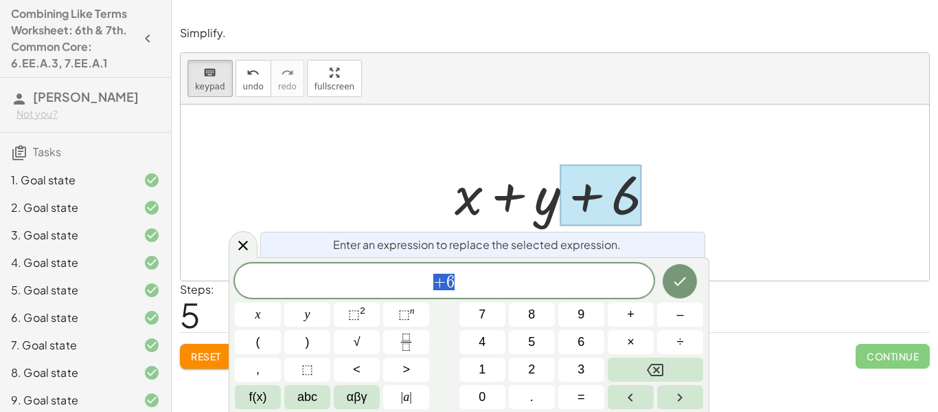
click at [523, 273] on span "+ 6" at bounding box center [444, 281] width 419 height 19
click at [523, 363] on button "2" at bounding box center [532, 369] width 46 height 24
click at [682, 274] on icon "Done" at bounding box center [680, 281] width 16 height 16
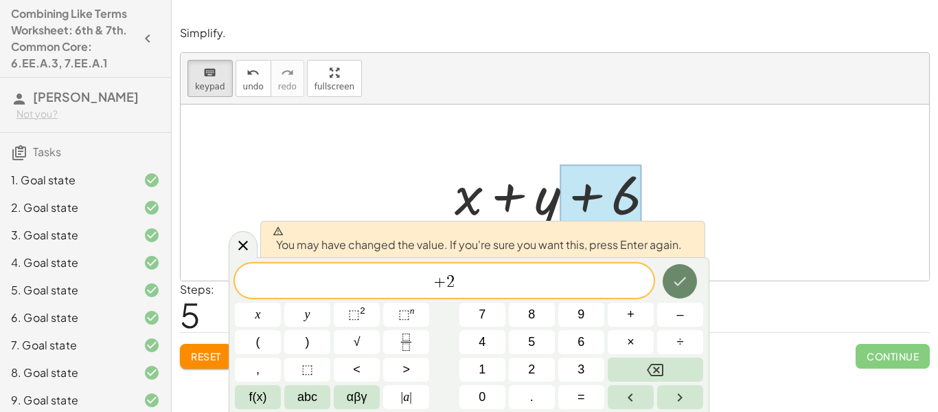
click at [682, 274] on icon "Done" at bounding box center [680, 281] width 16 height 16
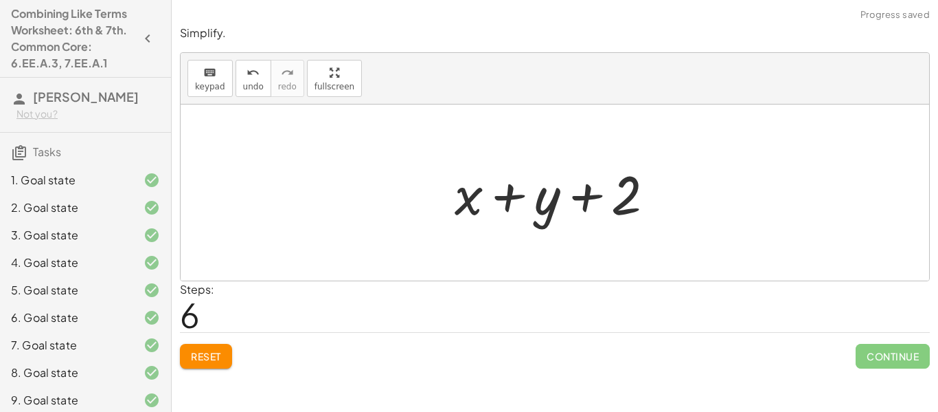
click at [682, 274] on div at bounding box center [555, 192] width 749 height 176
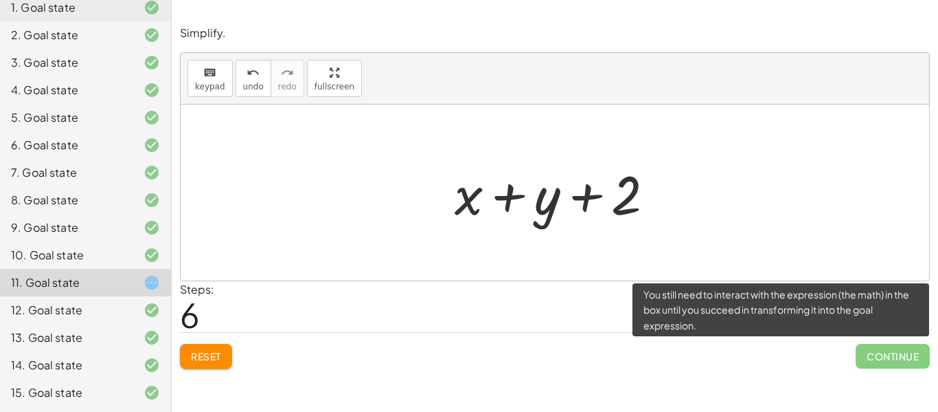
click at [881, 361] on span "Continue" at bounding box center [893, 356] width 74 height 25
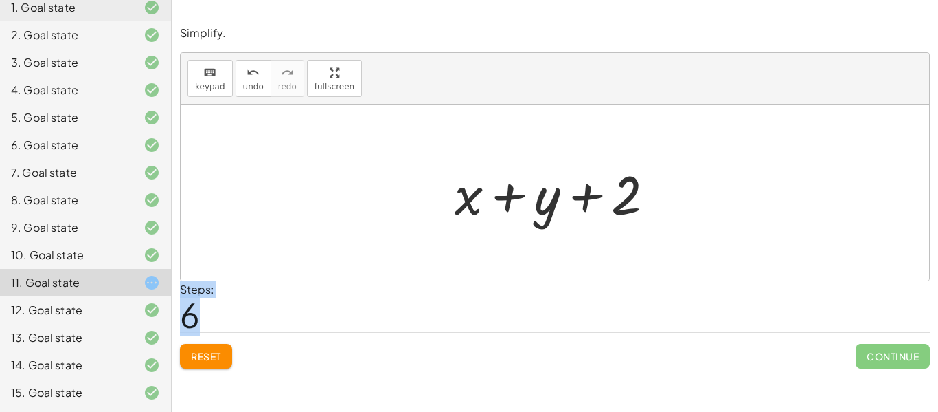
drag, startPoint x: 814, startPoint y: 297, endPoint x: 910, endPoint y: 314, distance: 97.7
click at [910, 314] on div "Steps: 6" at bounding box center [555, 306] width 750 height 51
click at [635, 199] on div at bounding box center [560, 192] width 225 height 71
drag, startPoint x: 625, startPoint y: 200, endPoint x: 720, endPoint y: 199, distance: 94.8
click at [486, 249] on div at bounding box center [555, 192] width 749 height 176
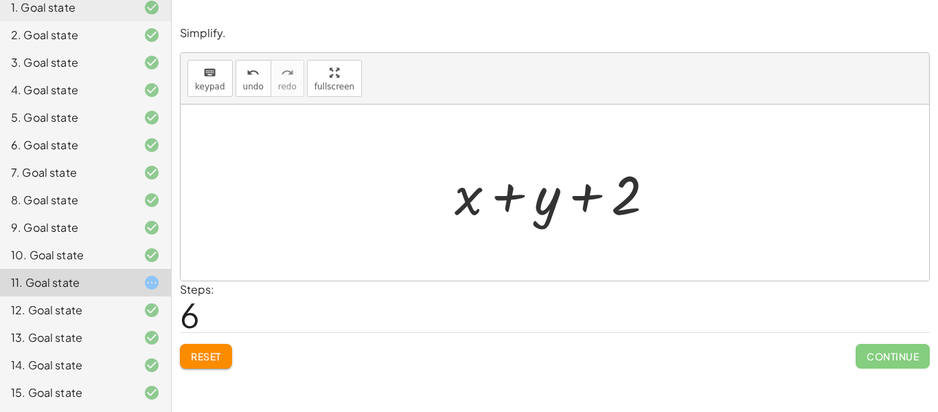
click at [42, 262] on div "10. Goal state" at bounding box center [66, 255] width 111 height 16
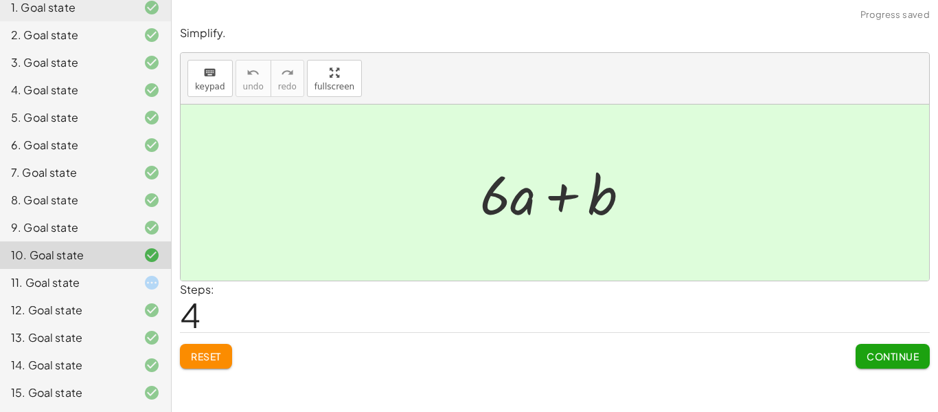
click at [41, 351] on div "12. Goal state" at bounding box center [85, 364] width 171 height 27
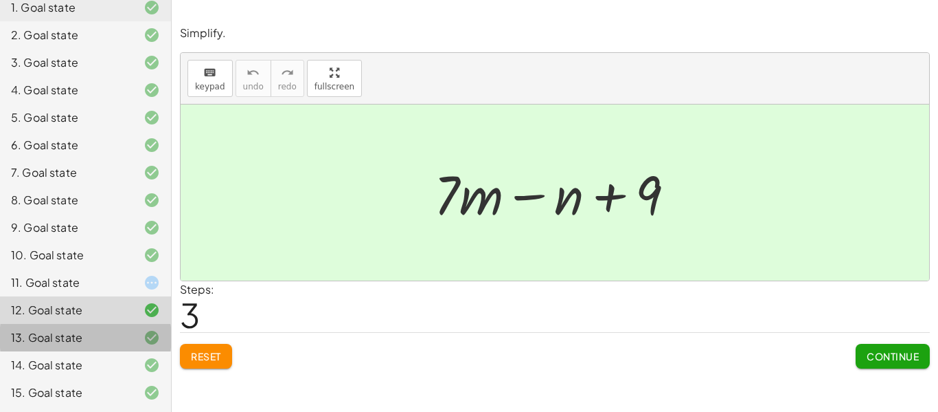
click at [50, 332] on div "13. Goal state" at bounding box center [66, 337] width 111 height 16
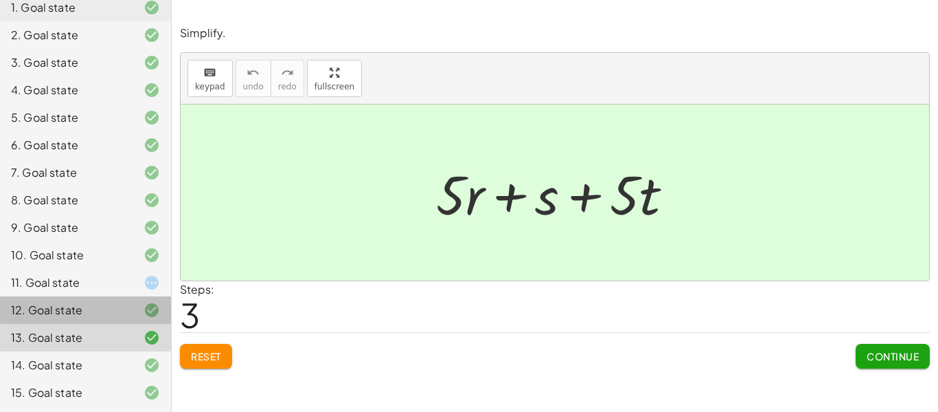
click at [44, 351] on div "12. Goal state" at bounding box center [85, 364] width 171 height 27
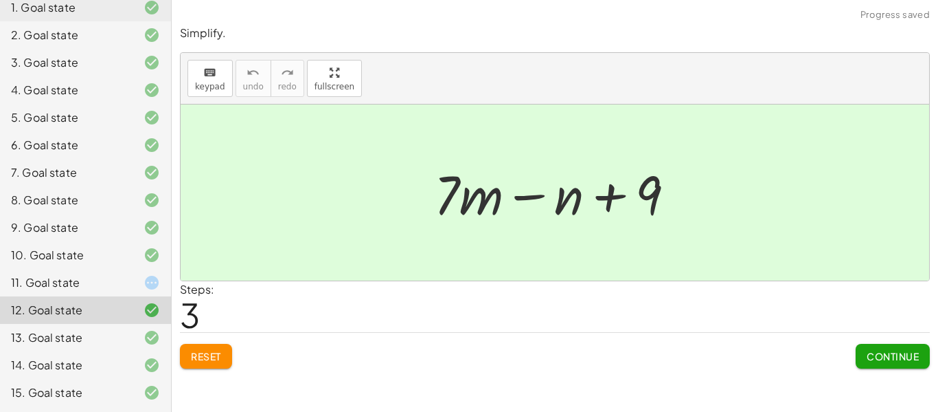
click at [150, 283] on icon at bounding box center [152, 282] width 16 height 16
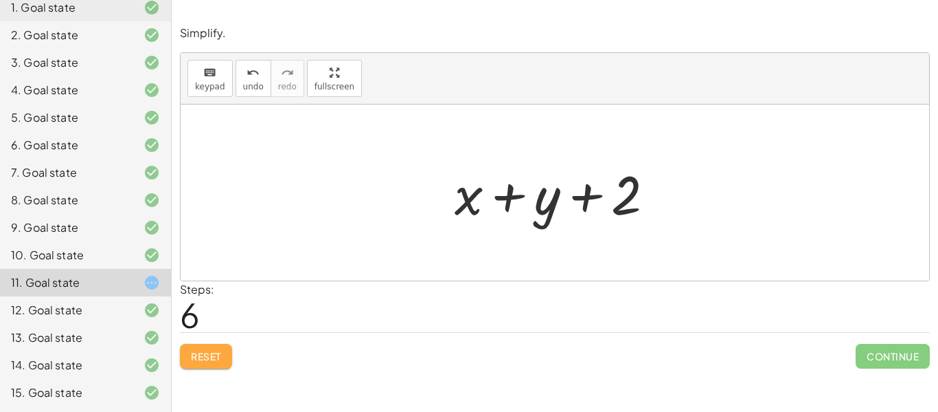
click at [205, 361] on span "Reset" at bounding box center [206, 356] width 30 height 12
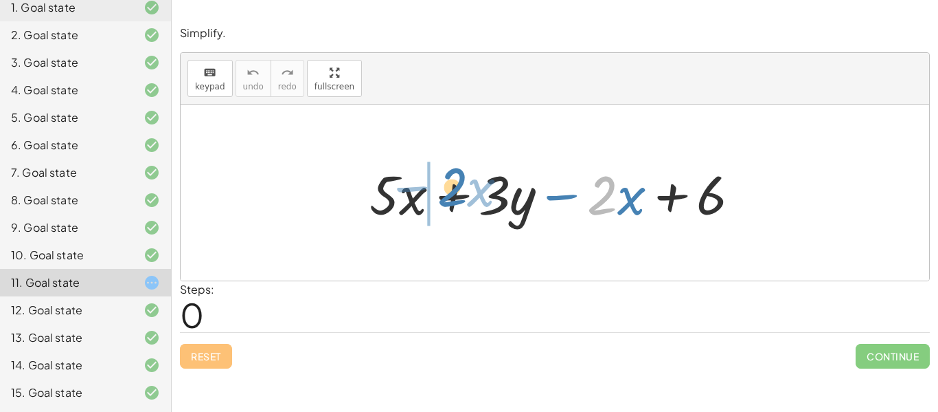
drag, startPoint x: 607, startPoint y: 196, endPoint x: 457, endPoint y: 188, distance: 150.0
click at [457, 188] on div at bounding box center [561, 192] width 396 height 71
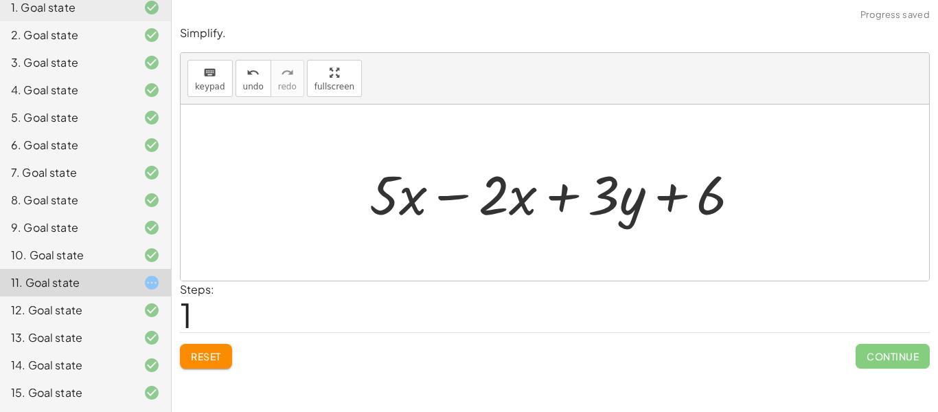
click at [456, 196] on div at bounding box center [561, 192] width 396 height 71
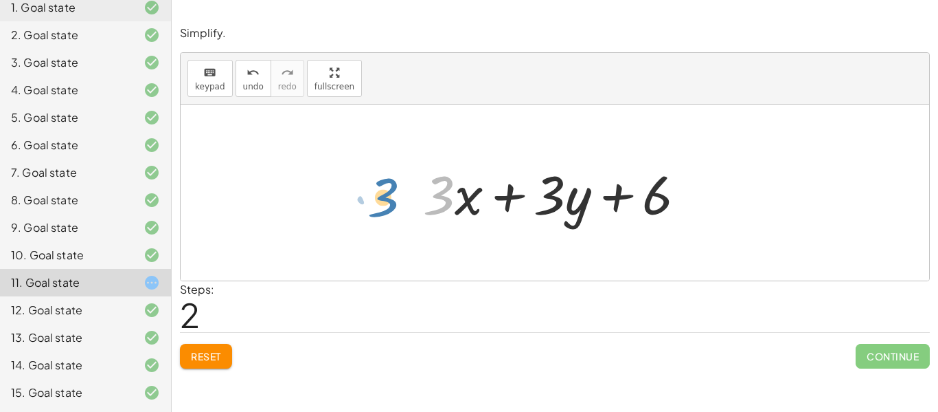
drag, startPoint x: 447, startPoint y: 201, endPoint x: 390, endPoint y: 203, distance: 56.4
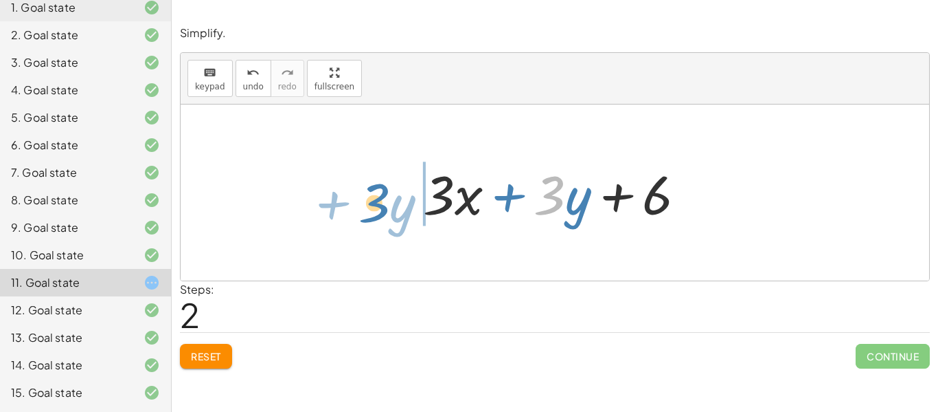
drag, startPoint x: 554, startPoint y: 198, endPoint x: 379, endPoint y: 205, distance: 176.0
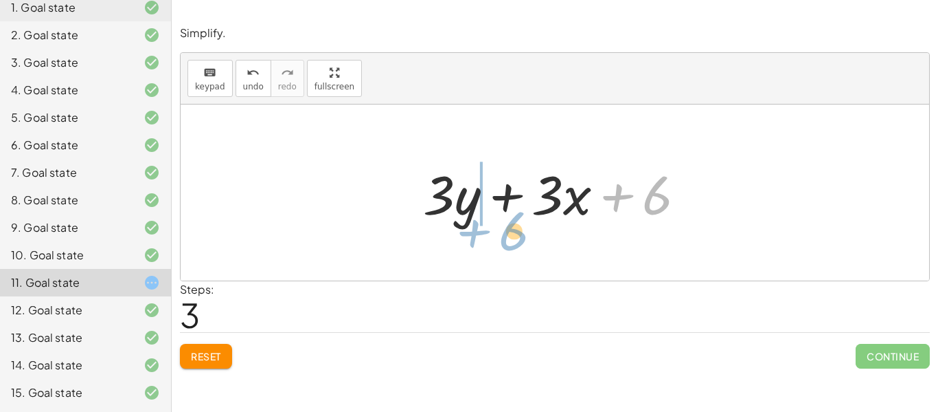
drag, startPoint x: 651, startPoint y: 199, endPoint x: 508, endPoint y: 234, distance: 148.0
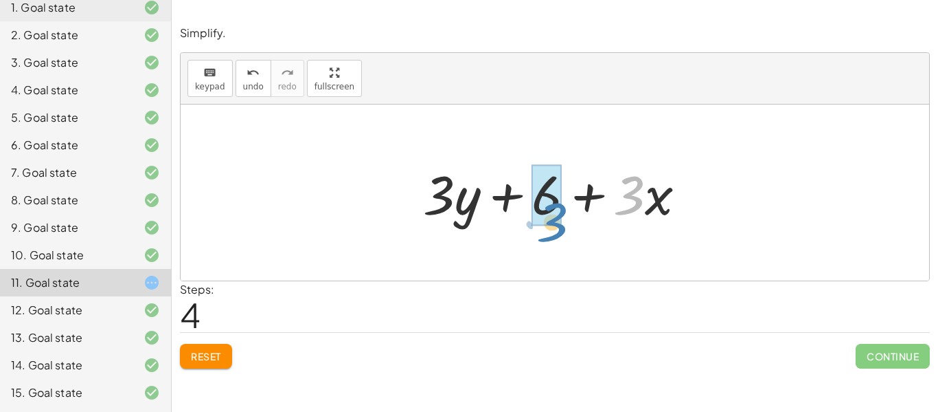
drag, startPoint x: 625, startPoint y: 203, endPoint x: 549, endPoint y: 227, distance: 80.0
click at [549, 227] on div at bounding box center [560, 192] width 288 height 71
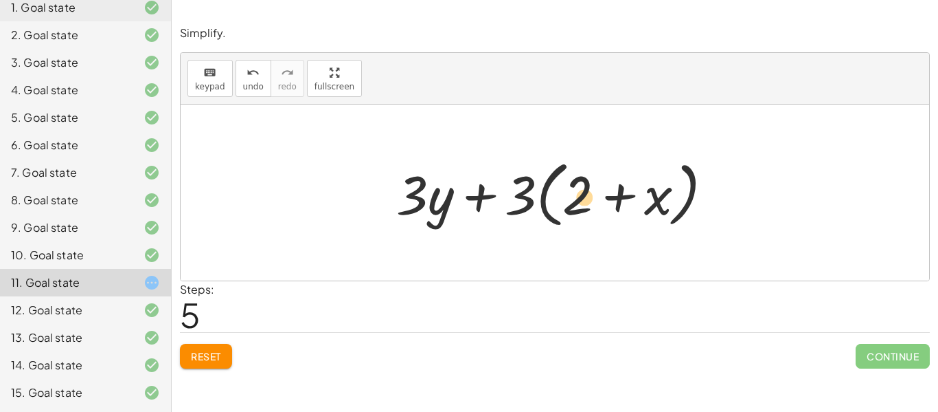
drag, startPoint x: 420, startPoint y: 209, endPoint x: 592, endPoint y: 212, distance: 171.8
click at [592, 212] on div at bounding box center [560, 192] width 341 height 79
drag, startPoint x: 417, startPoint y: 196, endPoint x: 581, endPoint y: 207, distance: 164.6
click at [581, 207] on div at bounding box center [560, 192] width 341 height 79
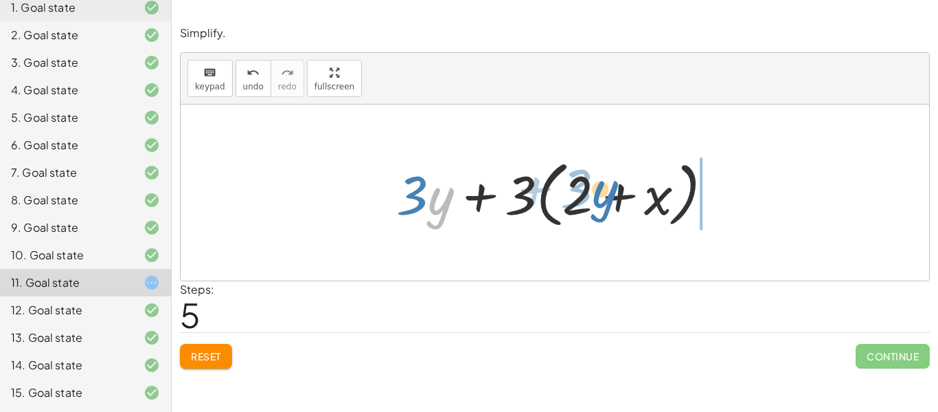
drag, startPoint x: 437, startPoint y: 207, endPoint x: 607, endPoint y: 201, distance: 169.8
click at [607, 201] on div at bounding box center [560, 192] width 341 height 79
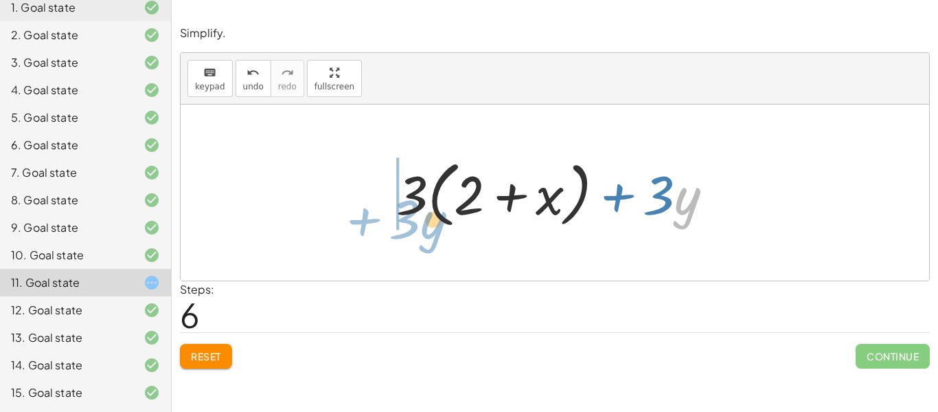
drag, startPoint x: 690, startPoint y: 205, endPoint x: 436, endPoint y: 229, distance: 255.3
click at [436, 229] on div at bounding box center [560, 192] width 341 height 79
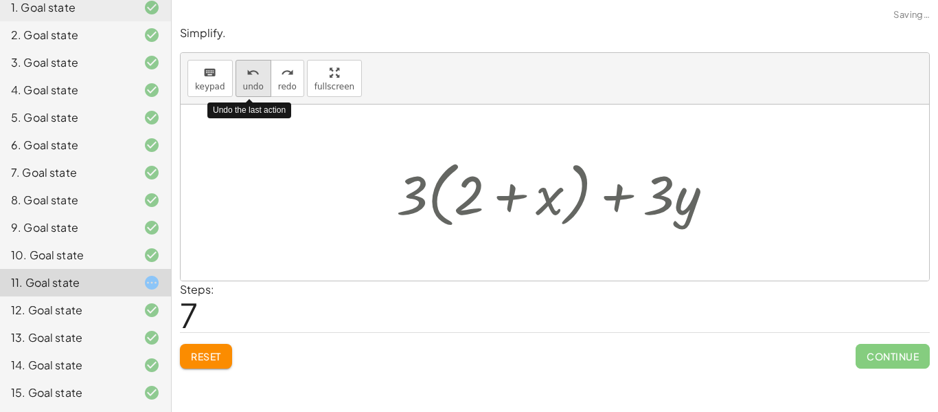
click at [252, 92] on button "undo undo" at bounding box center [254, 78] width 36 height 37
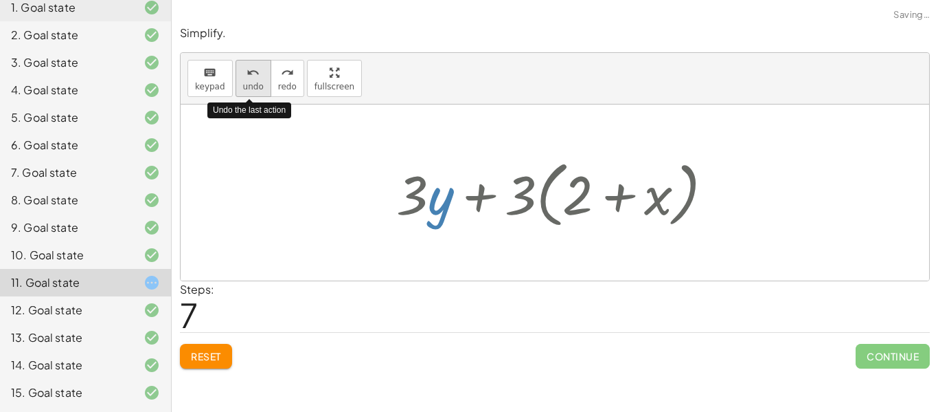
click at [252, 92] on button "undo undo" at bounding box center [254, 78] width 36 height 37
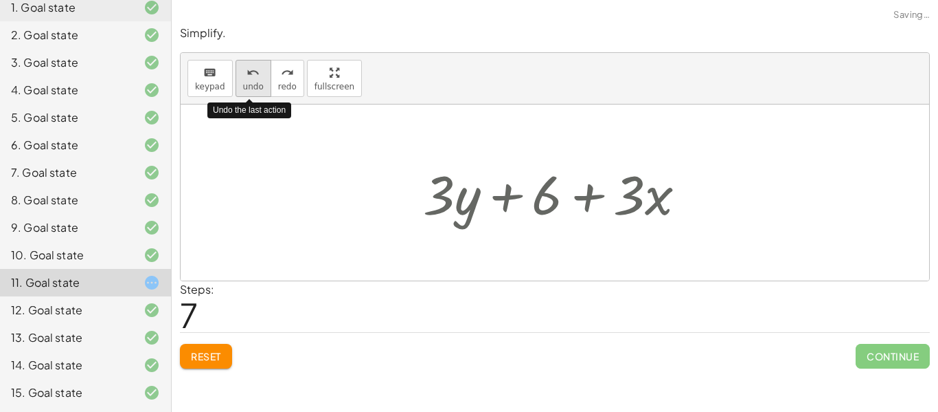
click at [252, 92] on button "undo undo" at bounding box center [254, 78] width 36 height 37
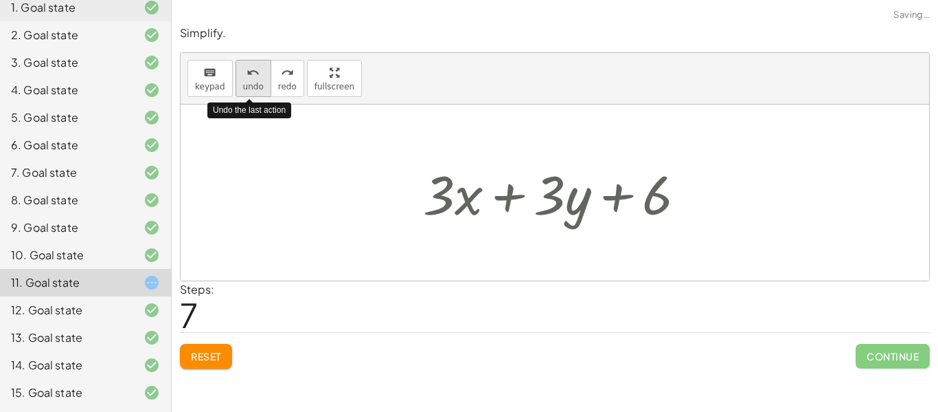
click at [252, 92] on button "undo undo" at bounding box center [254, 78] width 36 height 37
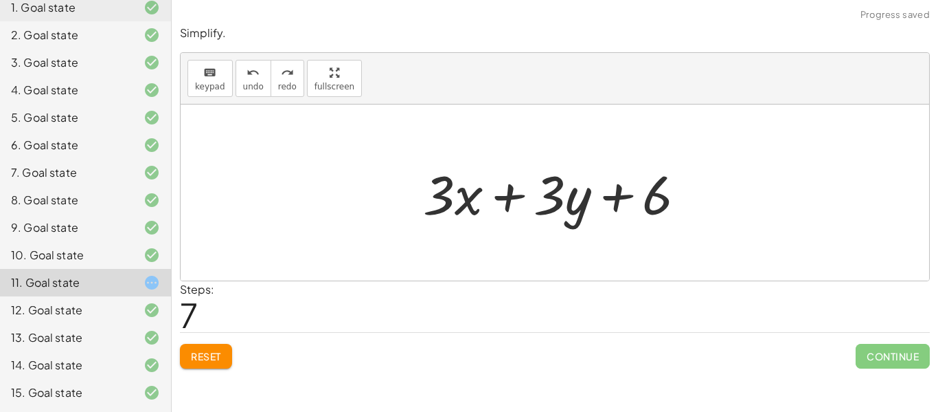
click at [223, 357] on button "Reset" at bounding box center [206, 356] width 52 height 25
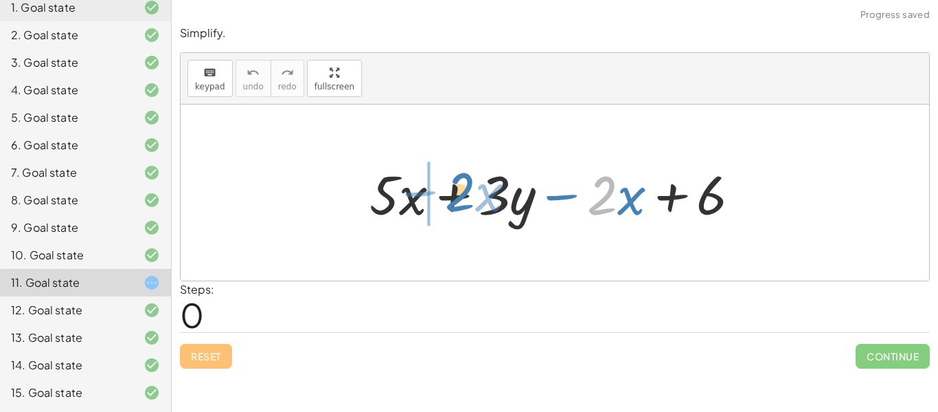
drag, startPoint x: 605, startPoint y: 208, endPoint x: 462, endPoint y: 205, distance: 142.3
click at [462, 205] on div at bounding box center [561, 192] width 396 height 71
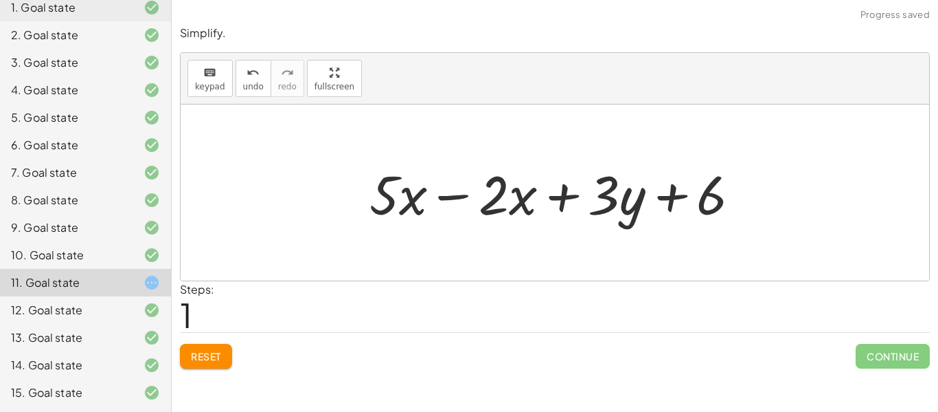
click at [455, 200] on div at bounding box center [561, 192] width 396 height 71
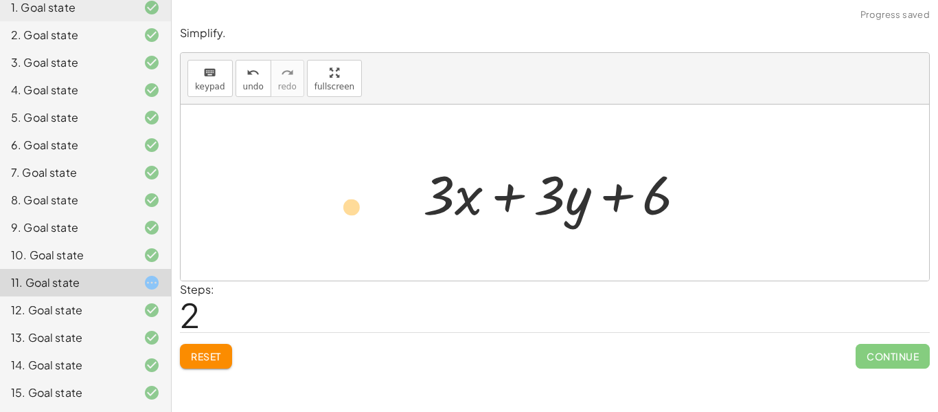
drag, startPoint x: 447, startPoint y: 207, endPoint x: 357, endPoint y: 218, distance: 90.1
click at [357, 218] on div "+ · 5 · x + · 3 · y − · 2 · x + 6 + · 5 · x − · 2 · x + · 3 · y + 6 · 3 + · x +…" at bounding box center [555, 192] width 749 height 176
drag, startPoint x: 557, startPoint y: 201, endPoint x: 445, endPoint y: 214, distance: 112.7
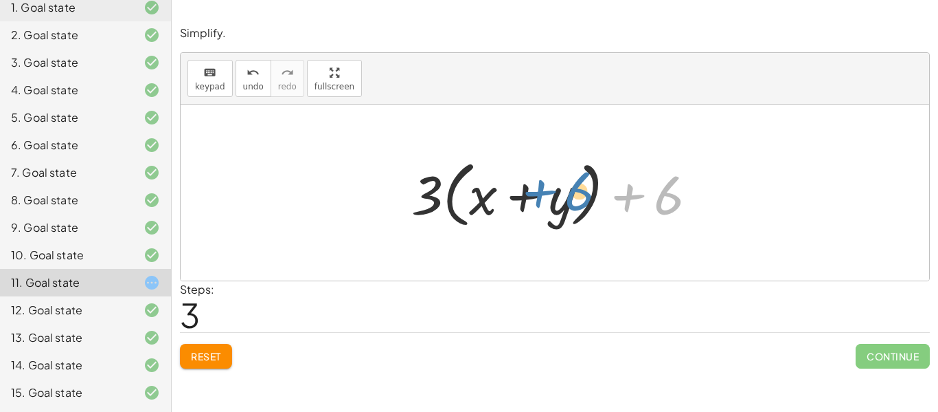
drag, startPoint x: 662, startPoint y: 209, endPoint x: 573, endPoint y: 205, distance: 89.4
click at [573, 205] on div at bounding box center [560, 192] width 311 height 79
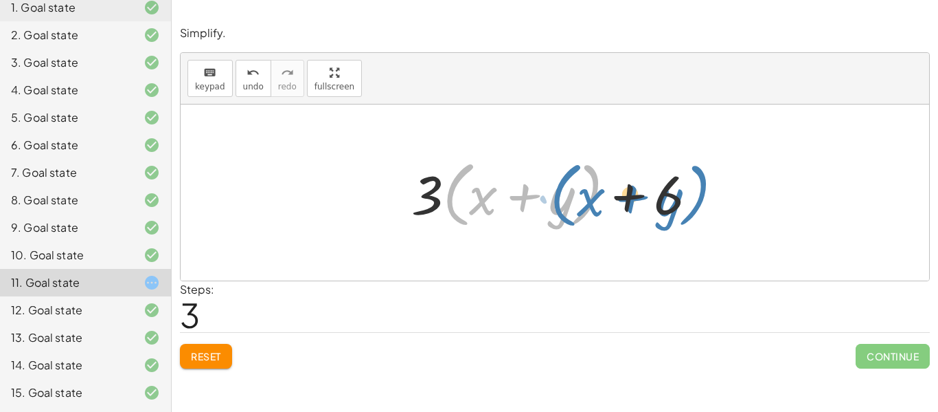
drag, startPoint x: 590, startPoint y: 204, endPoint x: 698, endPoint y: 205, distance: 107.9
click at [698, 205] on div at bounding box center [560, 192] width 311 height 79
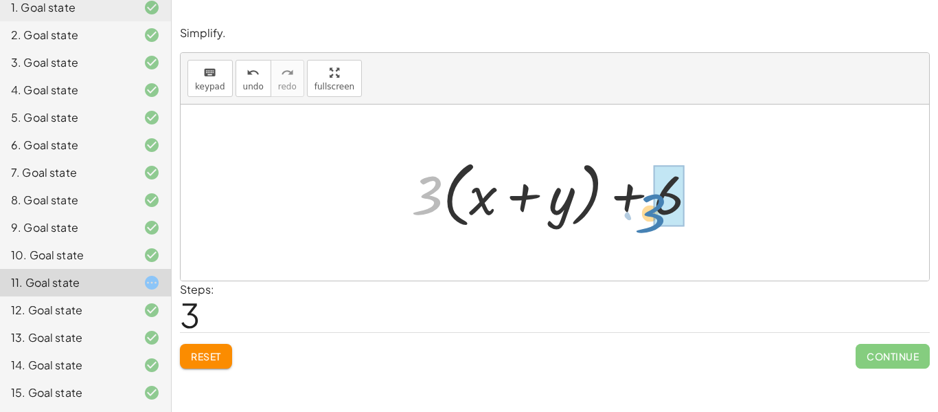
drag, startPoint x: 425, startPoint y: 207, endPoint x: 648, endPoint y: 225, distance: 224.0
click at [648, 225] on div at bounding box center [560, 192] width 311 height 79
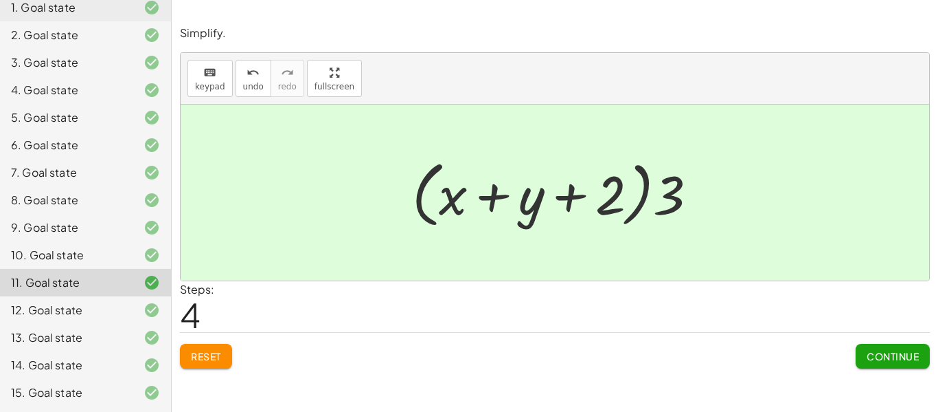
click at [205, 354] on span "Reset" at bounding box center [206, 356] width 30 height 12
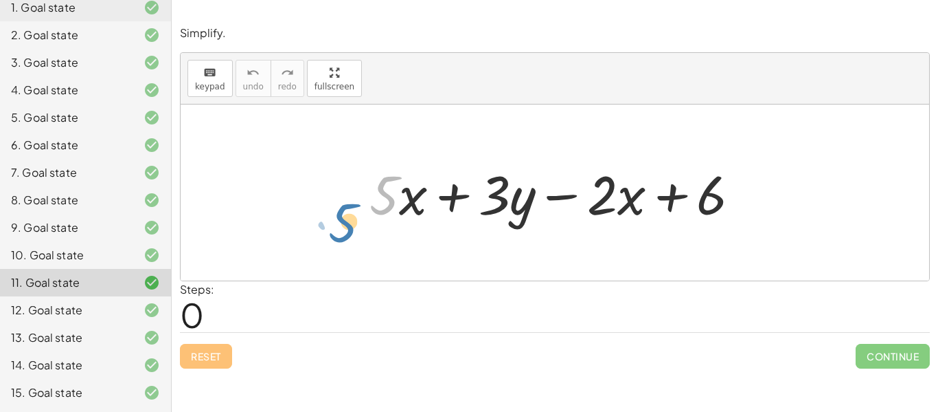
drag, startPoint x: 386, startPoint y: 196, endPoint x: 352, endPoint y: 223, distance: 43.6
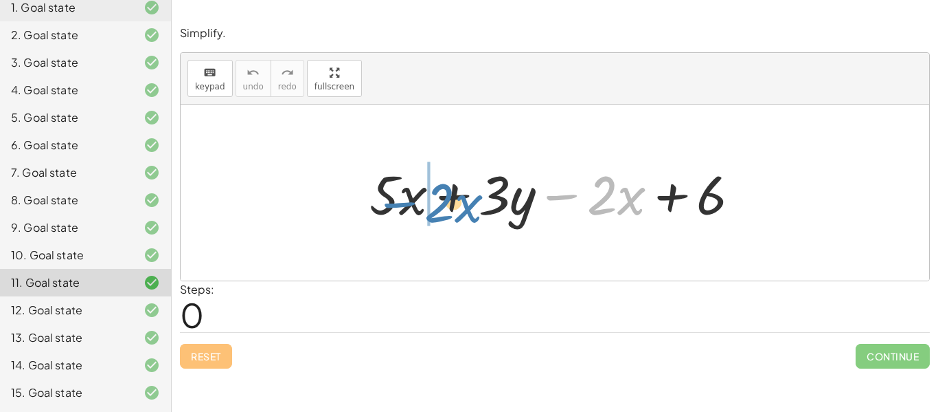
drag, startPoint x: 557, startPoint y: 199, endPoint x: 394, endPoint y: 206, distance: 163.0
click at [394, 206] on div at bounding box center [561, 192] width 396 height 71
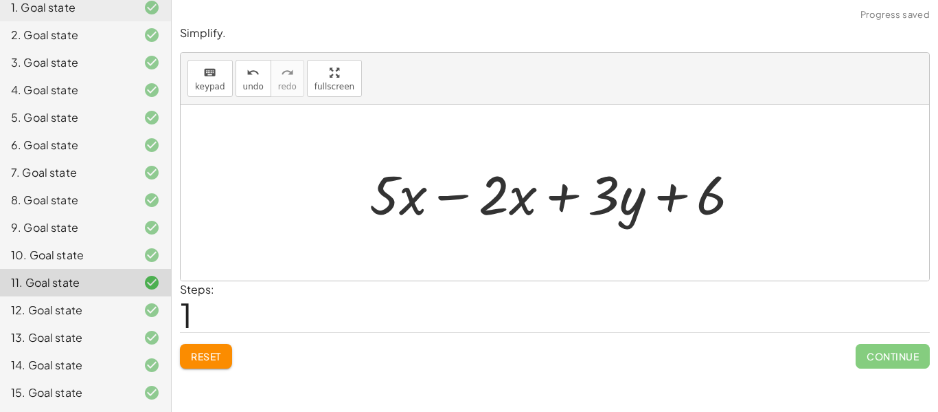
click at [458, 199] on div at bounding box center [561, 192] width 396 height 71
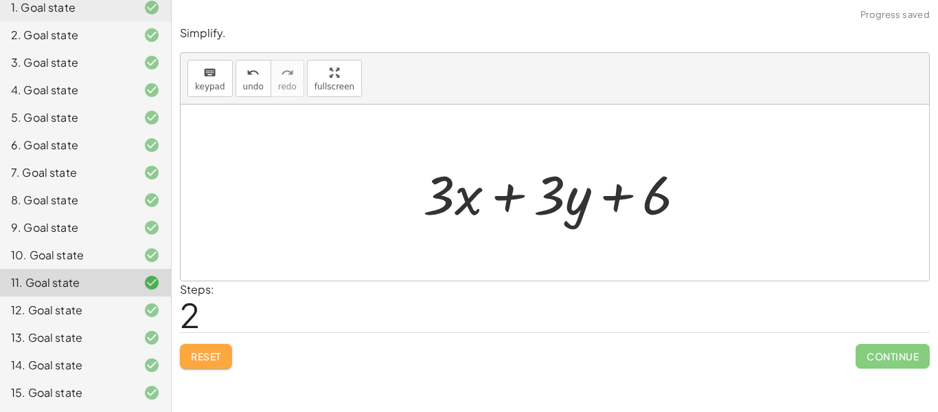
click at [201, 368] on button "Reset" at bounding box center [206, 356] width 52 height 25
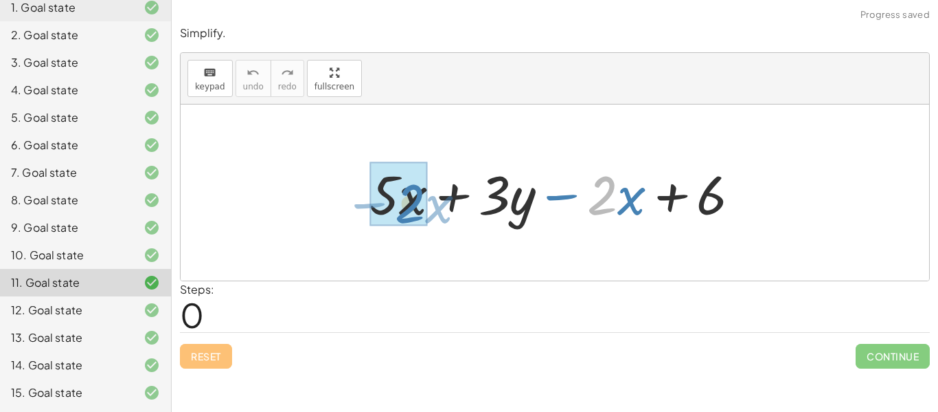
drag, startPoint x: 604, startPoint y: 196, endPoint x: 412, endPoint y: 205, distance: 192.5
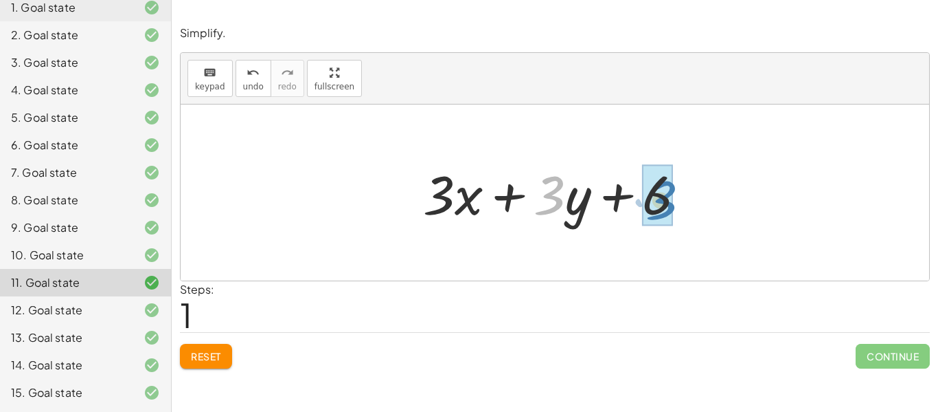
drag, startPoint x: 554, startPoint y: 207, endPoint x: 666, endPoint y: 212, distance: 111.4
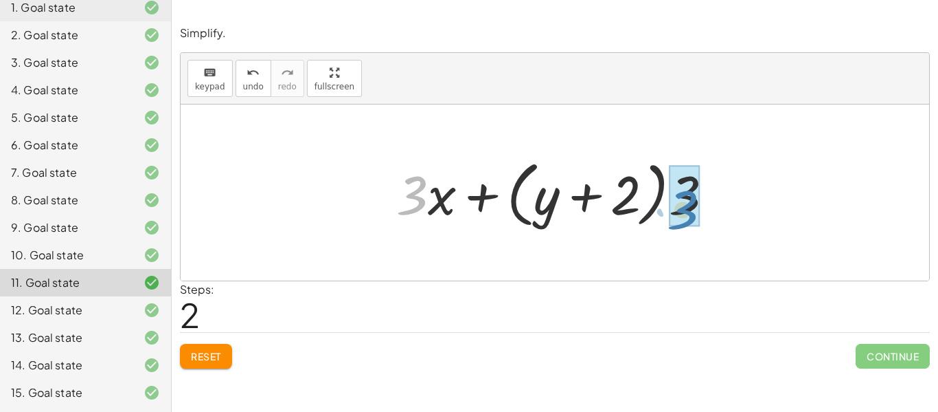
drag, startPoint x: 409, startPoint y: 203, endPoint x: 680, endPoint y: 216, distance: 271.7
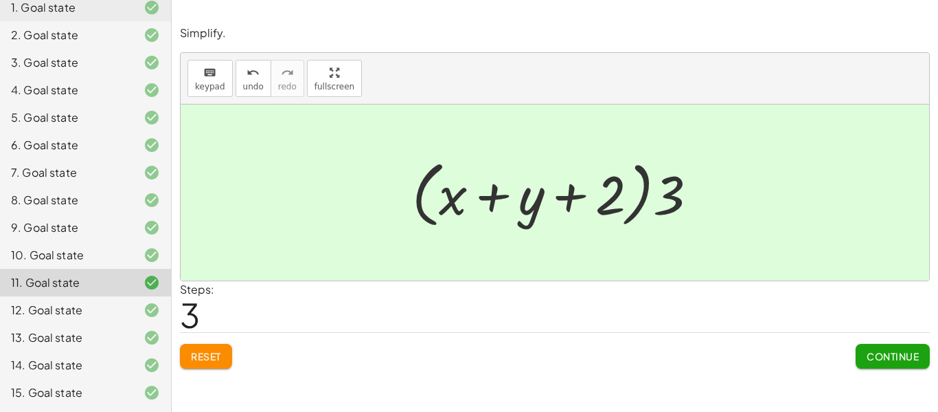
click at [879, 352] on span "Continue" at bounding box center [893, 356] width 52 height 12
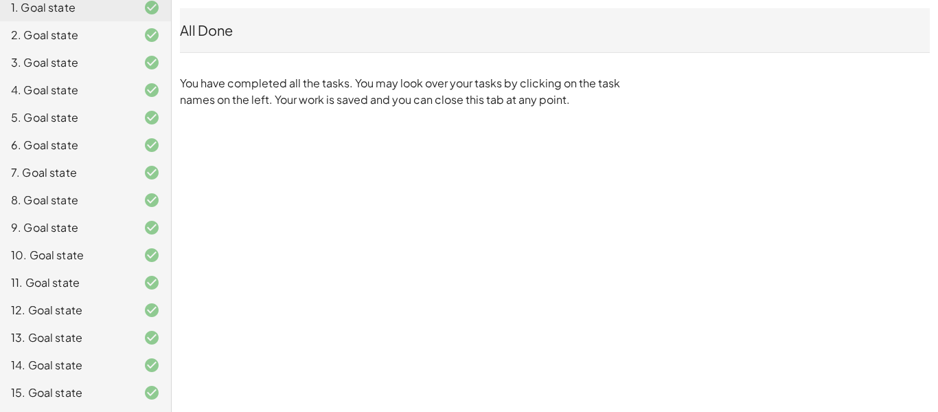
scroll to position [0, 0]
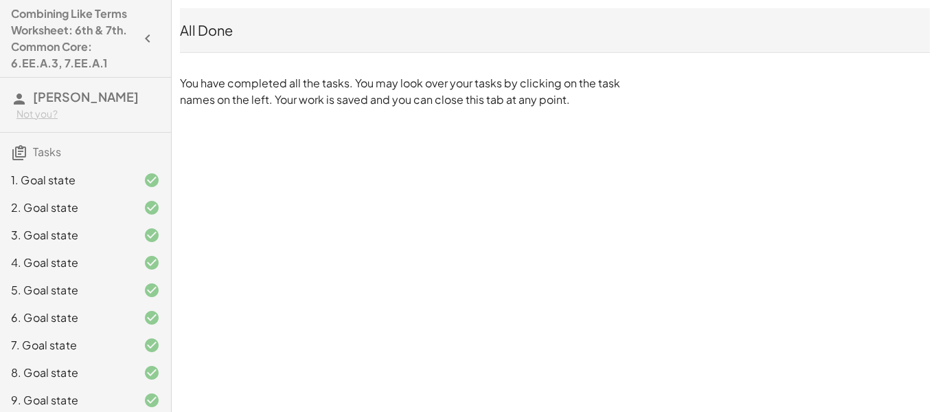
click at [148, 43] on icon "button" at bounding box center [147, 38] width 16 height 16
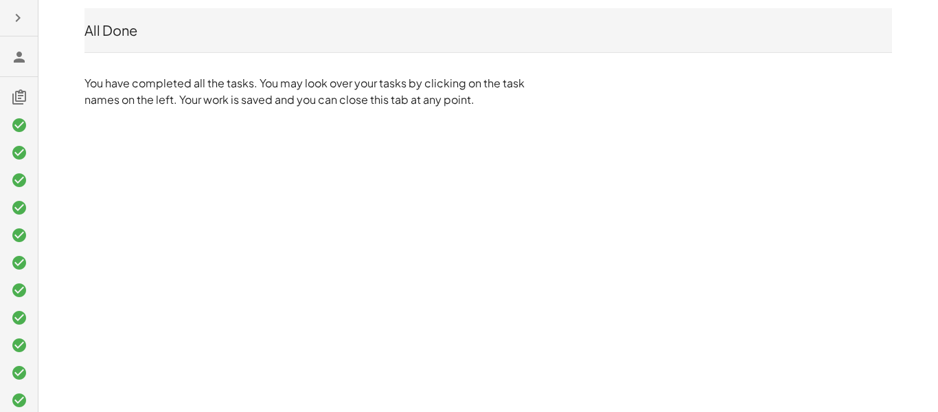
click at [19, 20] on icon "button" at bounding box center [18, 18] width 16 height 16
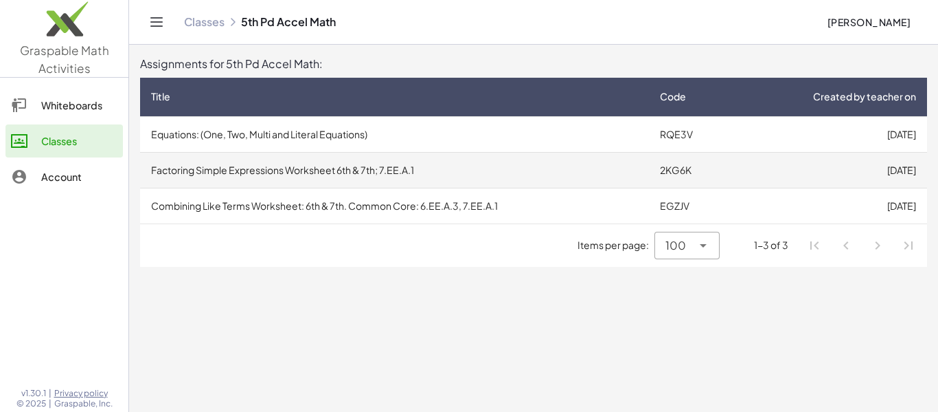
click at [696, 167] on td "2KG6K" at bounding box center [692, 170] width 86 height 36
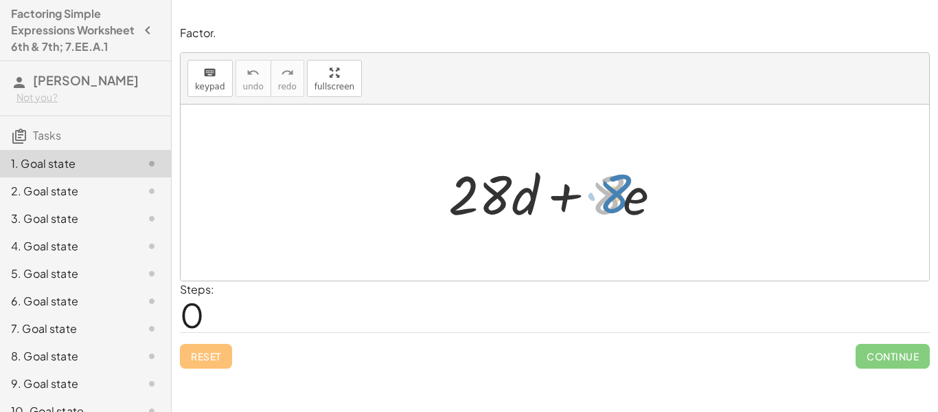
drag, startPoint x: 614, startPoint y: 201, endPoint x: 622, endPoint y: 200, distance: 7.7
click at [622, 200] on div at bounding box center [561, 192] width 238 height 71
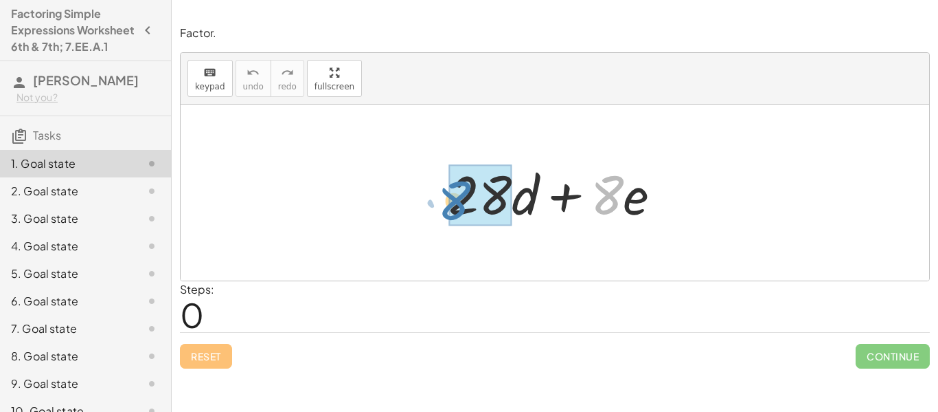
drag, startPoint x: 604, startPoint y: 198, endPoint x: 458, endPoint y: 203, distance: 146.4
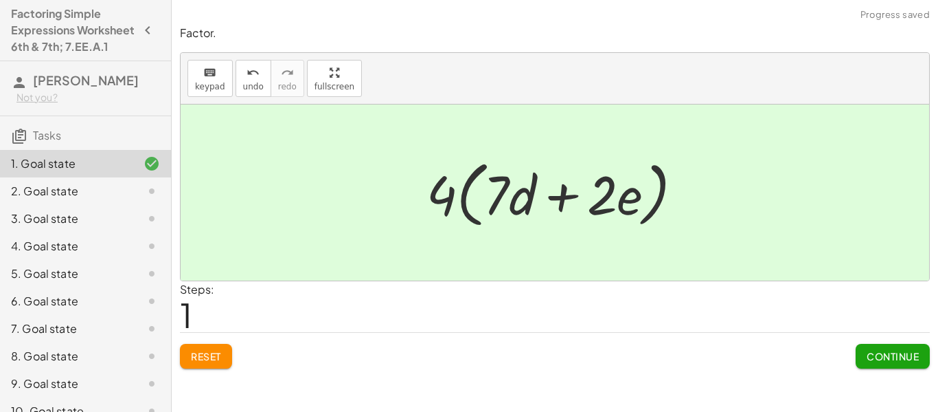
click at [896, 353] on span "Continue" at bounding box center [893, 356] width 52 height 12
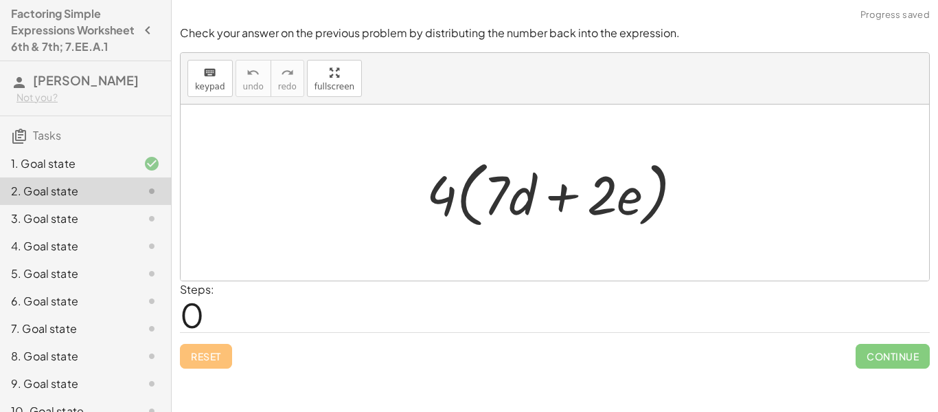
click at [449, 196] on div at bounding box center [561, 192] width 282 height 79
drag, startPoint x: 449, startPoint y: 196, endPoint x: 489, endPoint y: 201, distance: 40.1
click at [489, 201] on div at bounding box center [561, 192] width 282 height 79
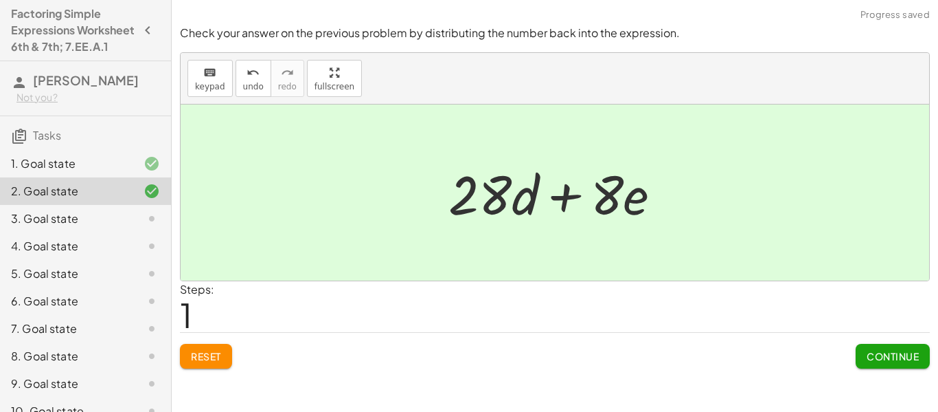
click at [864, 350] on button "Continue" at bounding box center [893, 356] width 74 height 25
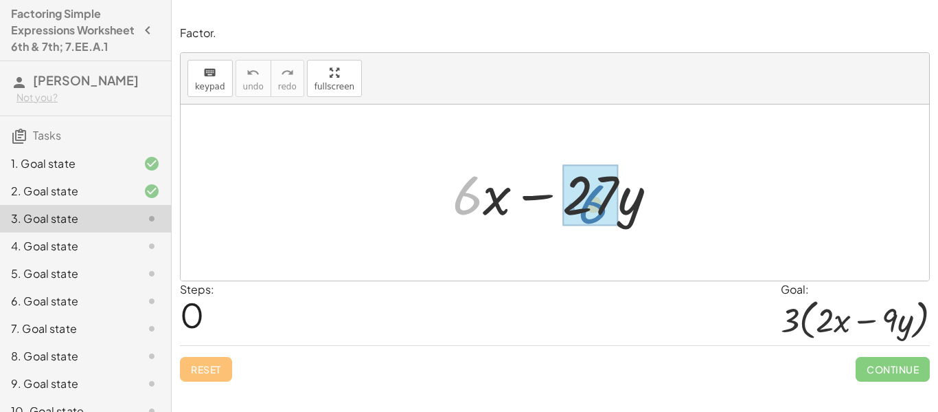
drag, startPoint x: 463, startPoint y: 196, endPoint x: 589, endPoint y: 205, distance: 126.8
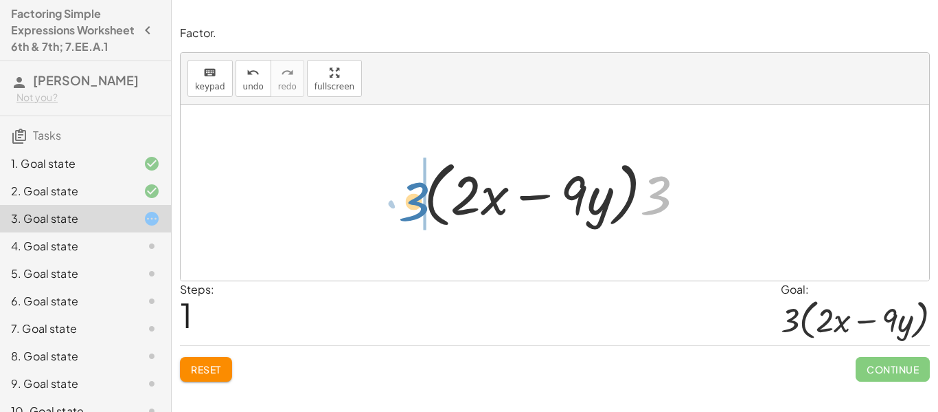
drag, startPoint x: 663, startPoint y: 201, endPoint x: 421, endPoint y: 207, distance: 241.9
click at [421, 207] on div at bounding box center [560, 192] width 286 height 79
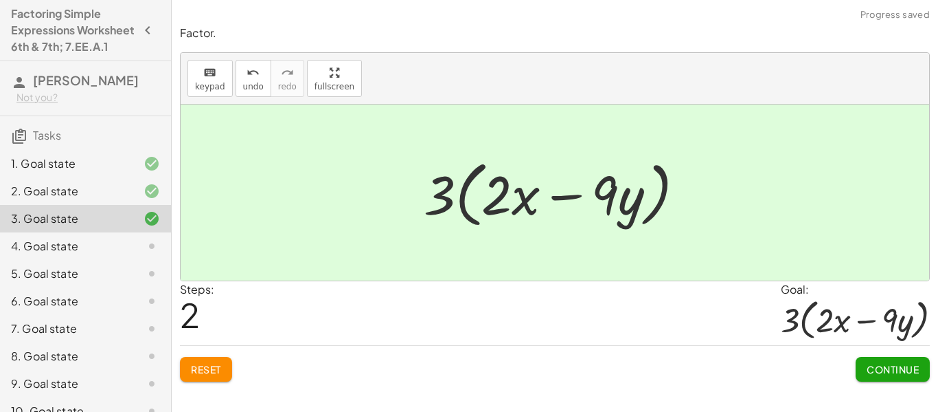
click at [899, 363] on span "Continue" at bounding box center [893, 369] width 52 height 12
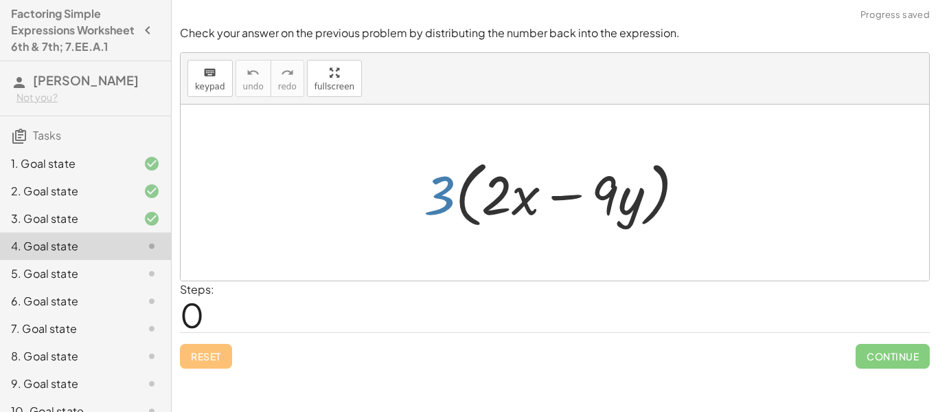
click at [452, 203] on div at bounding box center [560, 192] width 286 height 79
click at [449, 203] on div at bounding box center [560, 192] width 286 height 79
drag, startPoint x: 439, startPoint y: 198, endPoint x: 525, endPoint y: 203, distance: 86.1
click at [525, 203] on div at bounding box center [560, 192] width 286 height 79
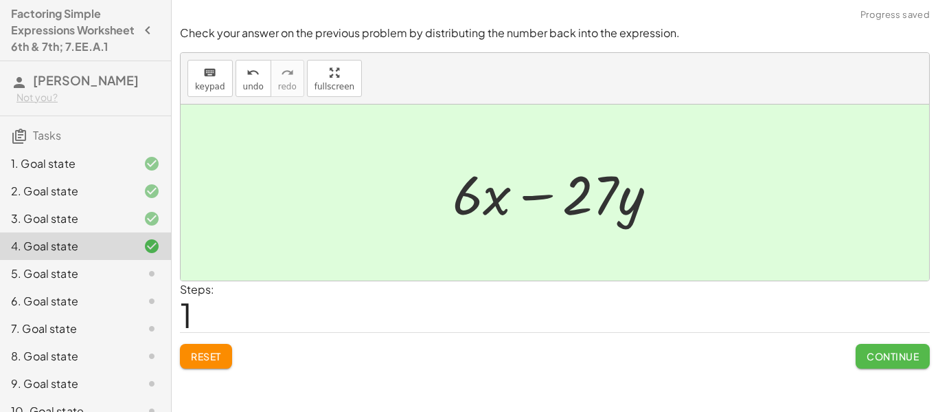
click at [887, 359] on span "Continue" at bounding box center [893, 356] width 52 height 12
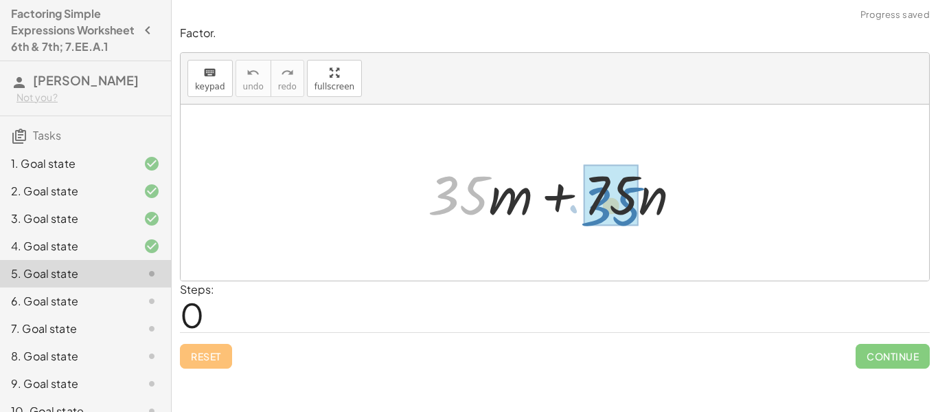
drag, startPoint x: 463, startPoint y: 207, endPoint x: 616, endPoint y: 218, distance: 152.9
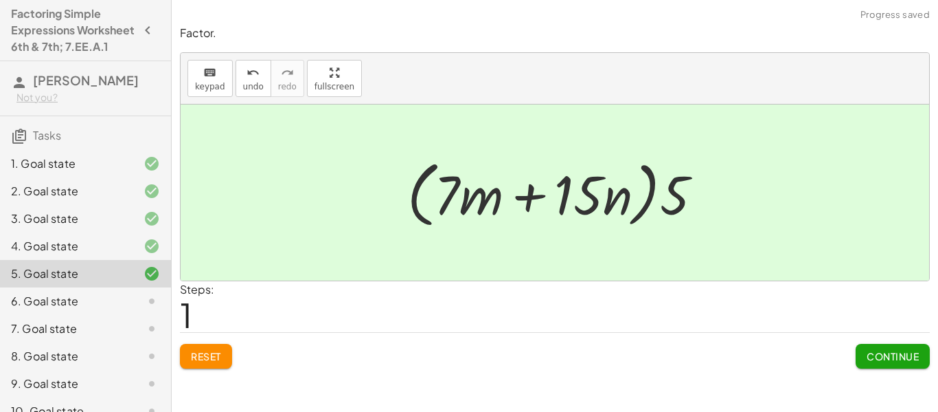
click at [889, 354] on span "Continue" at bounding box center [893, 356] width 52 height 12
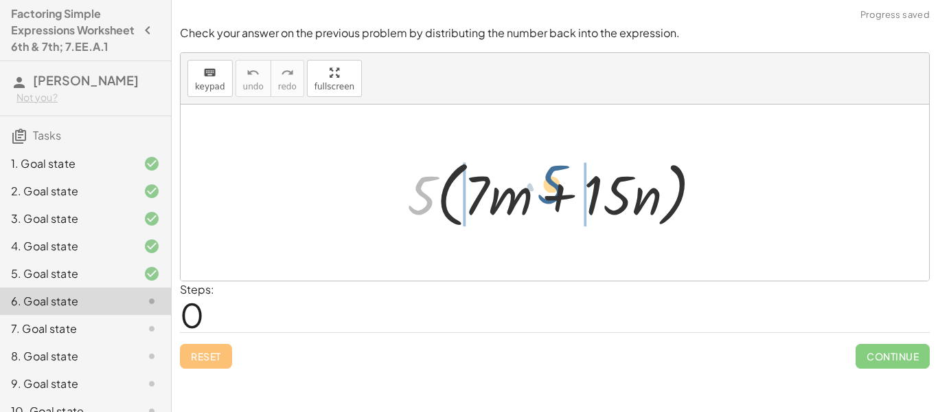
drag, startPoint x: 419, startPoint y: 200, endPoint x: 550, endPoint y: 194, distance: 131.3
click at [550, 194] on div at bounding box center [561, 192] width 320 height 79
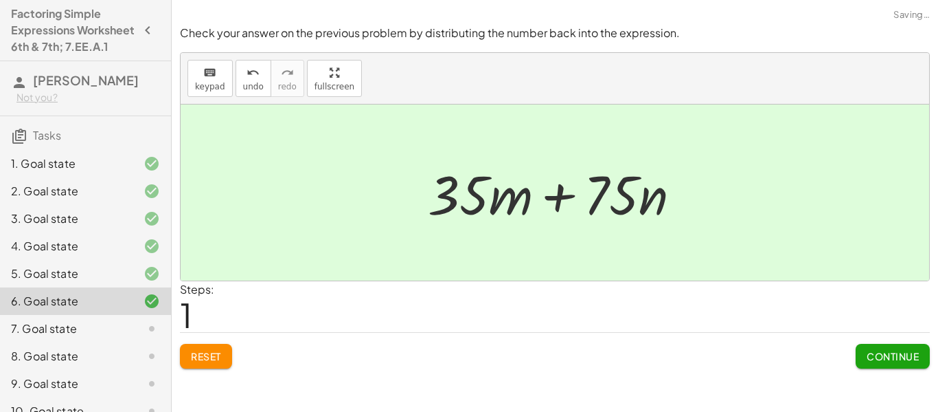
click at [0, 0] on div "Check your answer on the previous problem by distributing the number back into …" at bounding box center [0, 0] width 0 height 0
click at [905, 361] on span "Continue" at bounding box center [893, 356] width 52 height 12
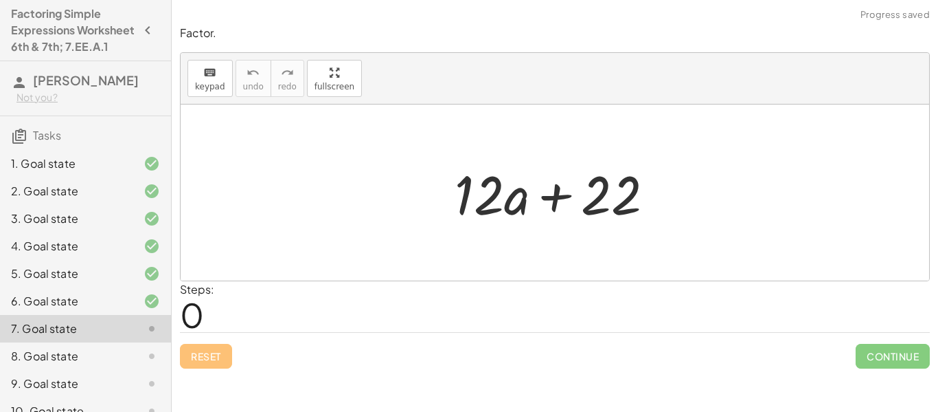
scroll to position [365, 0]
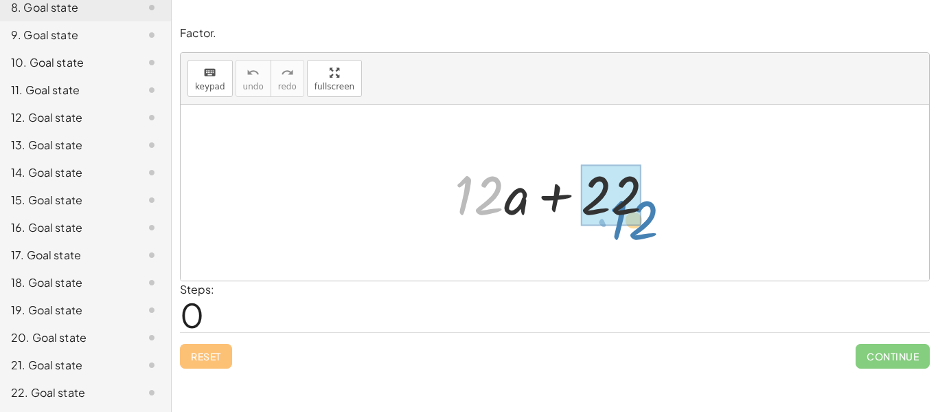
drag, startPoint x: 487, startPoint y: 194, endPoint x: 640, endPoint y: 218, distance: 154.3
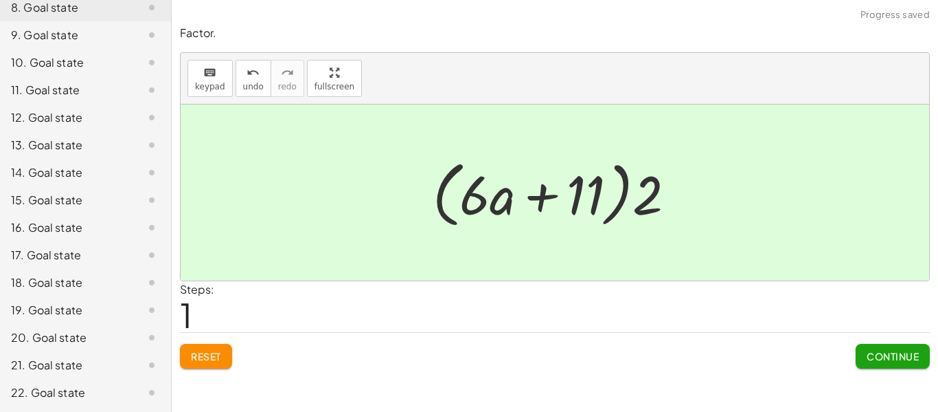
click at [883, 359] on span "Continue" at bounding box center [893, 356] width 52 height 12
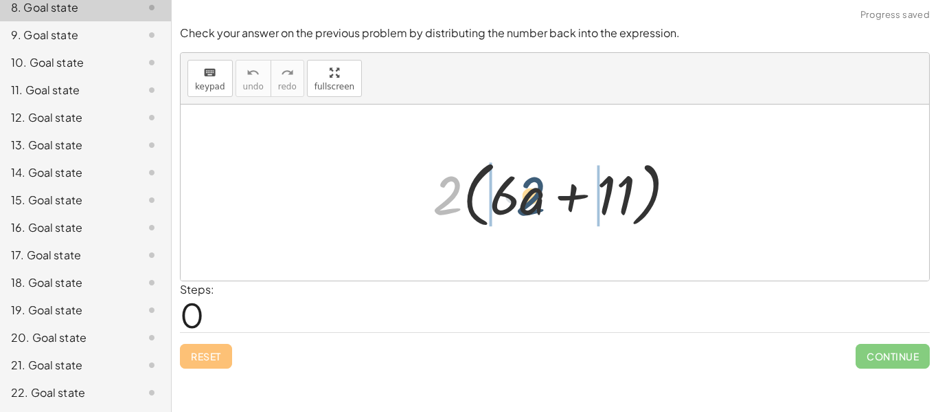
drag, startPoint x: 451, startPoint y: 194, endPoint x: 552, endPoint y: 203, distance: 100.6
click at [552, 203] on div at bounding box center [560, 192] width 268 height 79
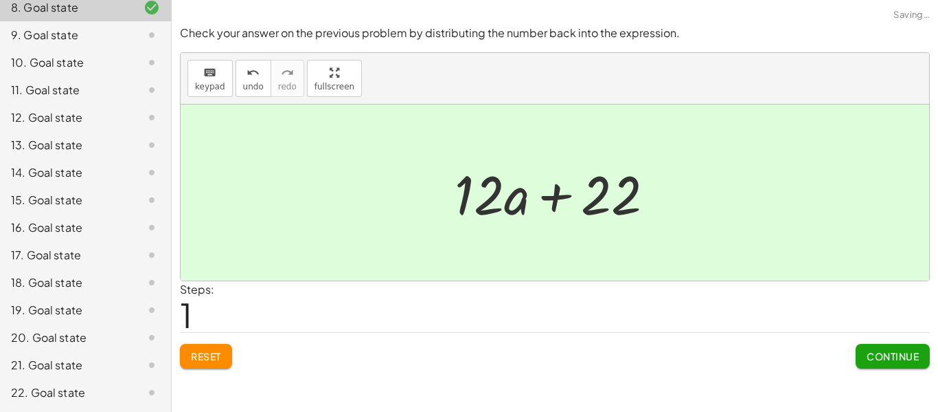
click at [904, 346] on button "Continue" at bounding box center [893, 356] width 74 height 25
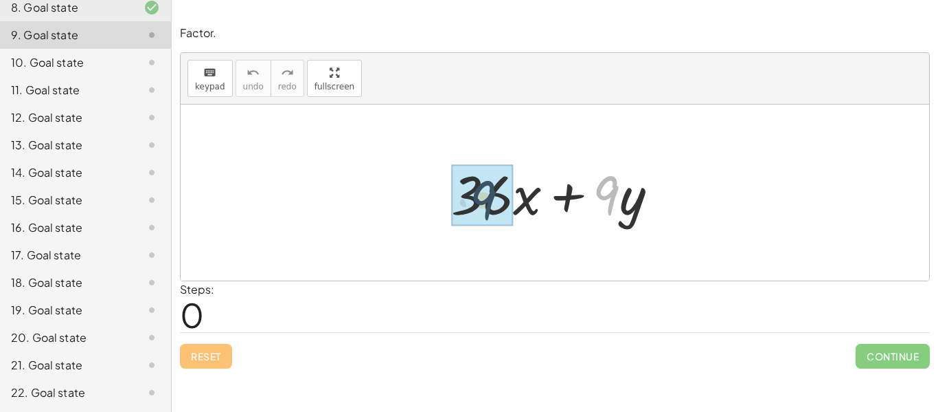
drag, startPoint x: 609, startPoint y: 196, endPoint x: 480, endPoint y: 202, distance: 130.0
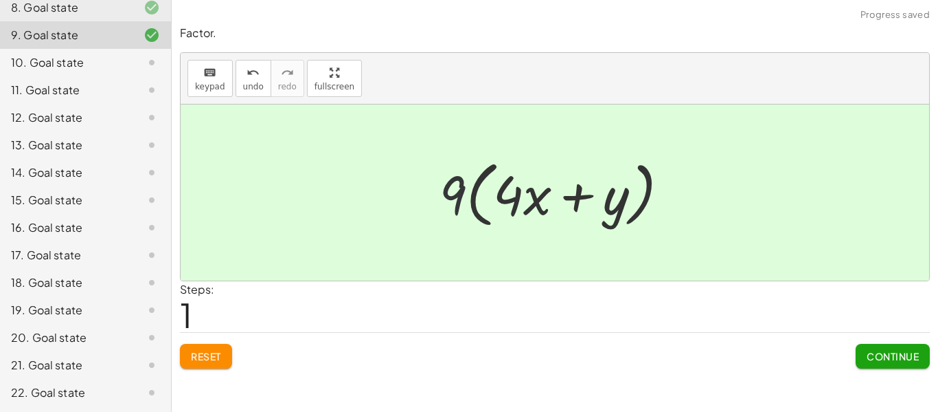
click at [459, 199] on div at bounding box center [560, 192] width 255 height 79
click at [893, 356] on span "Continue" at bounding box center [893, 356] width 52 height 12
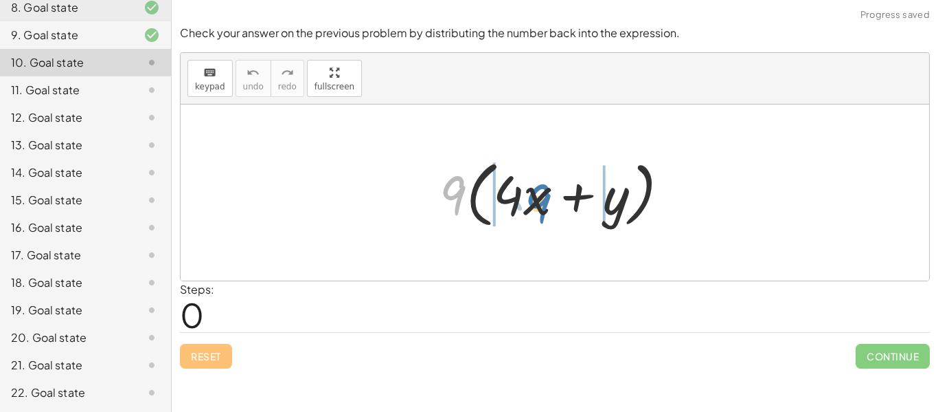
drag, startPoint x: 455, startPoint y: 197, endPoint x: 541, endPoint y: 206, distance: 85.7
click at [541, 206] on div at bounding box center [560, 192] width 255 height 79
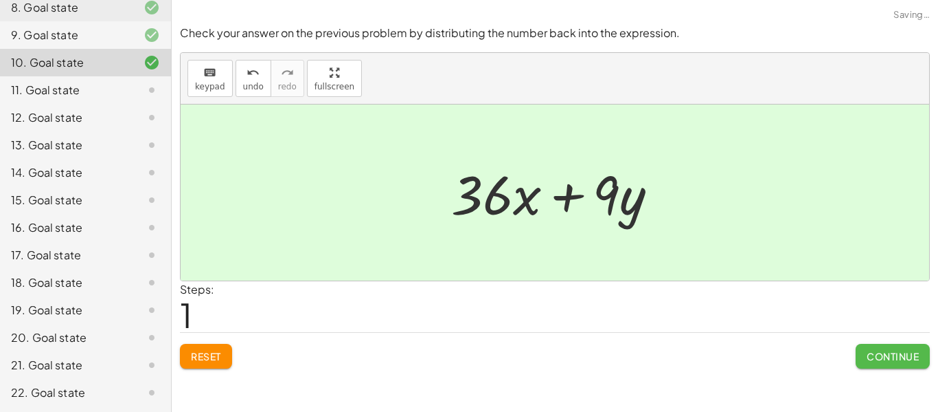
click at [917, 364] on button "Continue" at bounding box center [893, 356] width 74 height 25
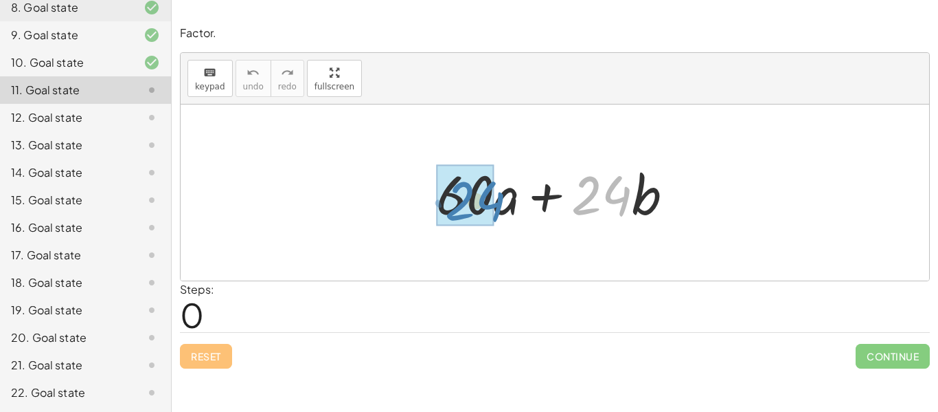
drag, startPoint x: 596, startPoint y: 207, endPoint x: 469, endPoint y: 213, distance: 126.5
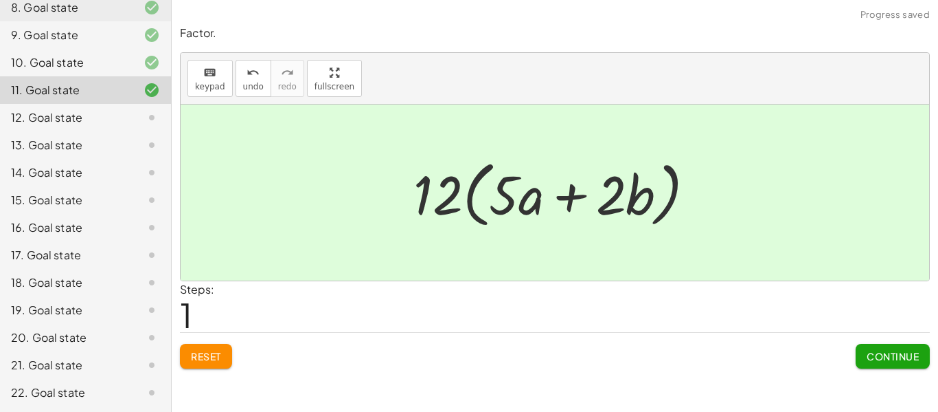
click at [892, 360] on span "Continue" at bounding box center [893, 356] width 52 height 12
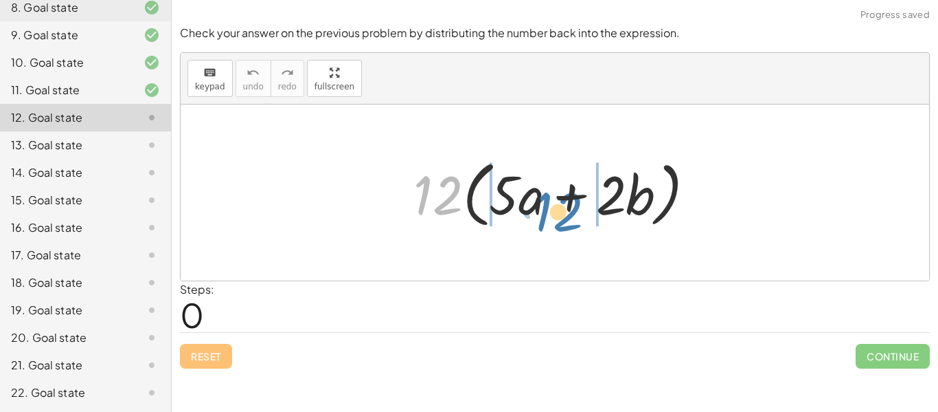
drag, startPoint x: 458, startPoint y: 205, endPoint x: 578, endPoint y: 221, distance: 122.0
click at [578, 221] on div at bounding box center [560, 192] width 307 height 79
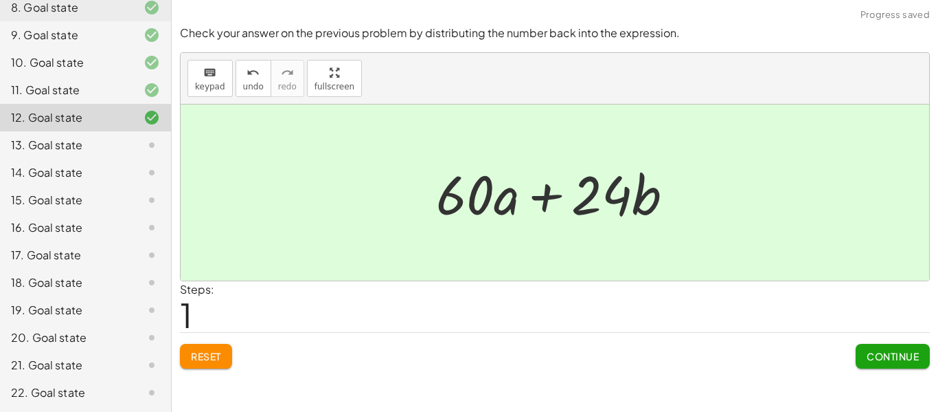
click at [886, 363] on button "Continue" at bounding box center [893, 356] width 74 height 25
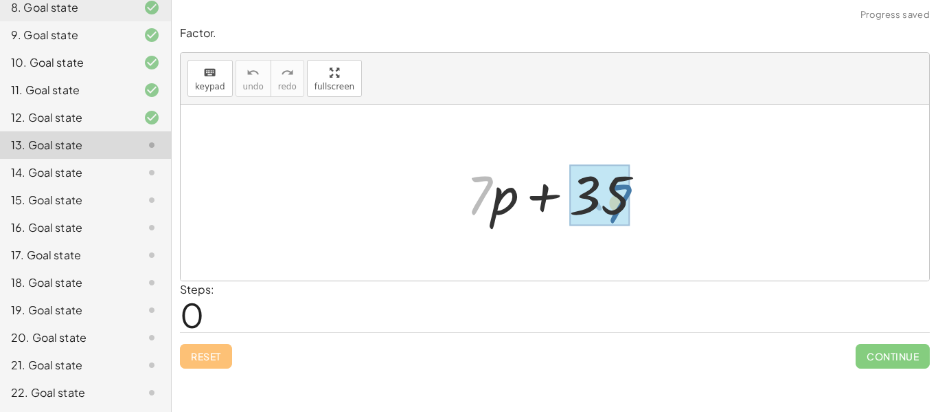
drag, startPoint x: 479, startPoint y: 202, endPoint x: 620, endPoint y: 211, distance: 141.1
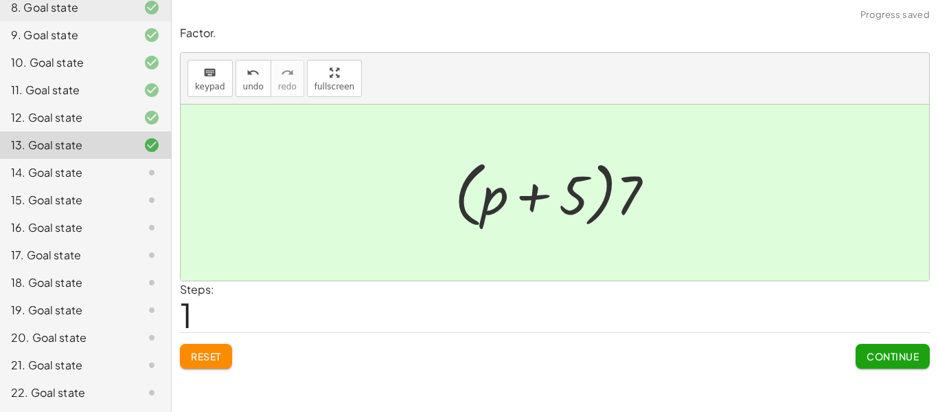
click at [897, 362] on button "Continue" at bounding box center [893, 356] width 74 height 25
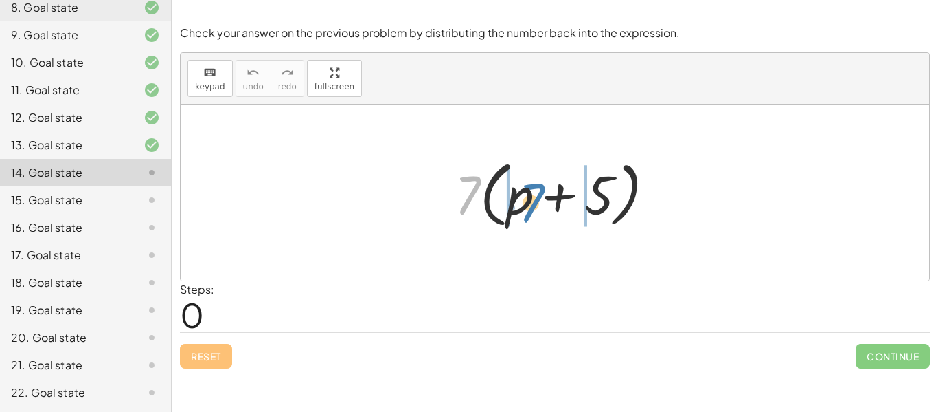
drag, startPoint x: 464, startPoint y: 202, endPoint x: 526, endPoint y: 210, distance: 63.0
click at [526, 210] on div at bounding box center [560, 192] width 225 height 79
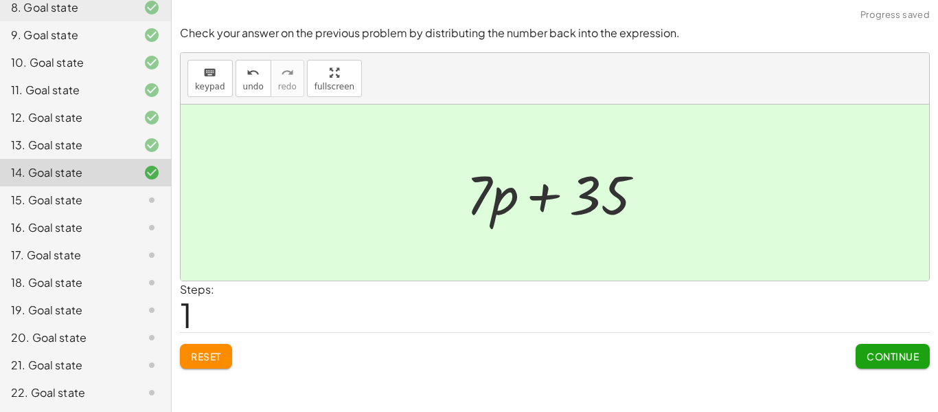
click at [907, 367] on button "Continue" at bounding box center [893, 356] width 74 height 25
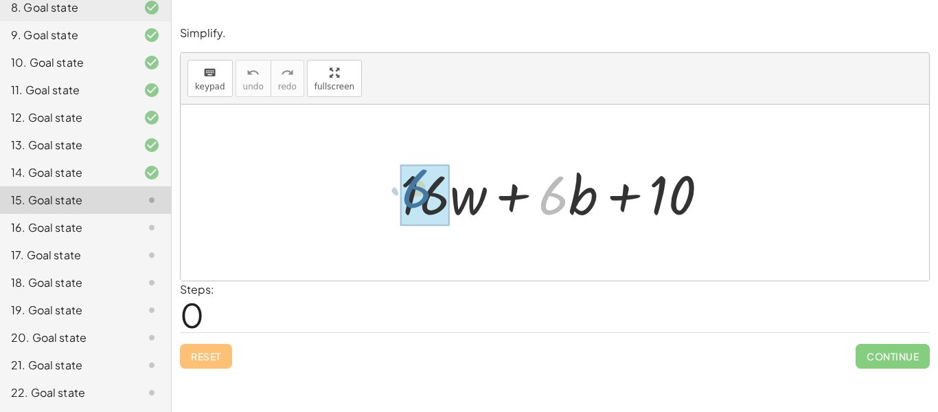
drag, startPoint x: 551, startPoint y: 209, endPoint x: 414, endPoint y: 203, distance: 136.9
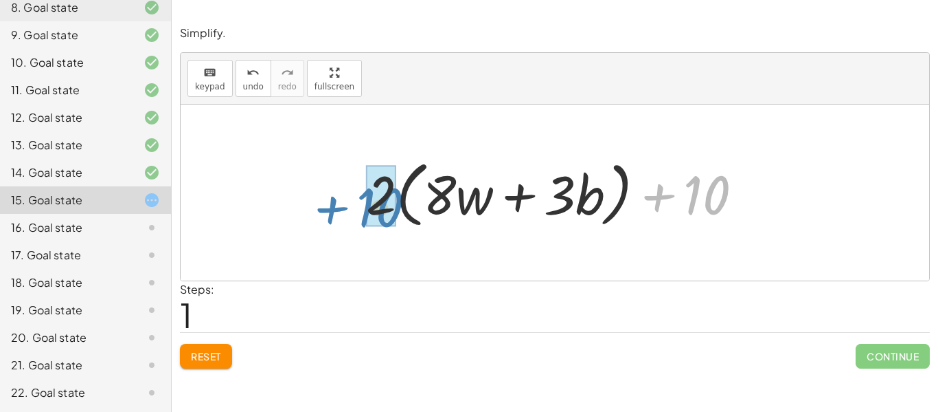
drag, startPoint x: 693, startPoint y: 203, endPoint x: 367, endPoint y: 215, distance: 326.6
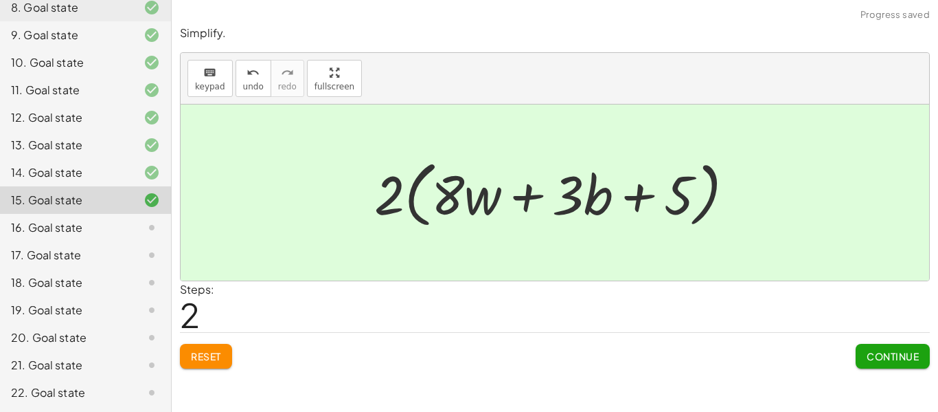
click at [865, 348] on button "Continue" at bounding box center [893, 356] width 74 height 25
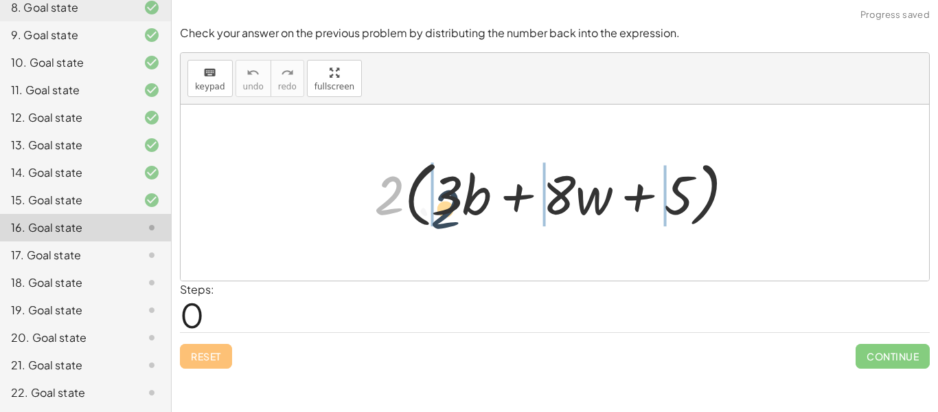
drag, startPoint x: 395, startPoint y: 189, endPoint x: 453, endPoint y: 206, distance: 60.9
click at [453, 206] on div at bounding box center [560, 192] width 385 height 79
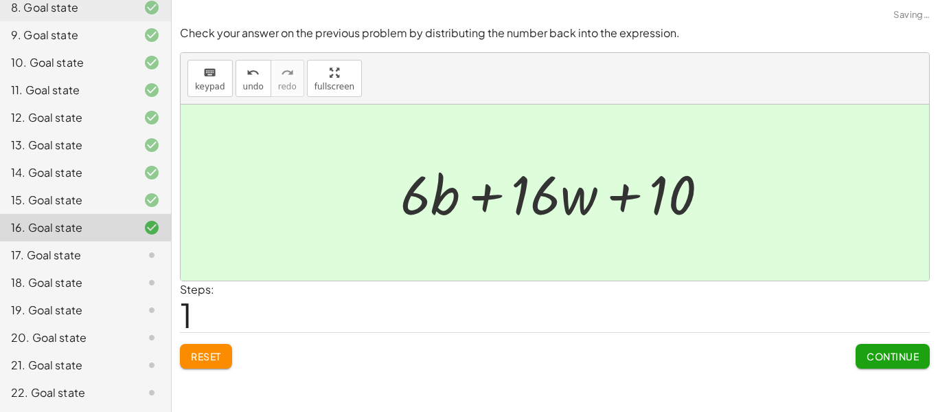
click at [883, 353] on span "Continue" at bounding box center [893, 356] width 52 height 12
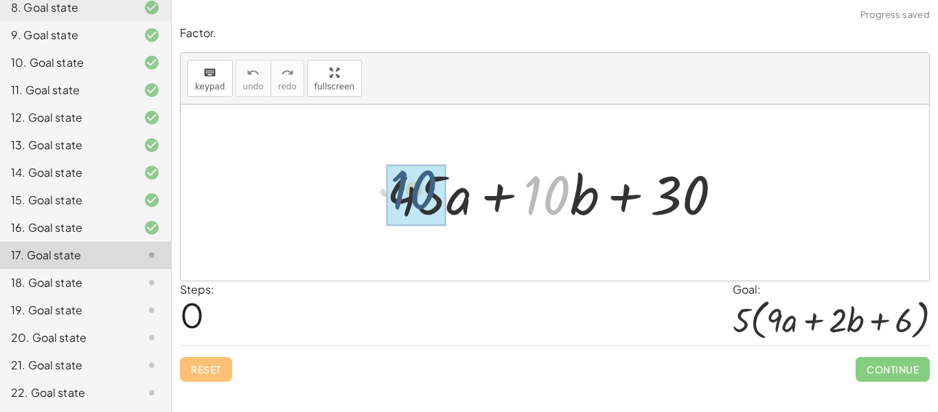
drag, startPoint x: 563, startPoint y: 199, endPoint x: 420, endPoint y: 195, distance: 142.3
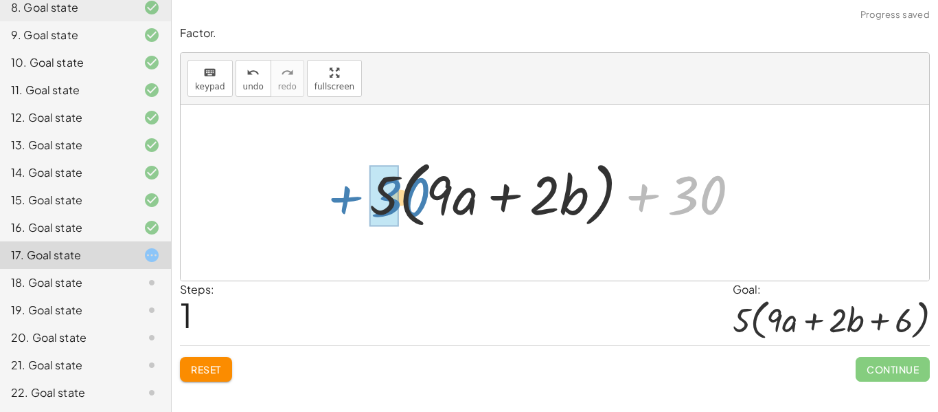
drag, startPoint x: 682, startPoint y: 205, endPoint x: 385, endPoint y: 207, distance: 296.8
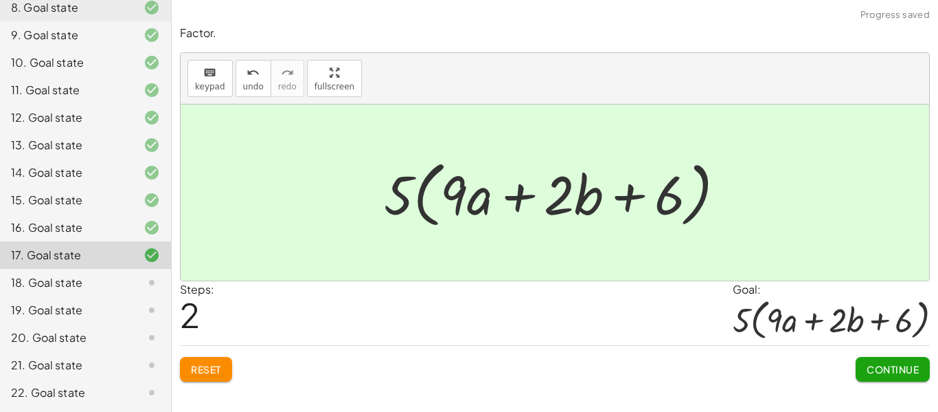
click at [907, 368] on span "Continue" at bounding box center [893, 369] width 52 height 12
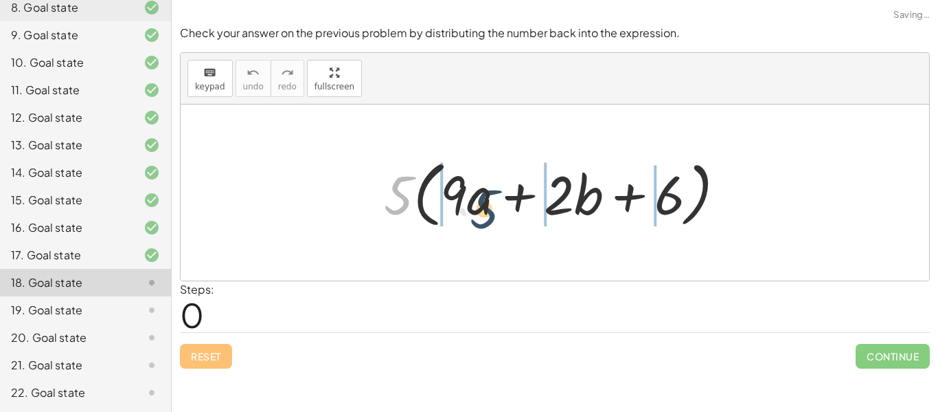
drag, startPoint x: 405, startPoint y: 196, endPoint x: 492, endPoint y: 210, distance: 88.4
click at [492, 210] on div at bounding box center [560, 192] width 366 height 79
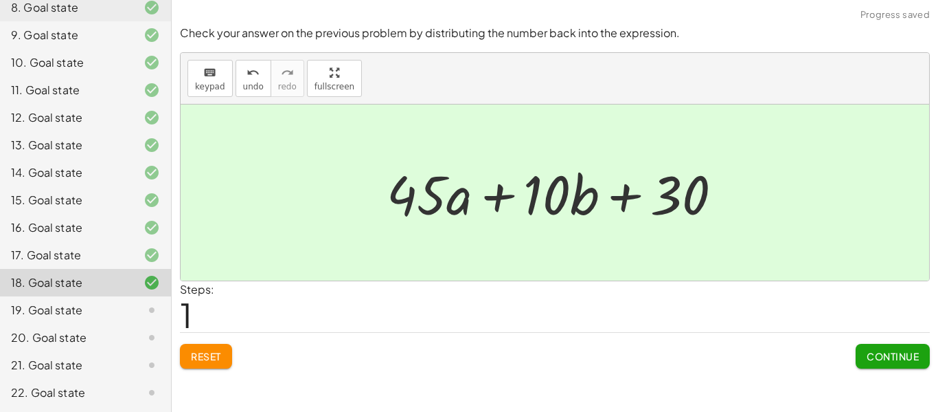
click at [861, 350] on button "Continue" at bounding box center [893, 356] width 74 height 25
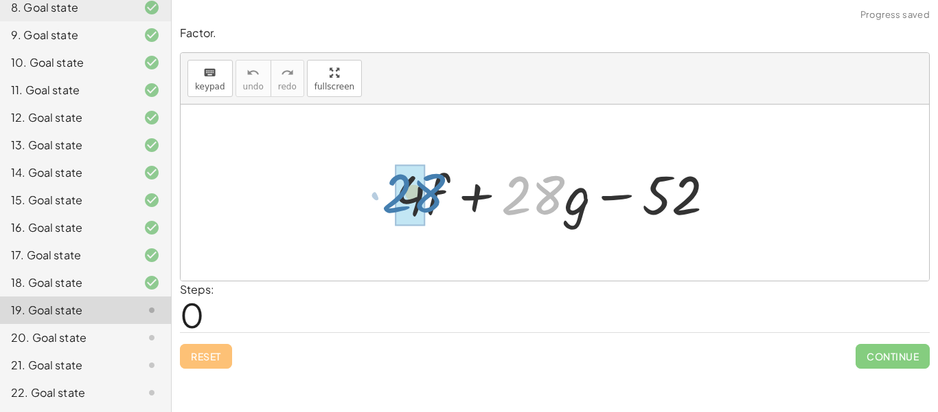
drag, startPoint x: 542, startPoint y: 204, endPoint x: 421, endPoint y: 203, distance: 120.9
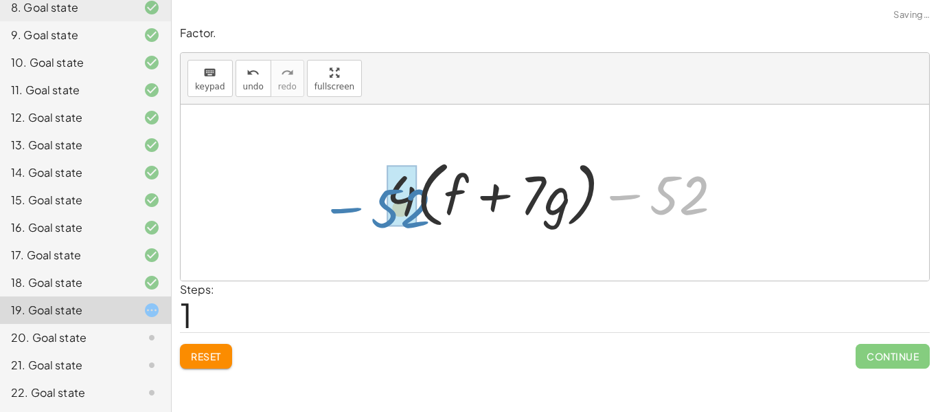
drag, startPoint x: 690, startPoint y: 199, endPoint x: 406, endPoint y: 215, distance: 284.2
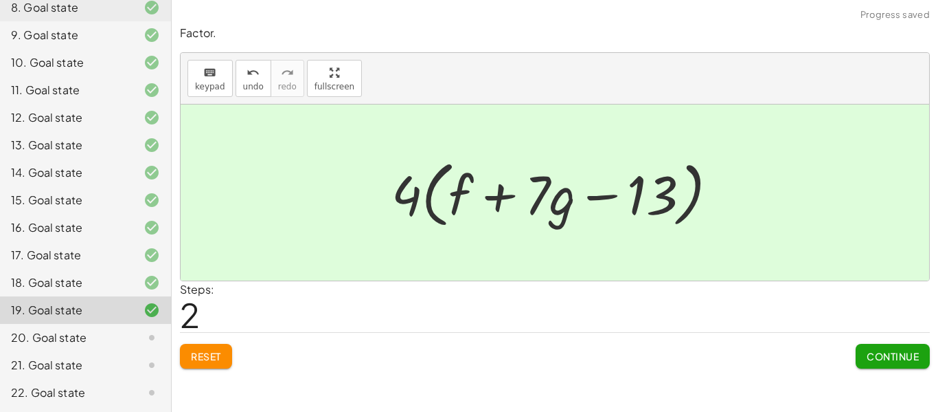
click at [905, 361] on span "Continue" at bounding box center [893, 356] width 52 height 12
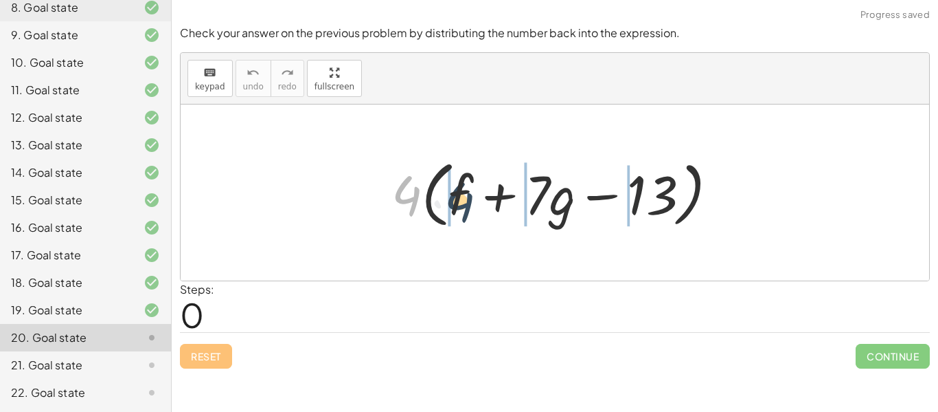
drag, startPoint x: 414, startPoint y: 206, endPoint x: 470, endPoint y: 213, distance: 56.1
click at [470, 213] on div at bounding box center [561, 192] width 352 height 79
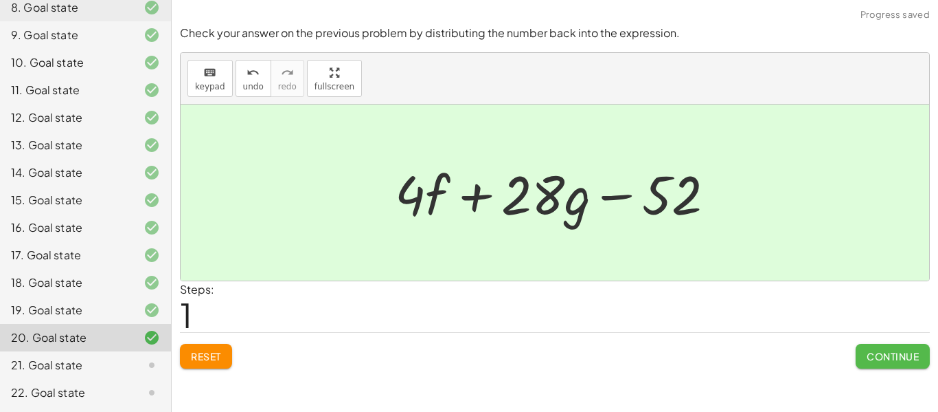
click at [883, 351] on span "Continue" at bounding box center [893, 356] width 52 height 12
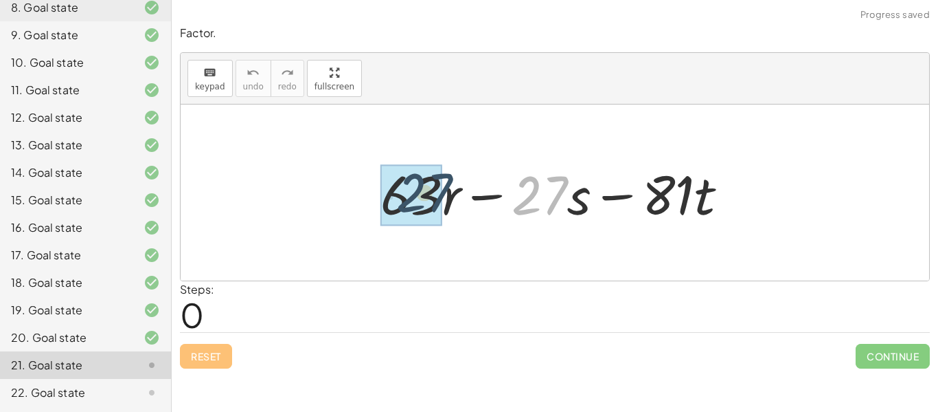
drag, startPoint x: 553, startPoint y: 196, endPoint x: 428, endPoint y: 196, distance: 125.0
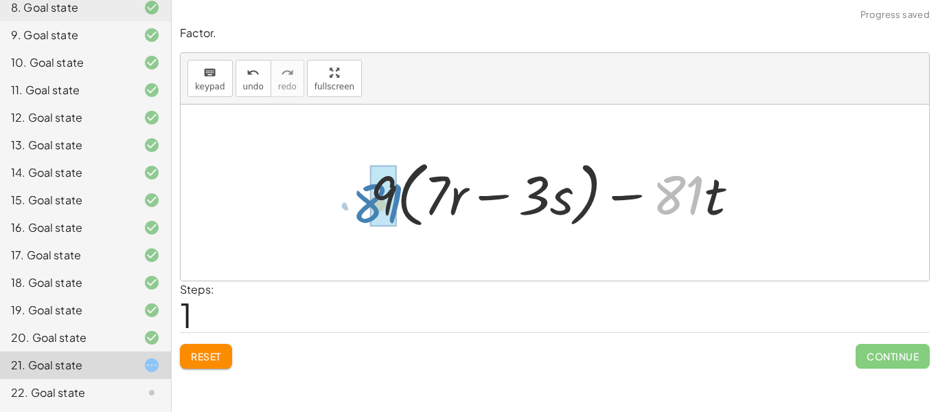
drag, startPoint x: 686, startPoint y: 212, endPoint x: 389, endPoint y: 220, distance: 296.9
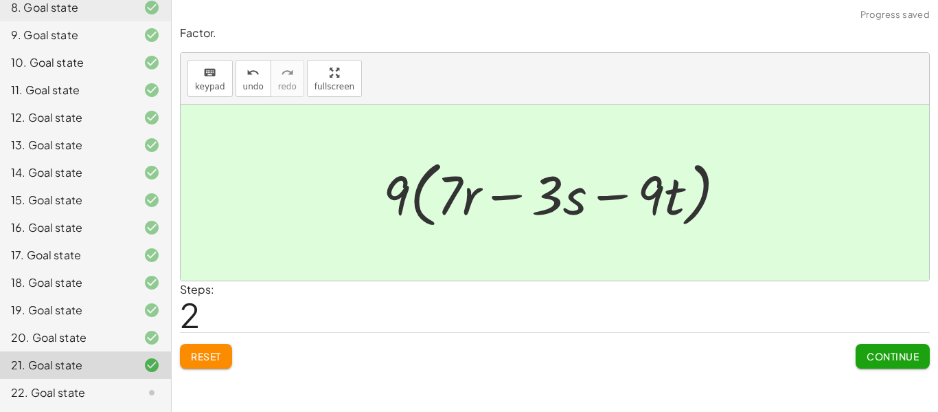
click at [875, 348] on button "Continue" at bounding box center [893, 356] width 74 height 25
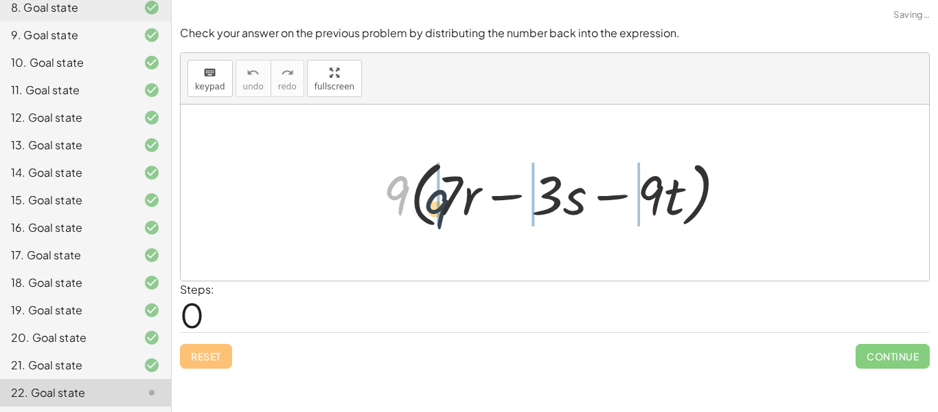
drag, startPoint x: 404, startPoint y: 190, endPoint x: 457, endPoint y: 212, distance: 57.0
click at [457, 212] on div at bounding box center [560, 192] width 368 height 79
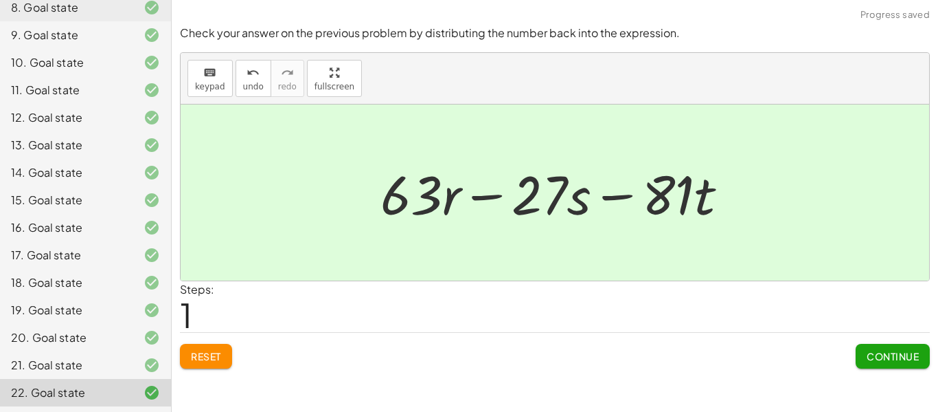
click at [870, 347] on button "Continue" at bounding box center [893, 356] width 74 height 25
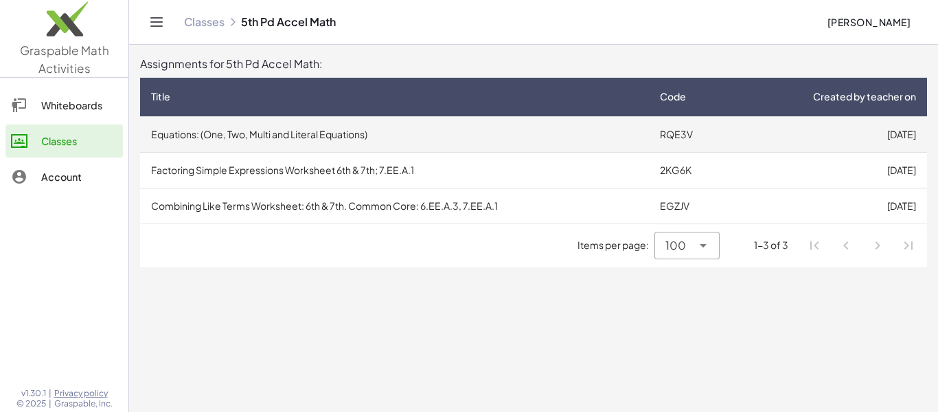
click at [530, 135] on td "Equations: (One, Two, Multi and Literal Equations)" at bounding box center [394, 134] width 509 height 36
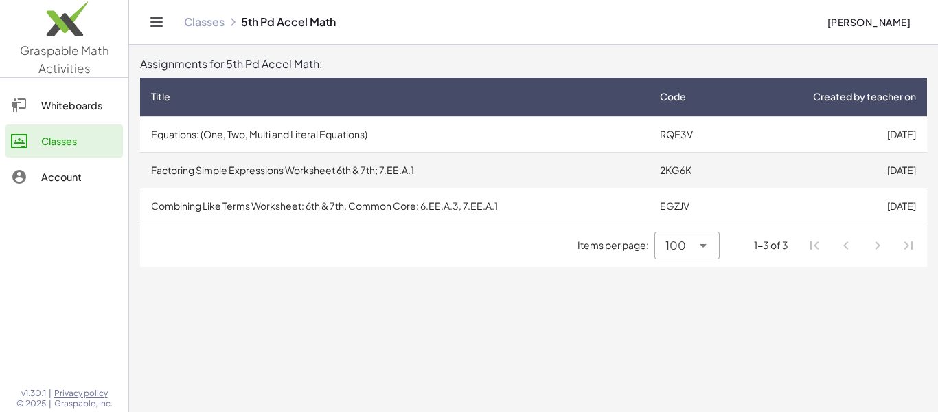
click at [376, 172] on td "Factoring Simple Expressions Worksheet 6th & 7th; 7.EE.A.1" at bounding box center [394, 170] width 509 height 36
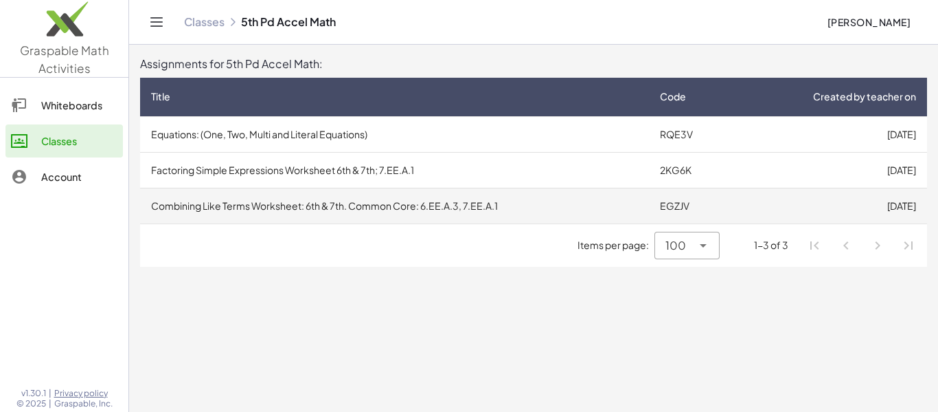
click at [409, 210] on td "Combining Like Terms Worksheet: 6th & 7th. Common Core: 6.EE.A.3, 7.EE.A.1" at bounding box center [394, 206] width 509 height 36
